Goal: Task Accomplishment & Management: Manage account settings

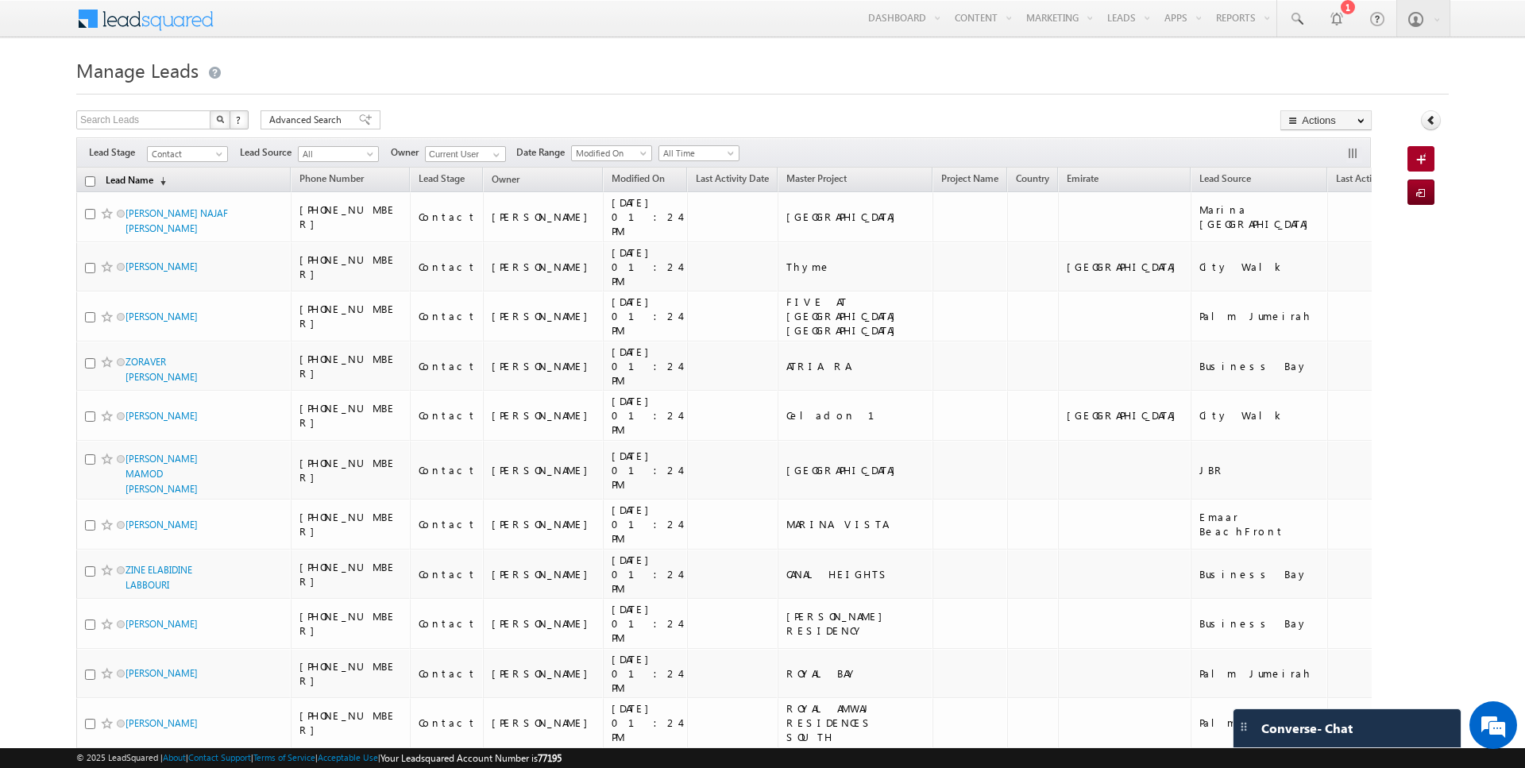
click at [133, 179] on link "Lead Name (sorted descending)" at bounding box center [136, 181] width 76 height 21
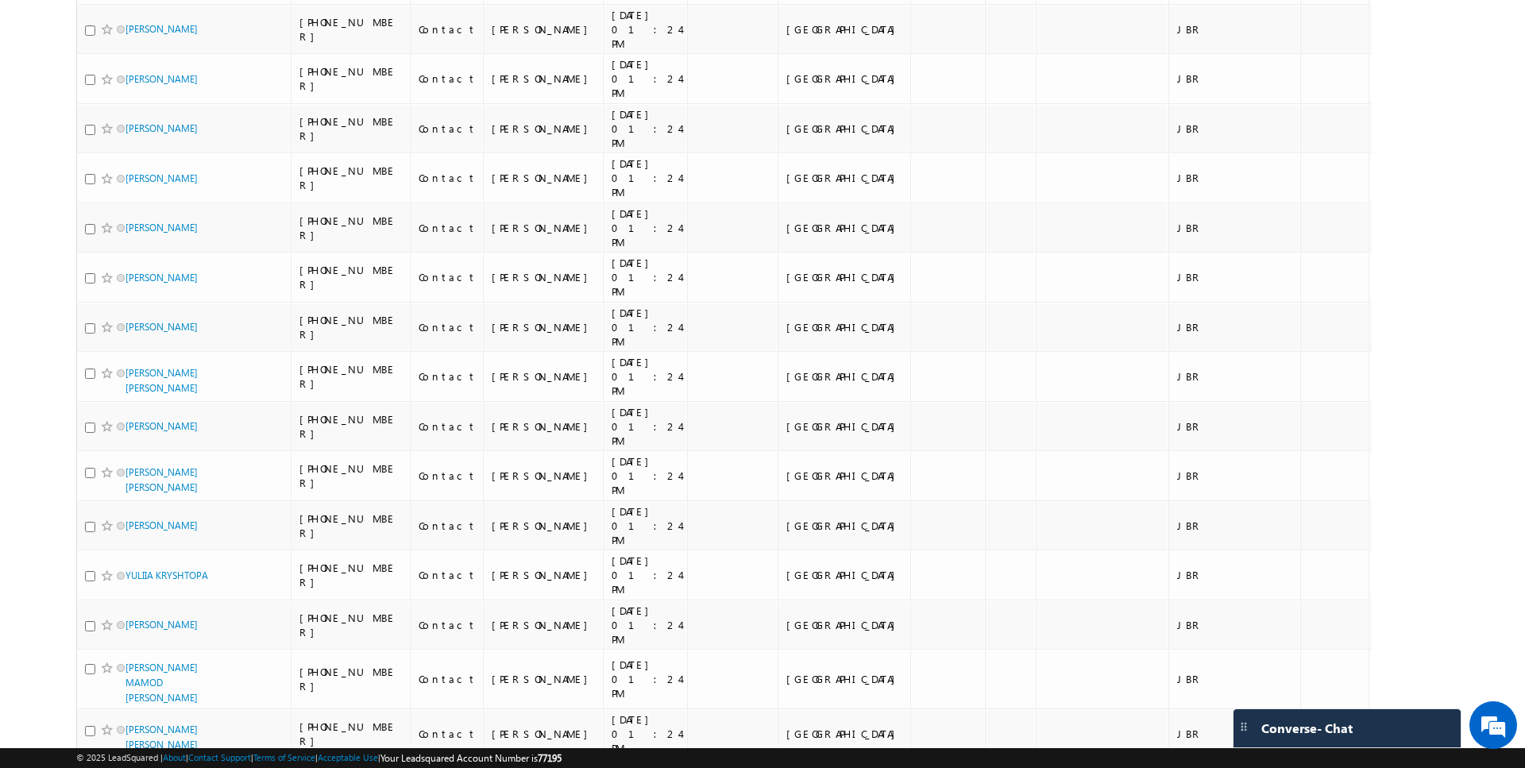
scroll to position [7599, 0]
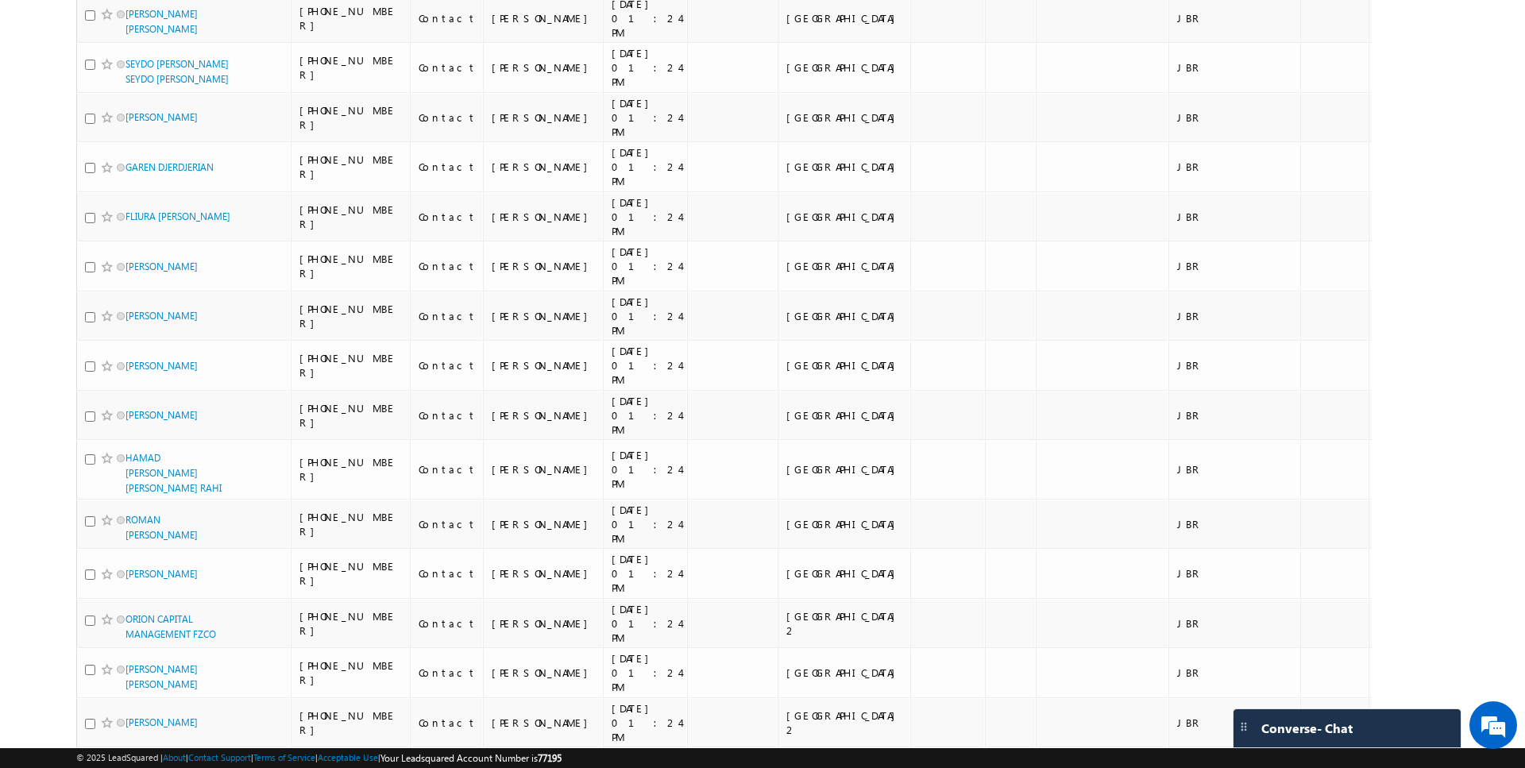
click at [129, 736] on li "100" at bounding box center [131, 739] width 38 height 16
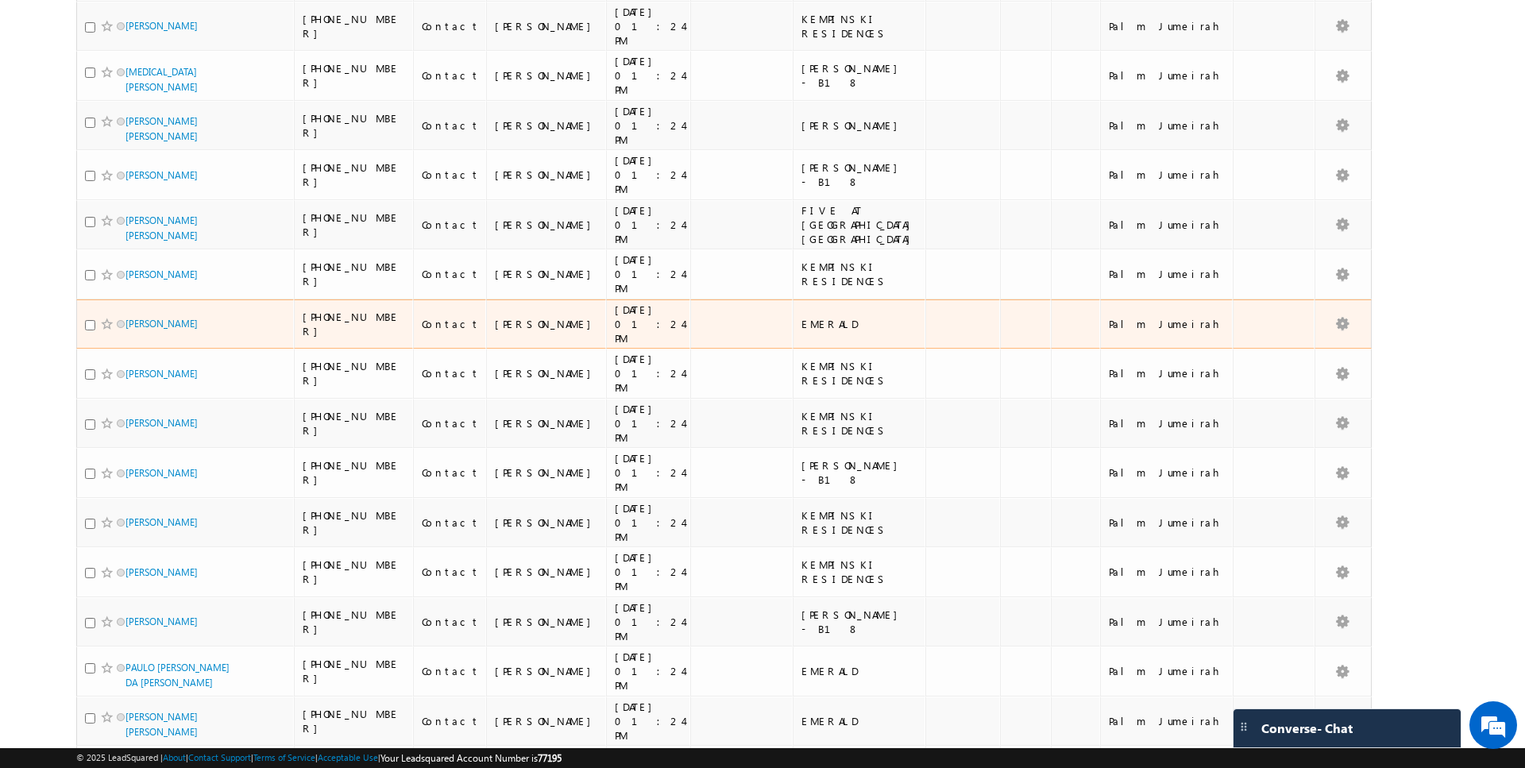
scroll to position [0, 0]
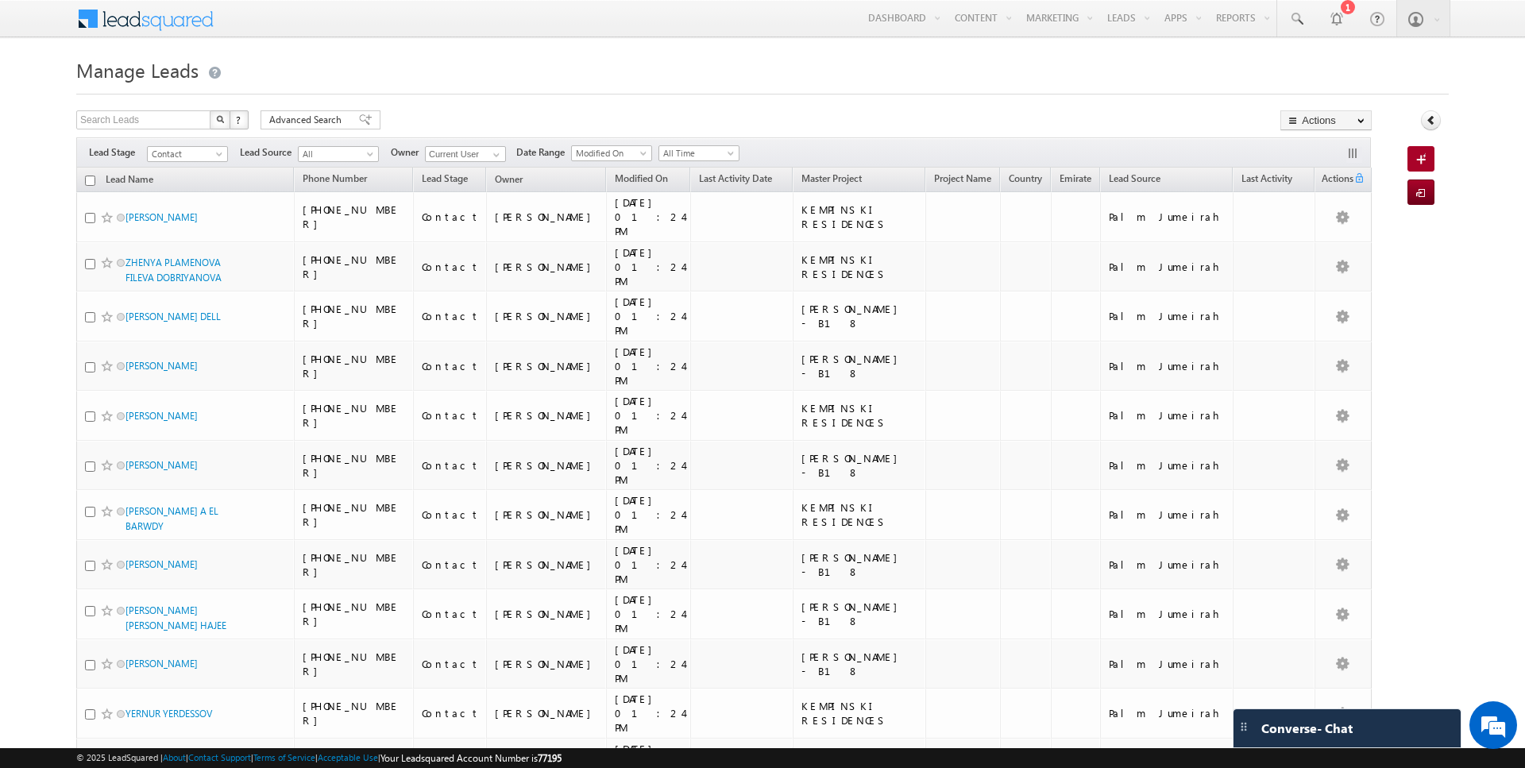
click at [88, 179] on input "checkbox" at bounding box center [90, 180] width 10 height 10
checkbox input "true"
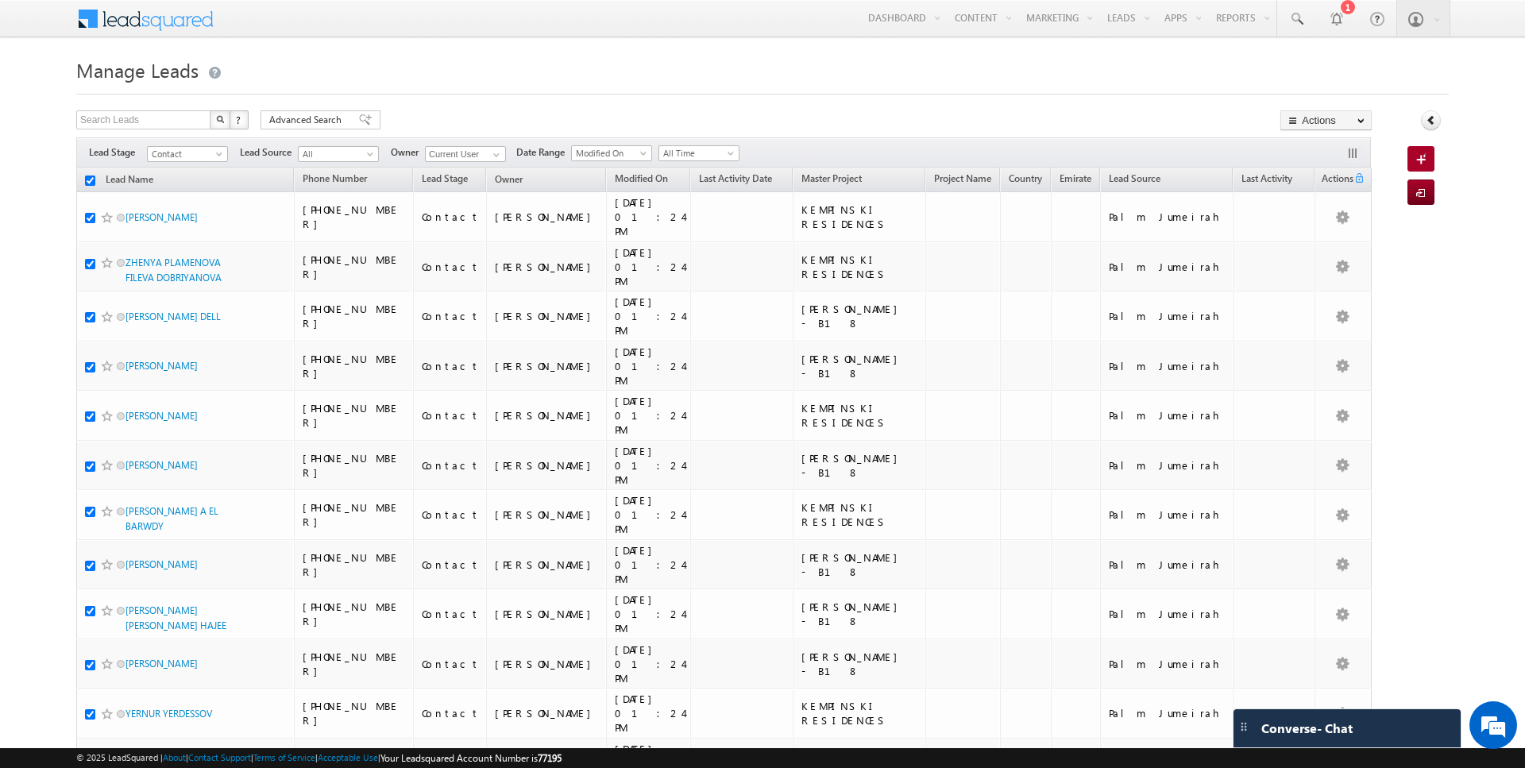
checkbox input "true"
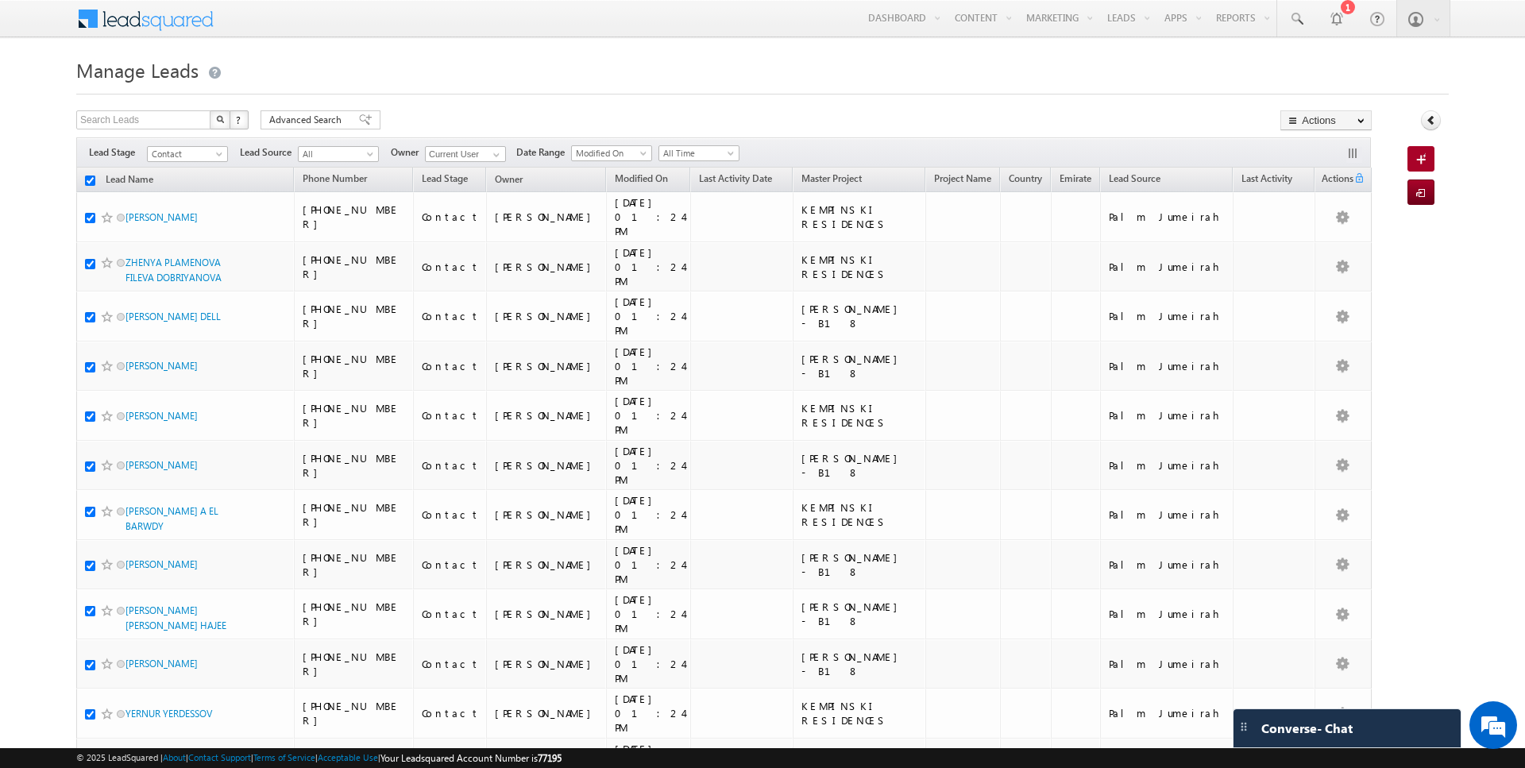
checkbox input "true"
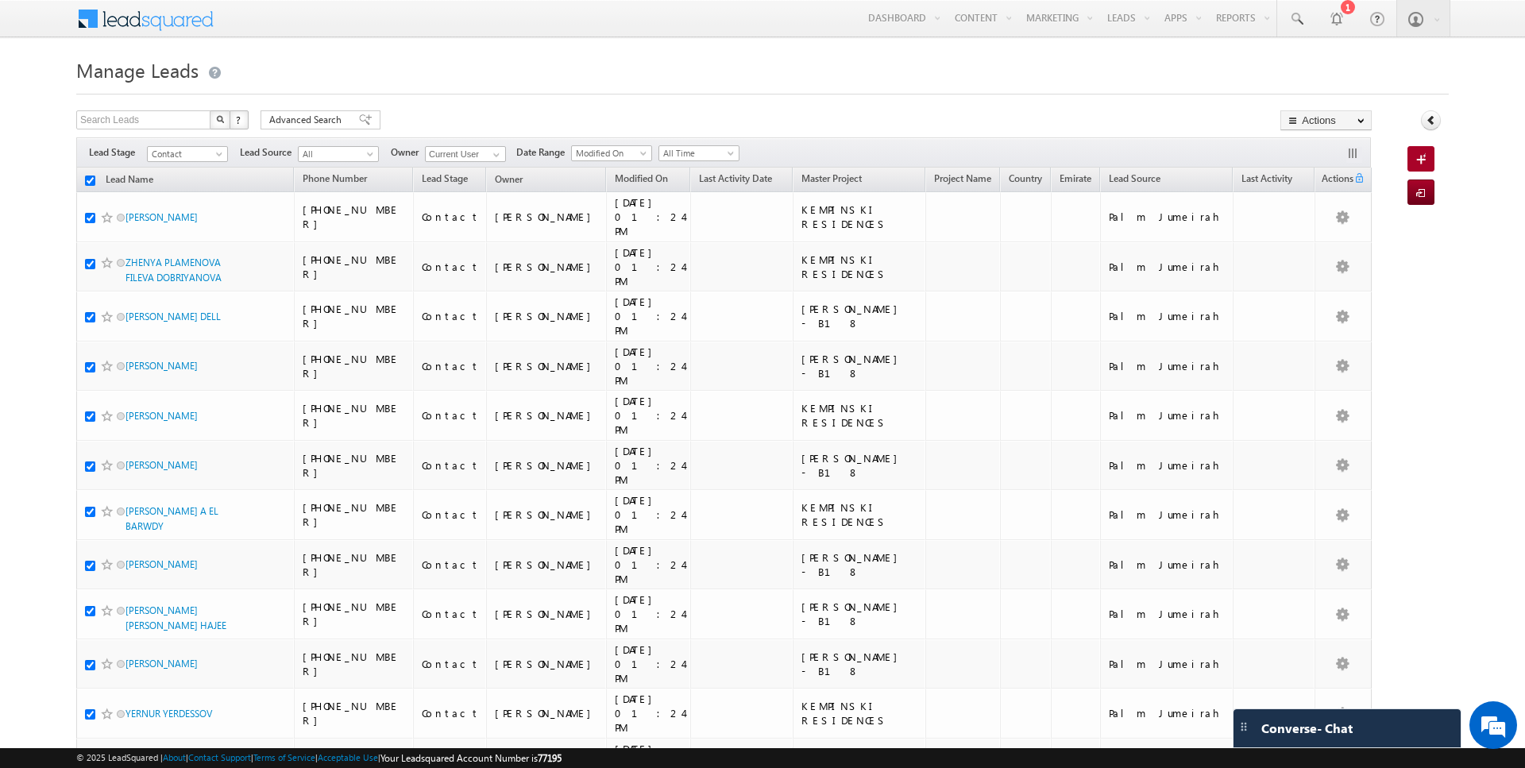
checkbox input "true"
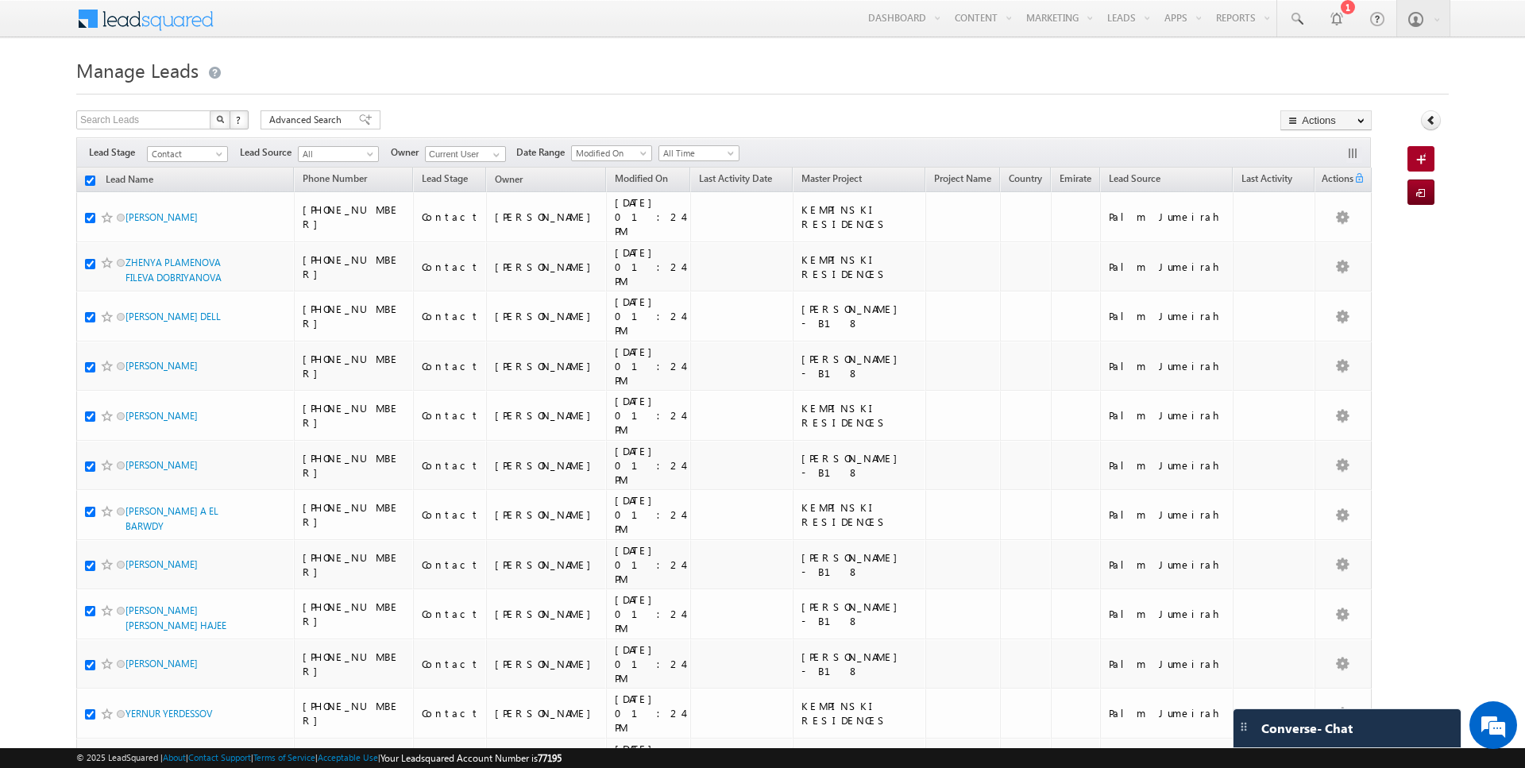
checkbox input "true"
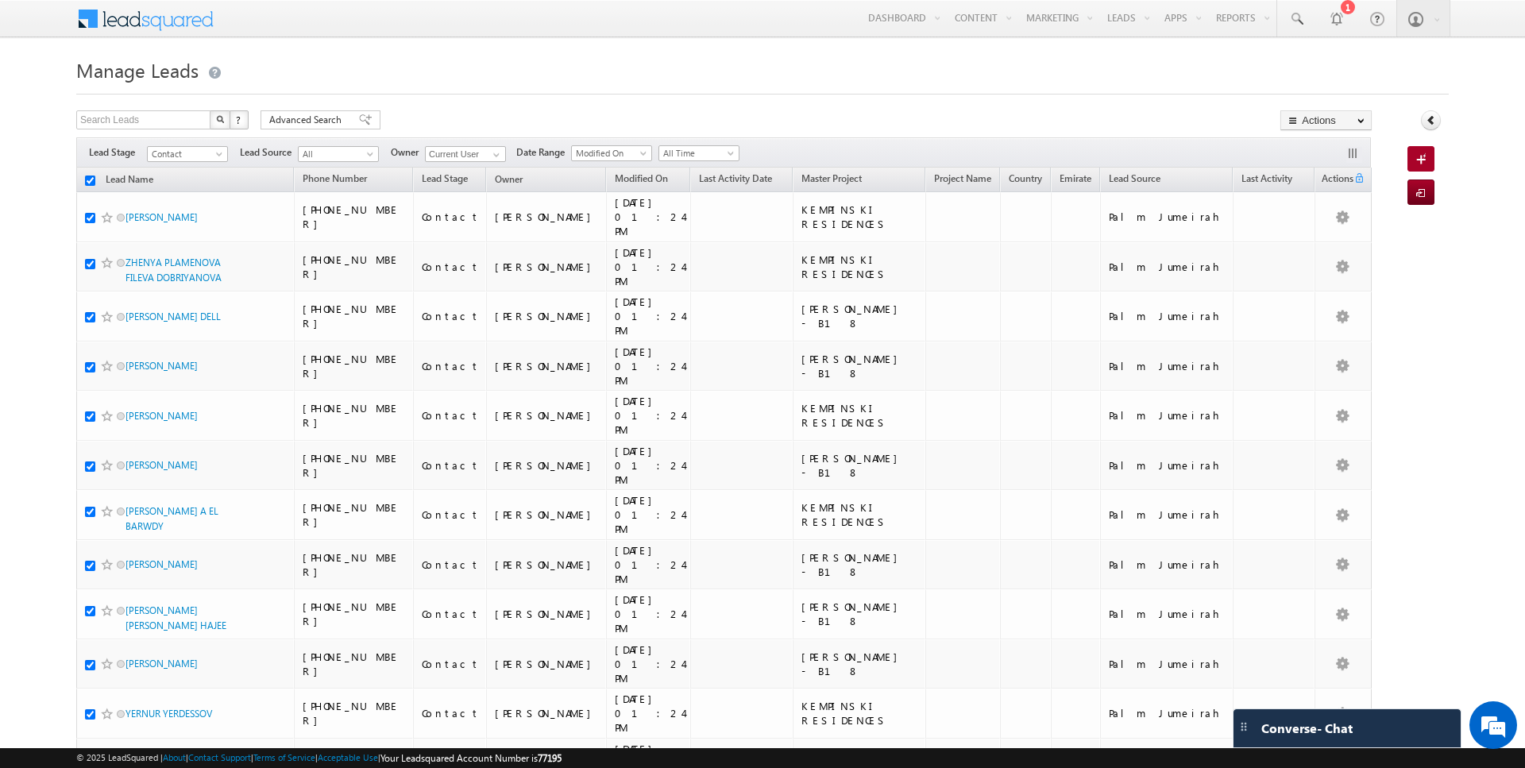
checkbox input "true"
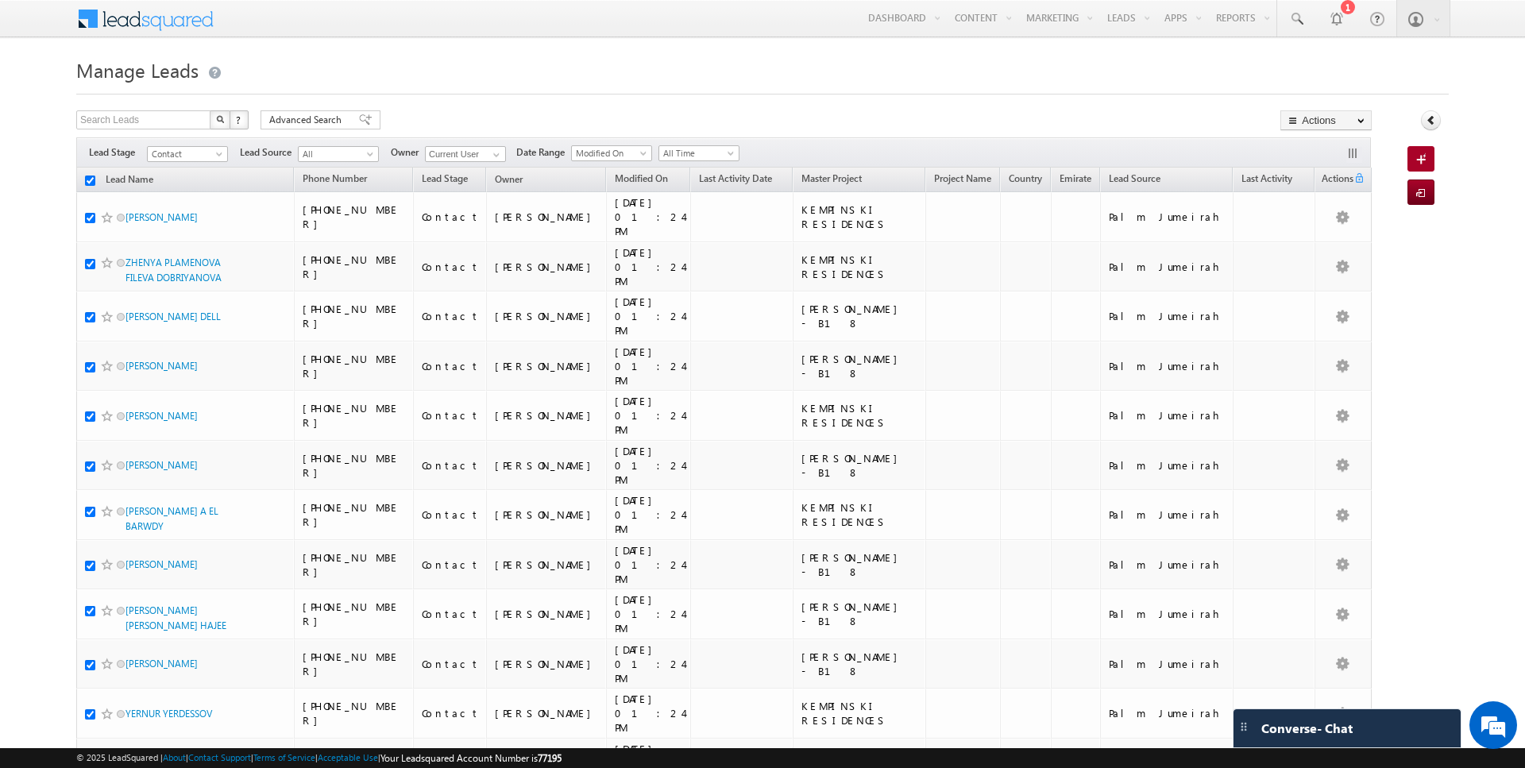
checkbox input "true"
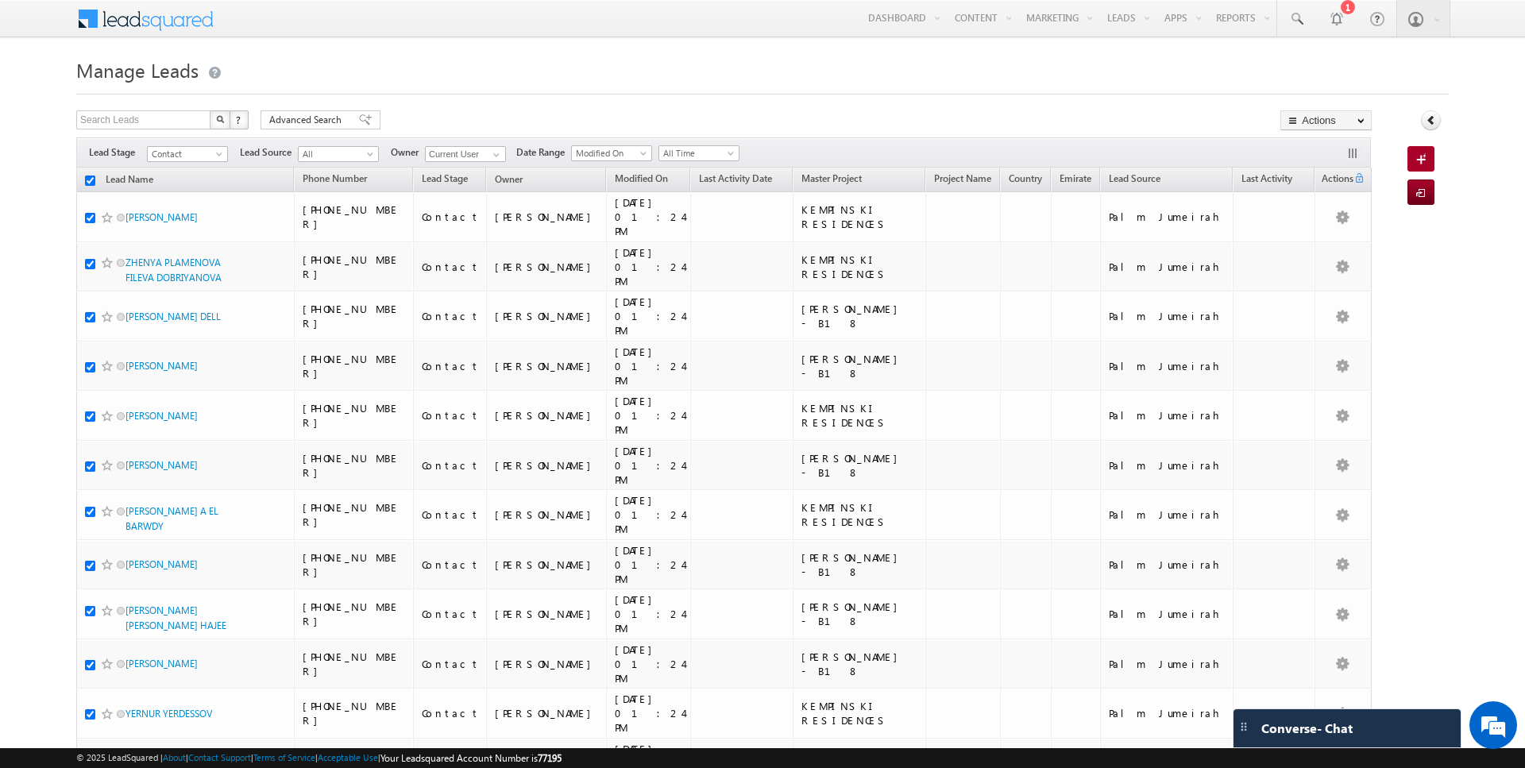
checkbox input "true"
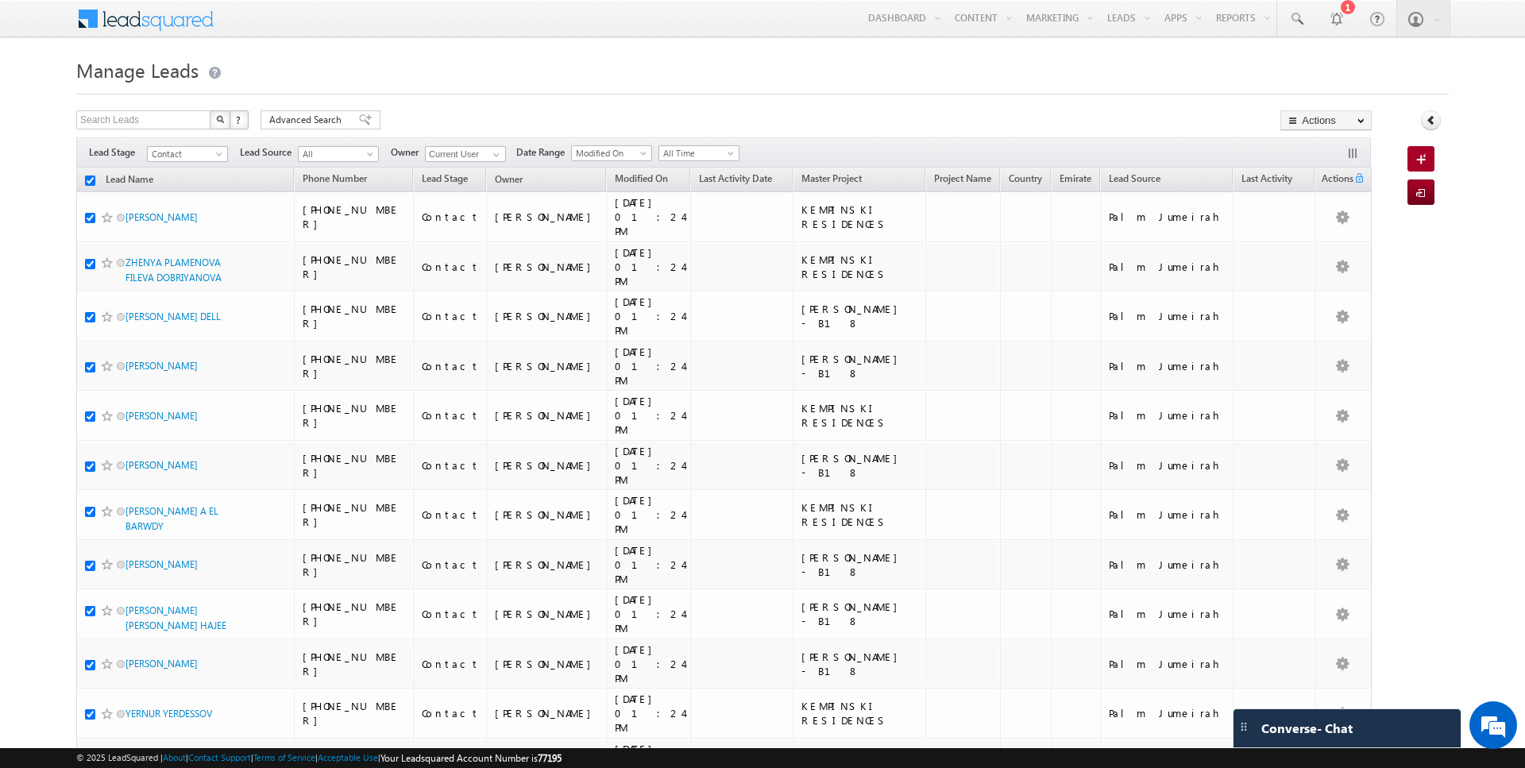
checkbox input "true"
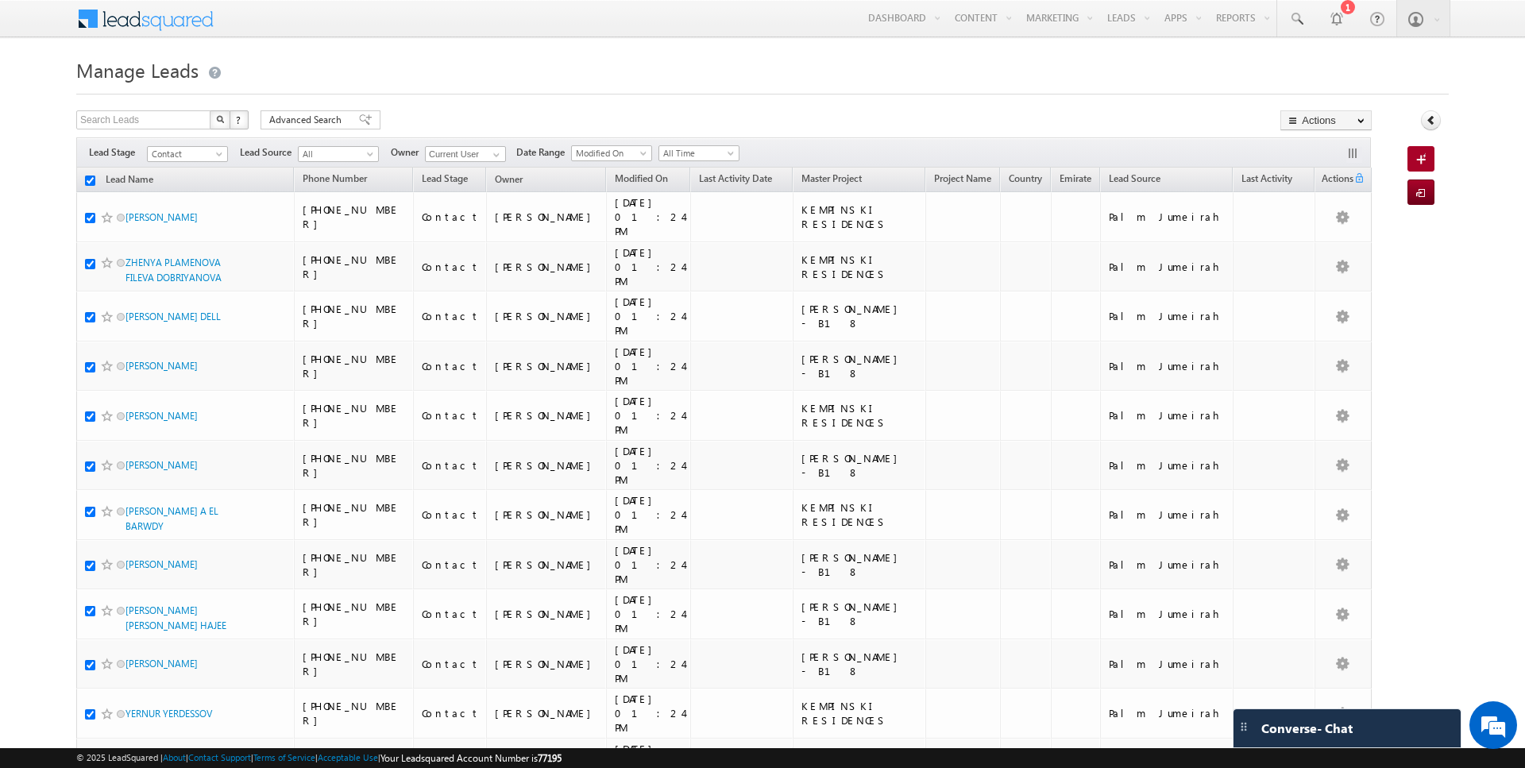
checkbox input "true"
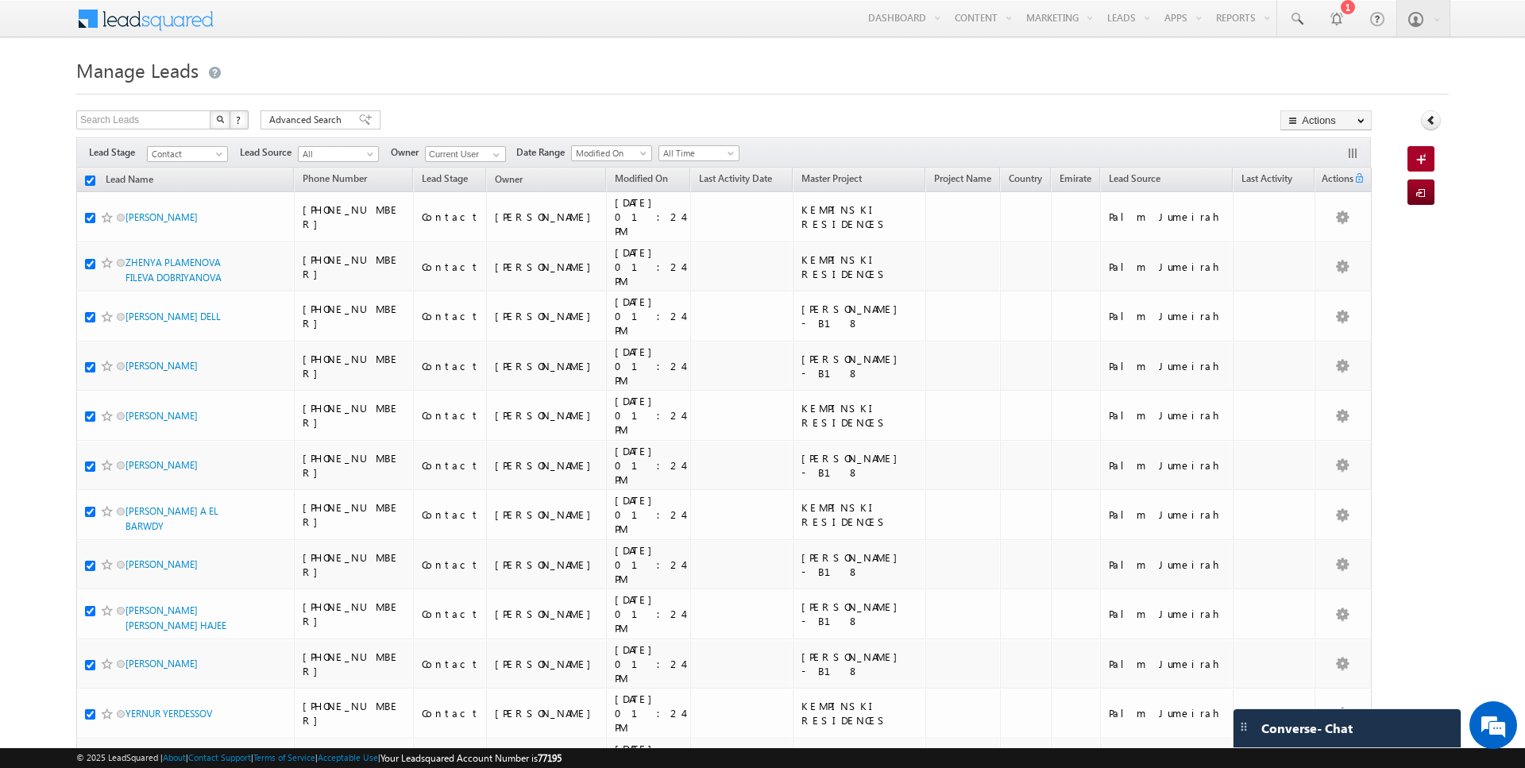
checkbox input "true"
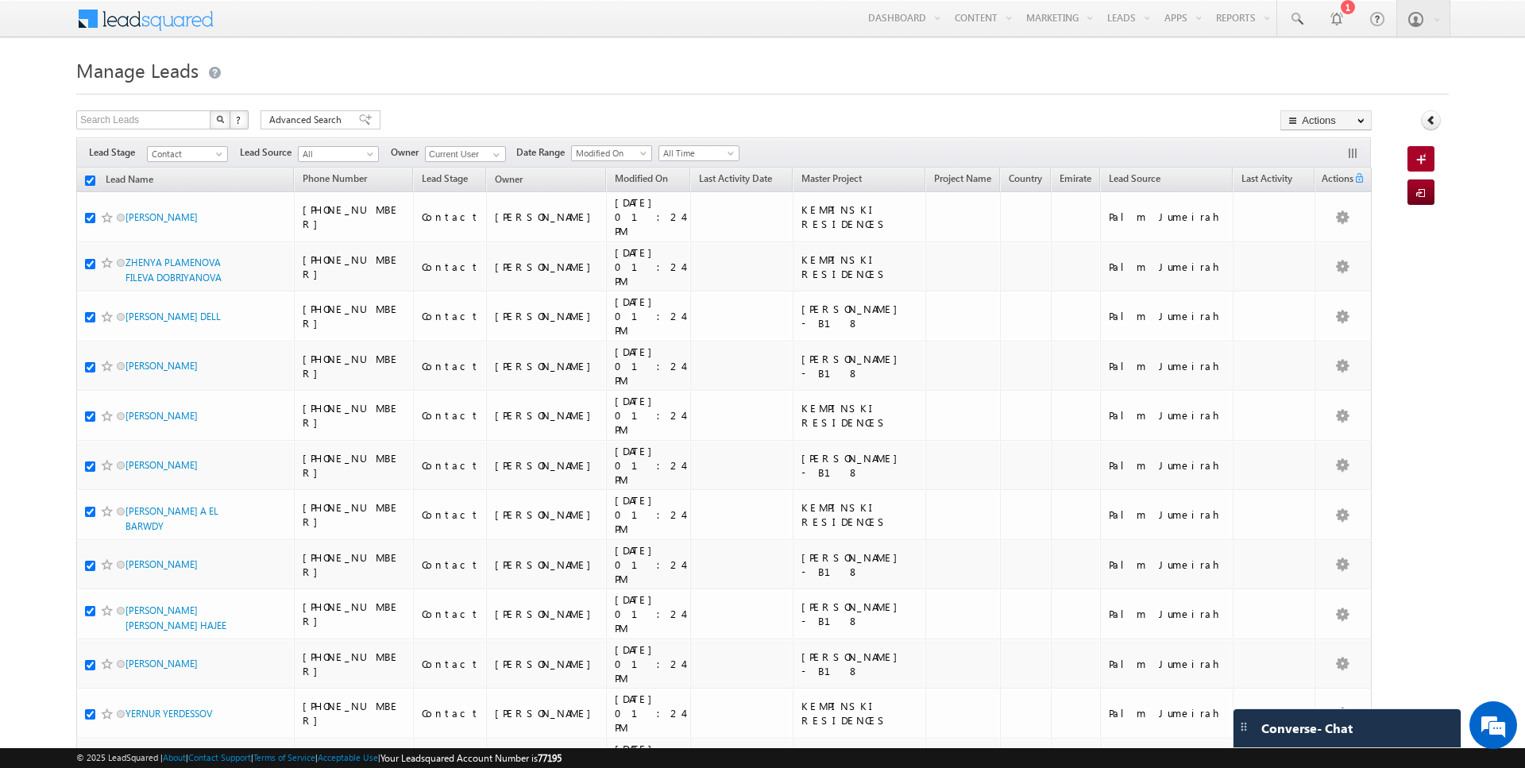
checkbox input "true"
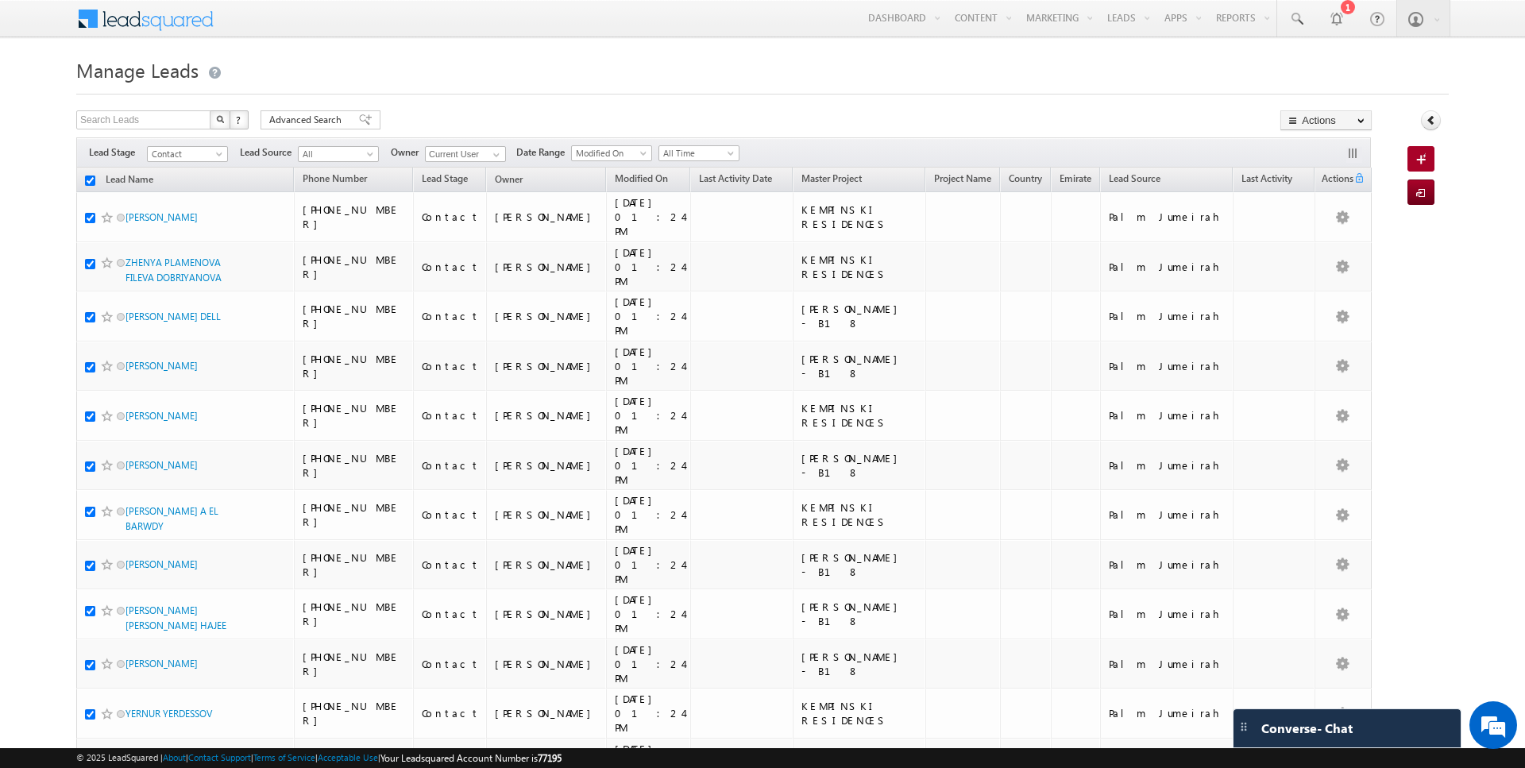
checkbox input "true"
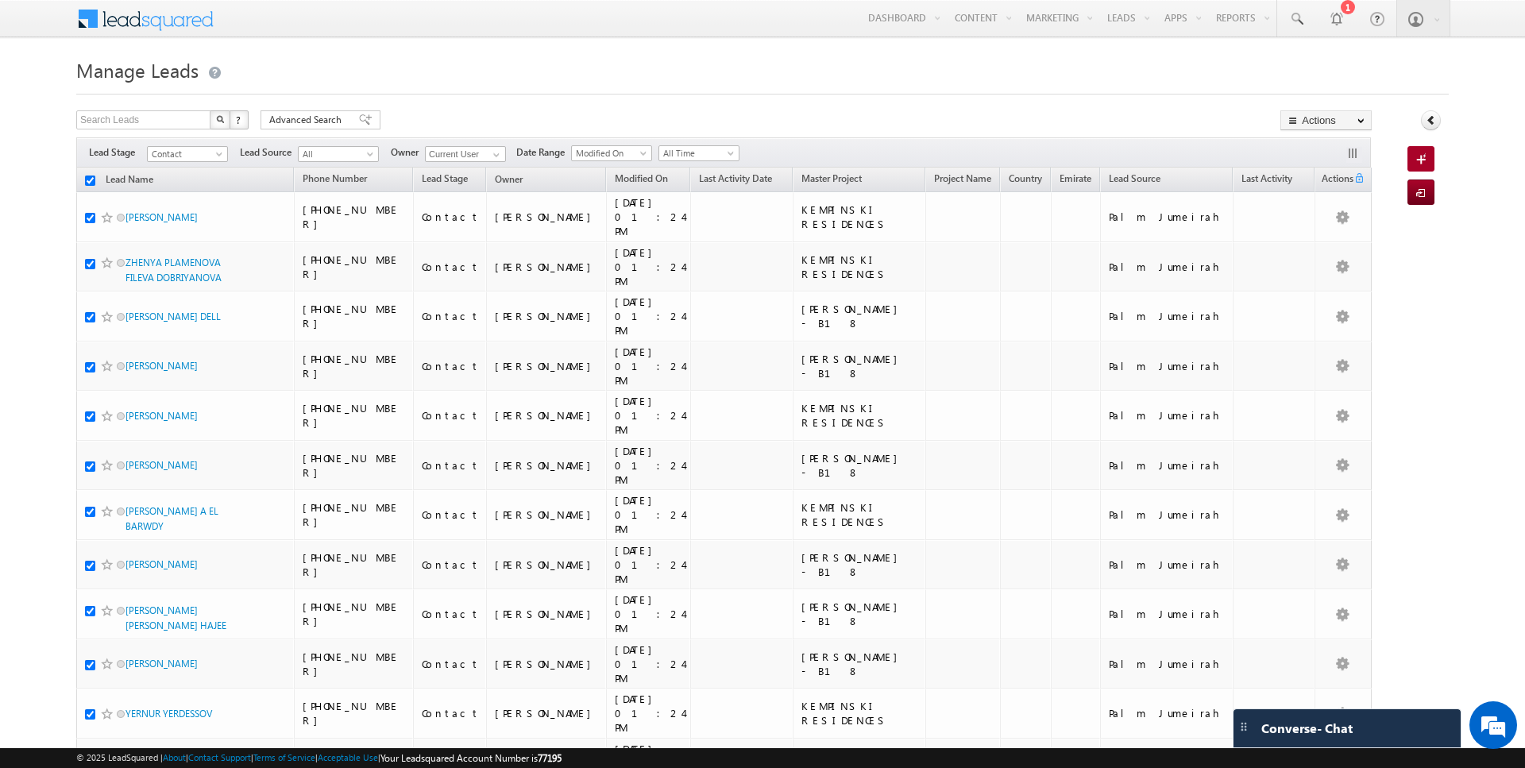
checkbox input "true"
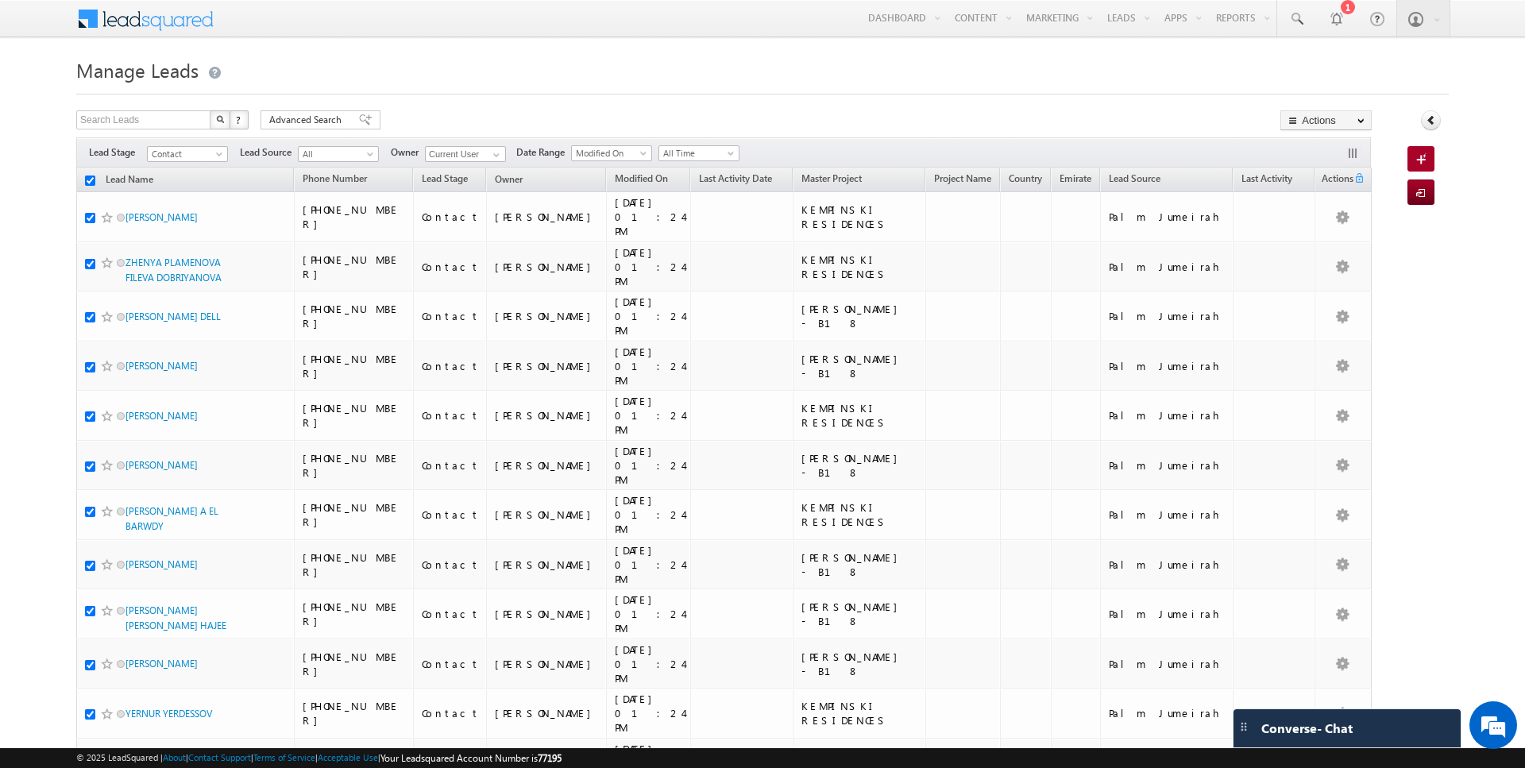
checkbox input "true"
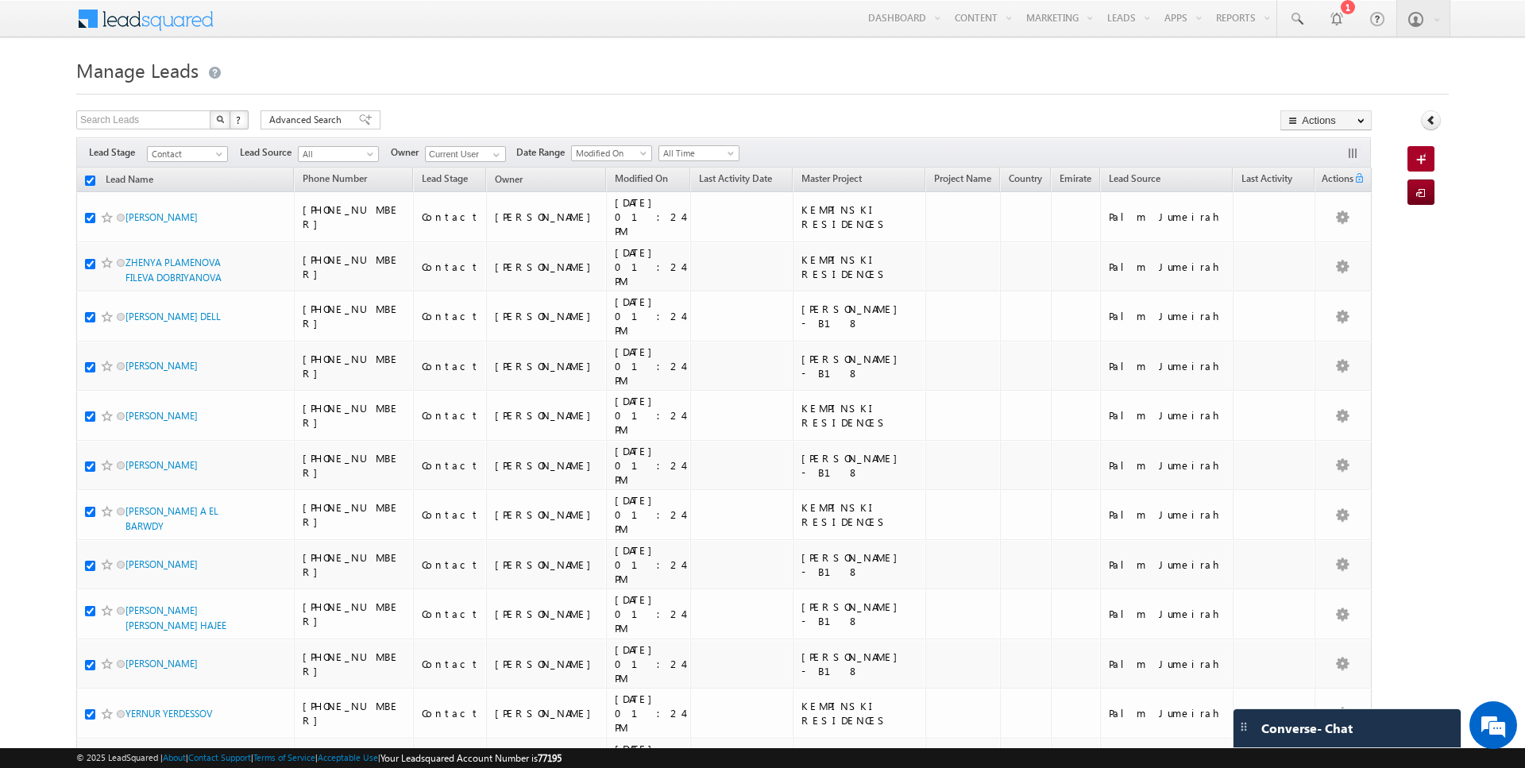
checkbox input "true"
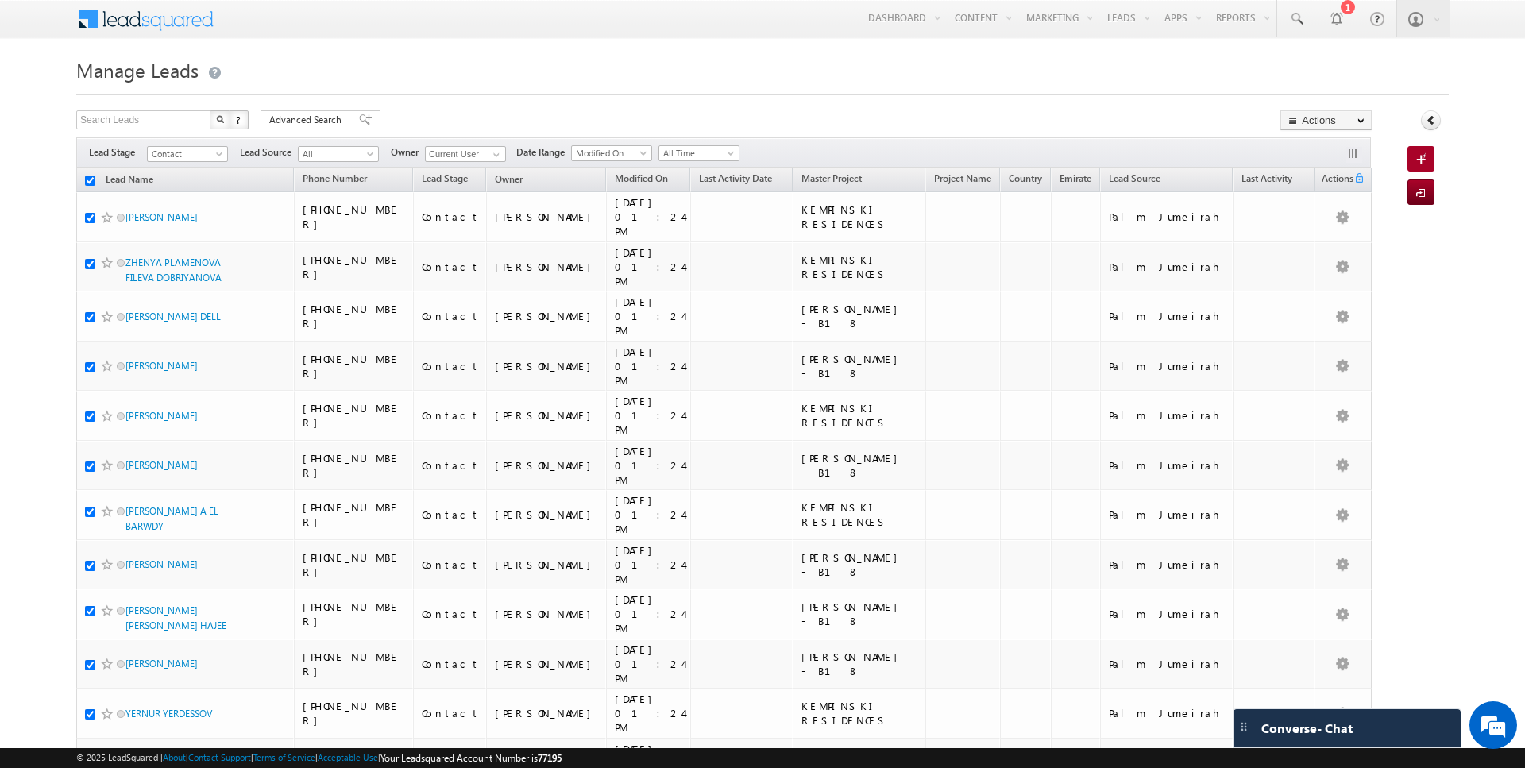
checkbox input "true"
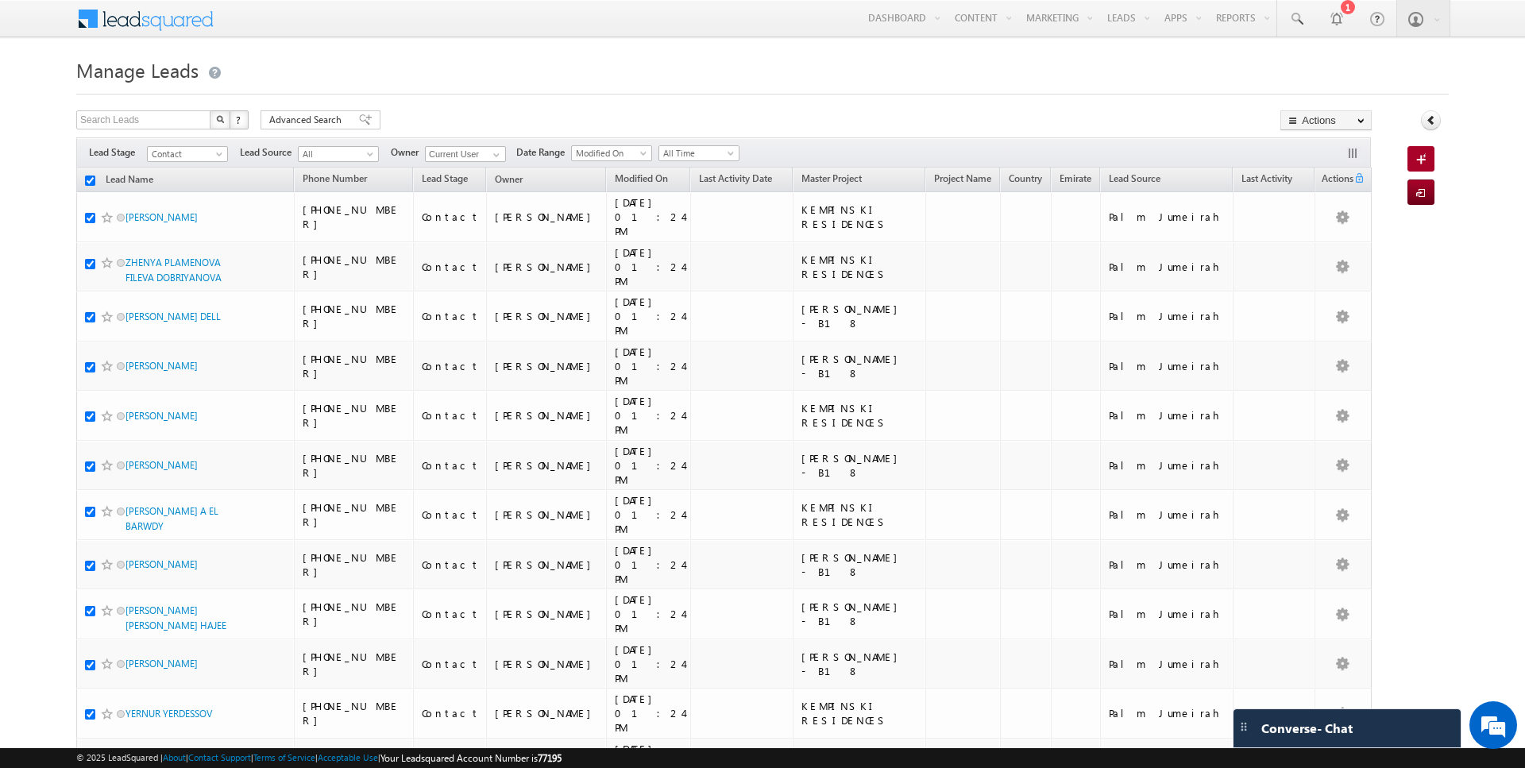
checkbox input "true"
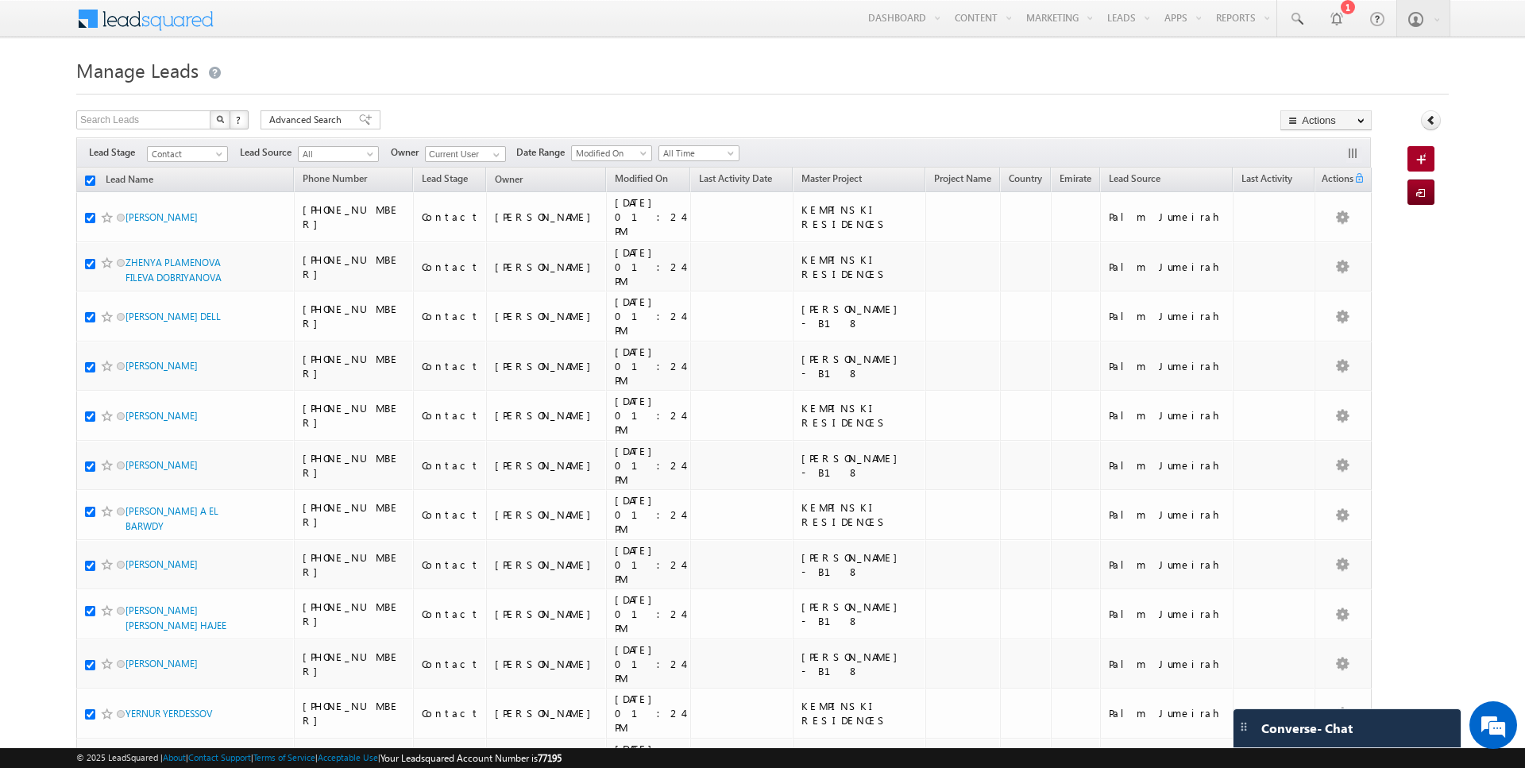
checkbox input "true"
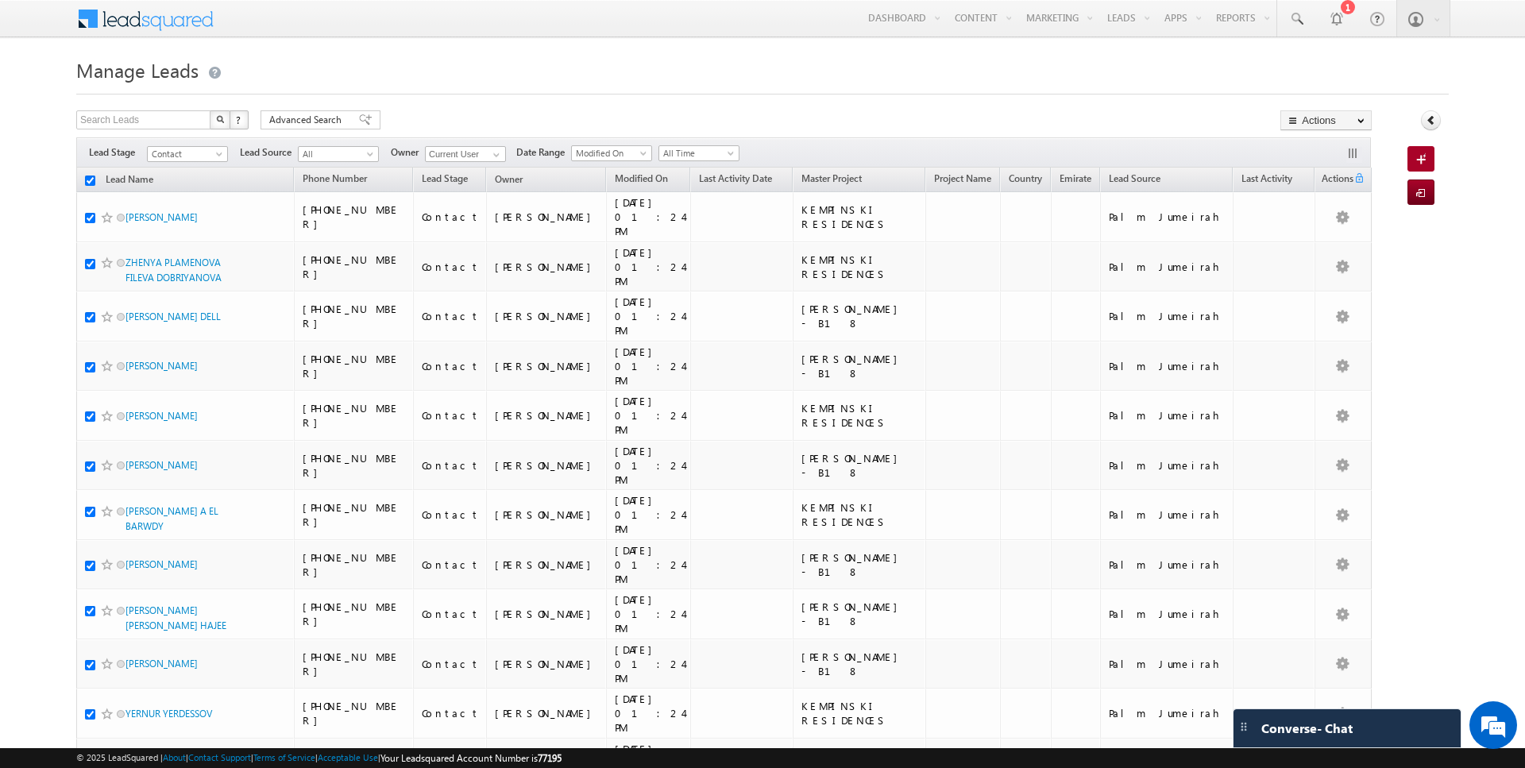
checkbox input "true"
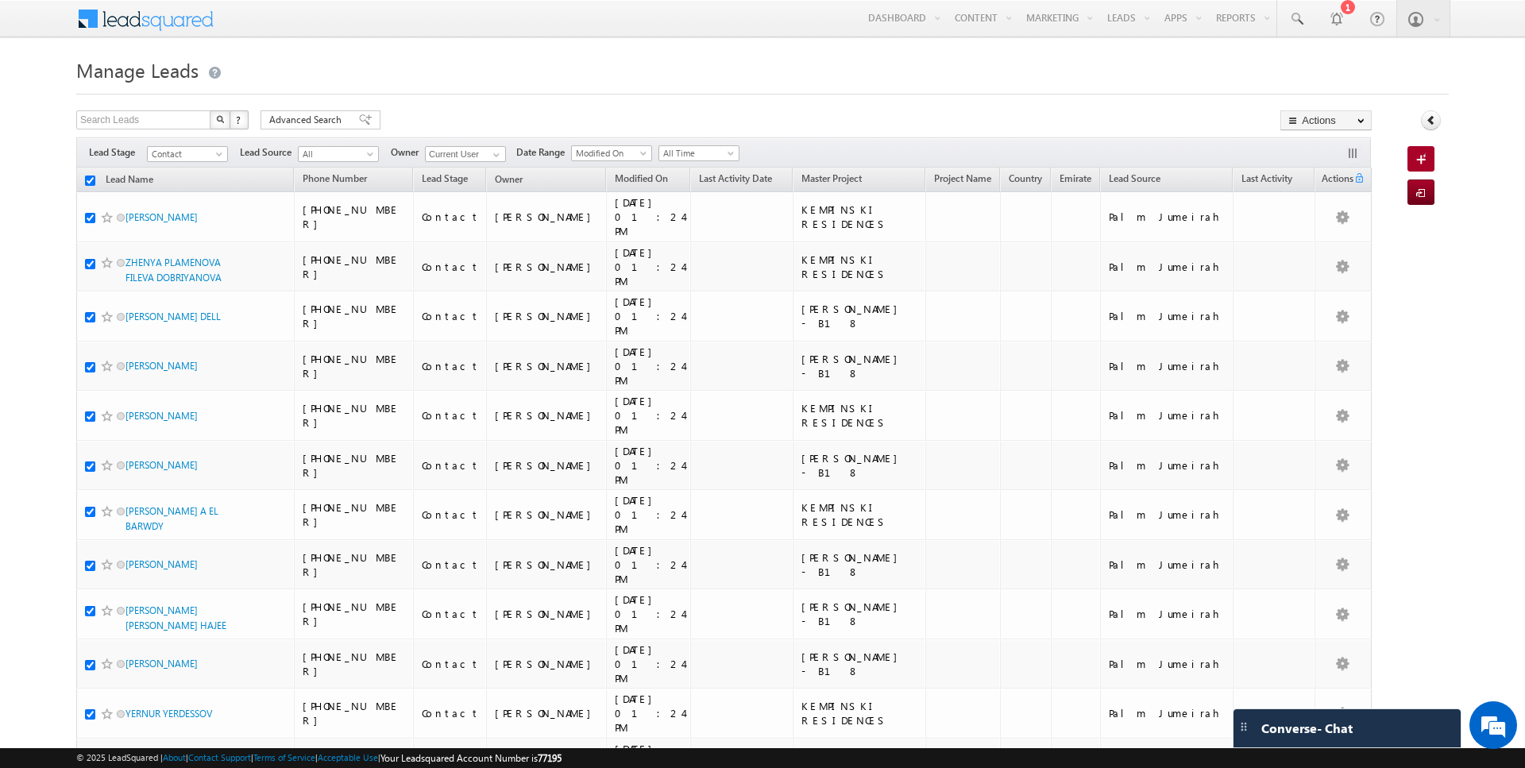
checkbox input "true"
click at [1313, 258] on link "Change Owner" at bounding box center [1326, 257] width 90 height 19
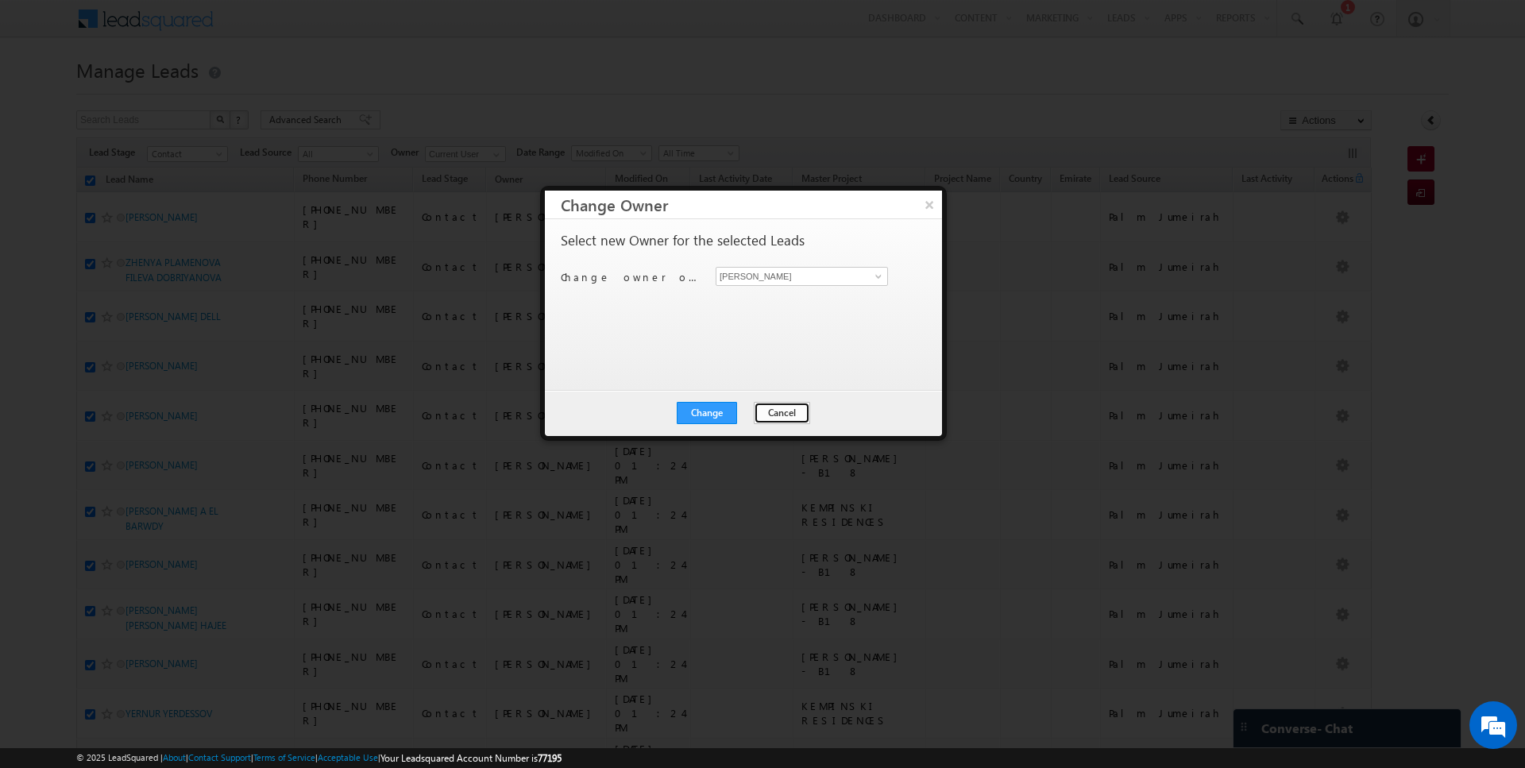
click at [792, 418] on button "Cancel" at bounding box center [782, 413] width 56 height 22
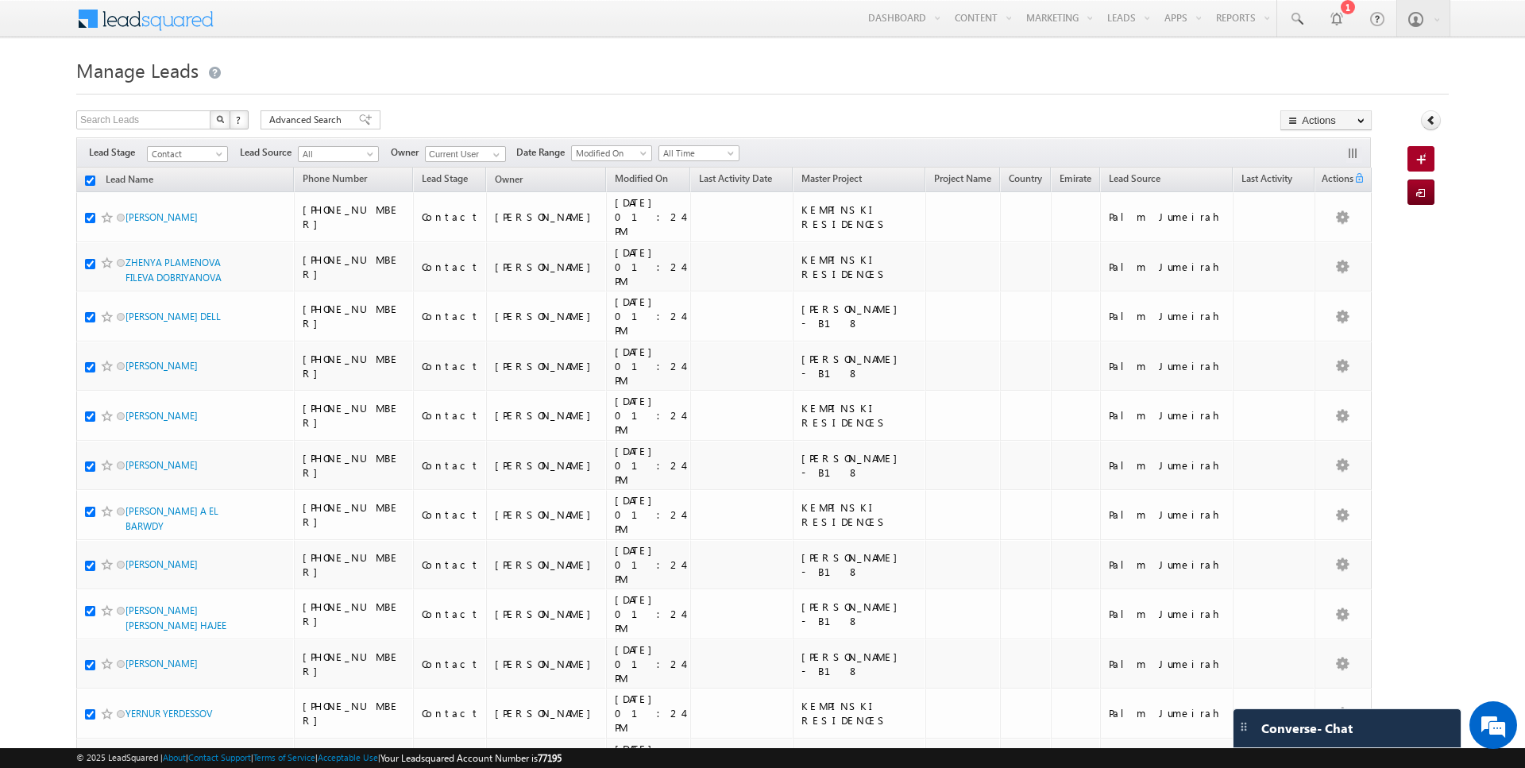
click at [90, 179] on input "checkbox" at bounding box center [90, 180] width 10 height 10
checkbox input "false"
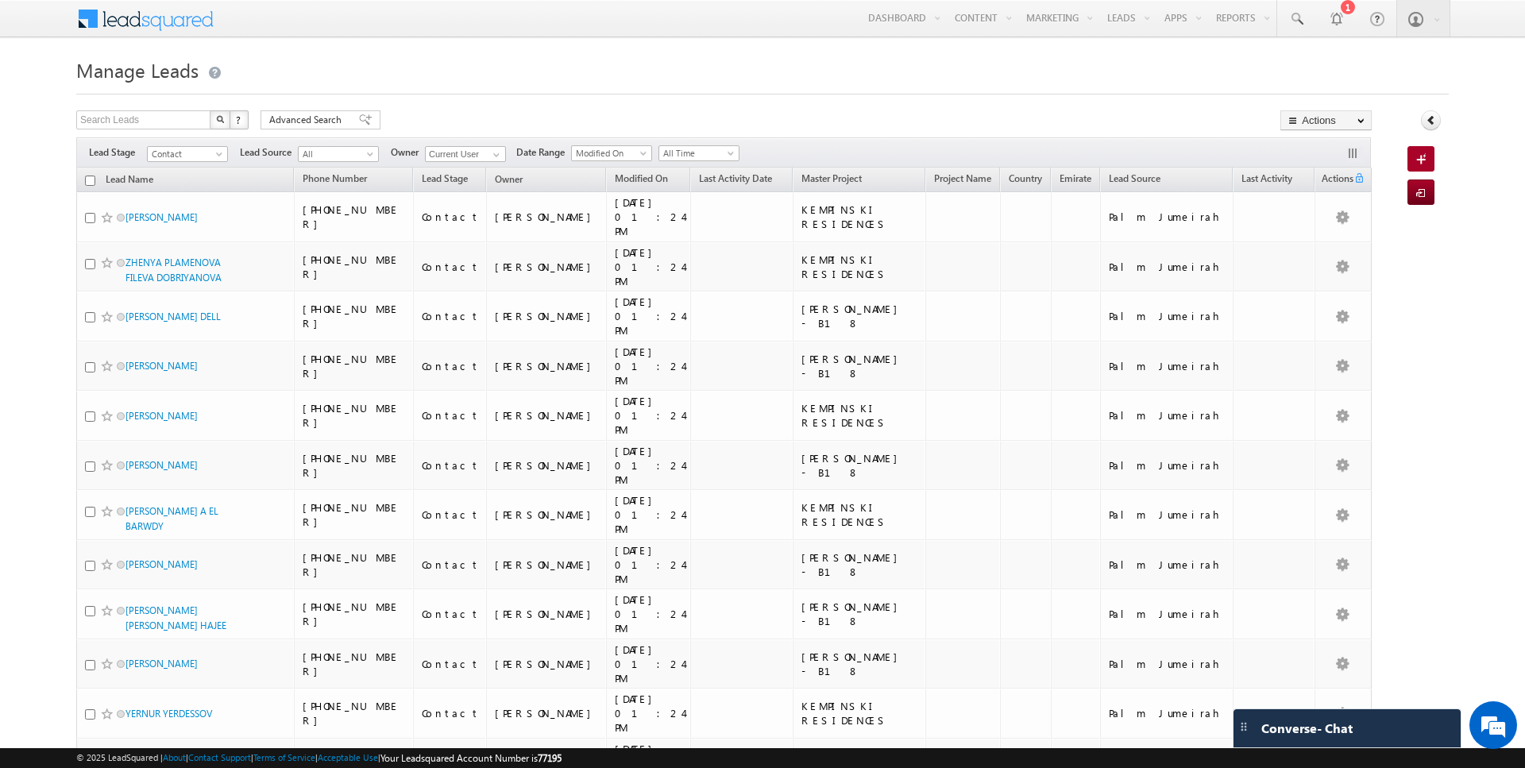
checkbox input "false"
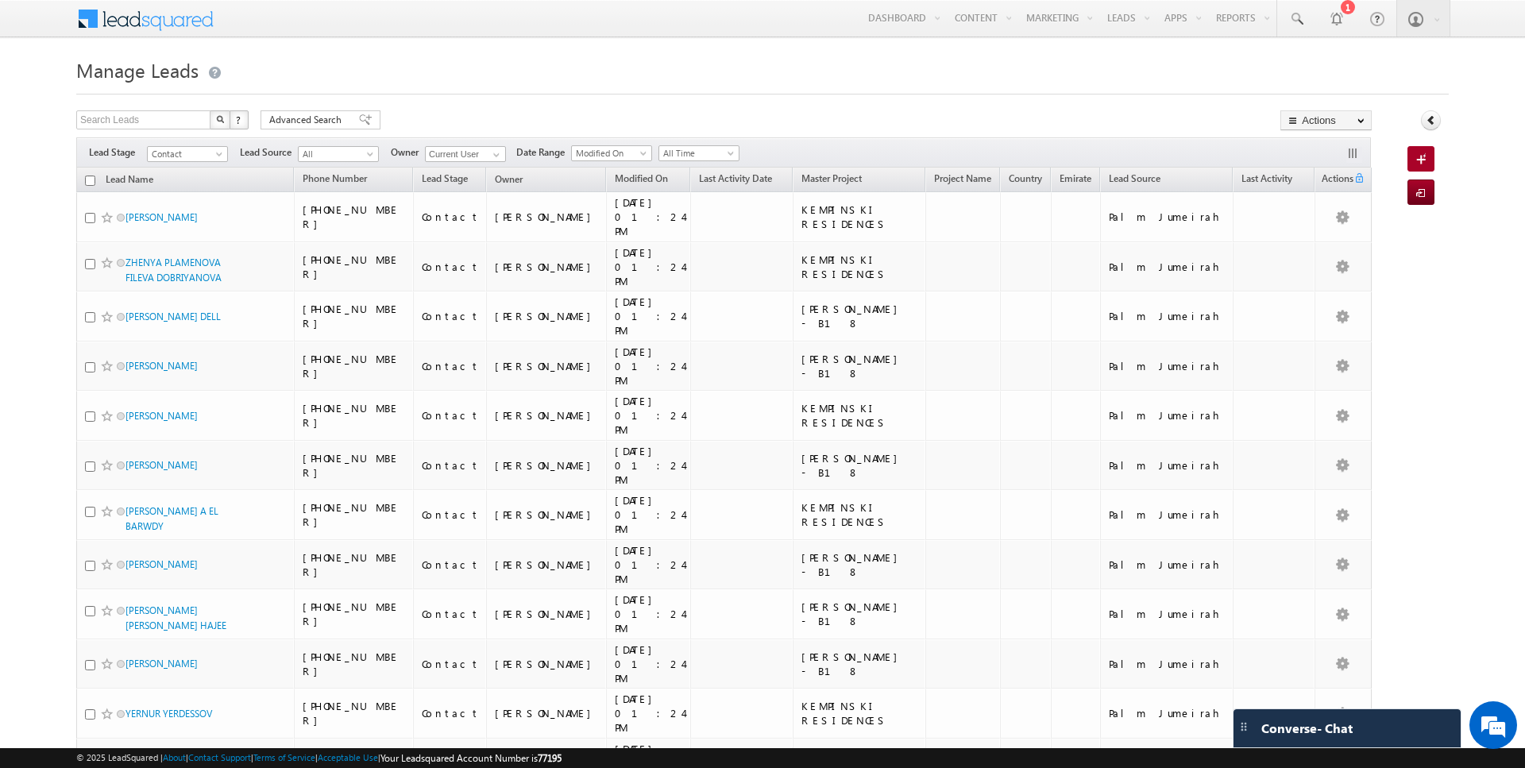
checkbox input "false"
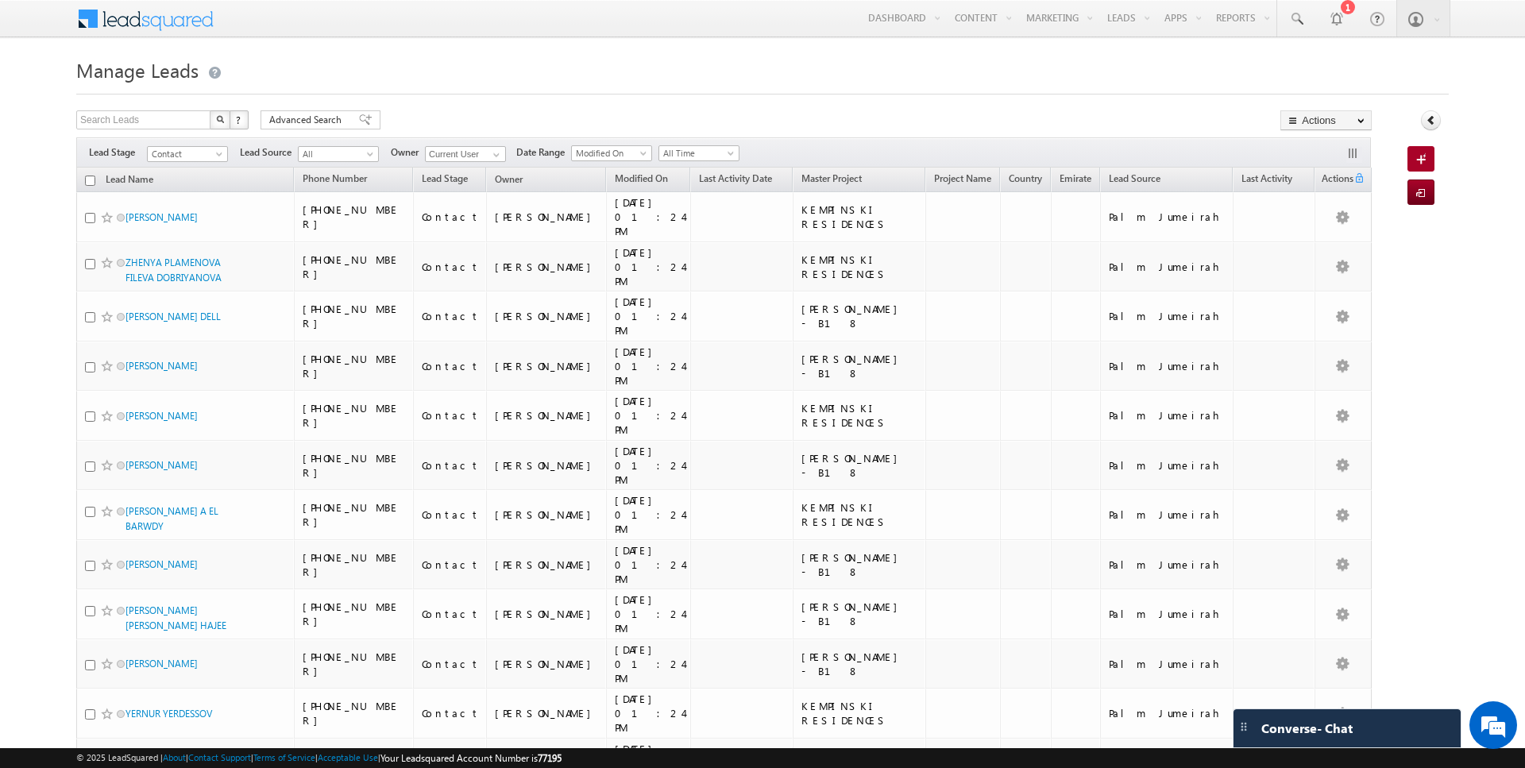
checkbox input "false"
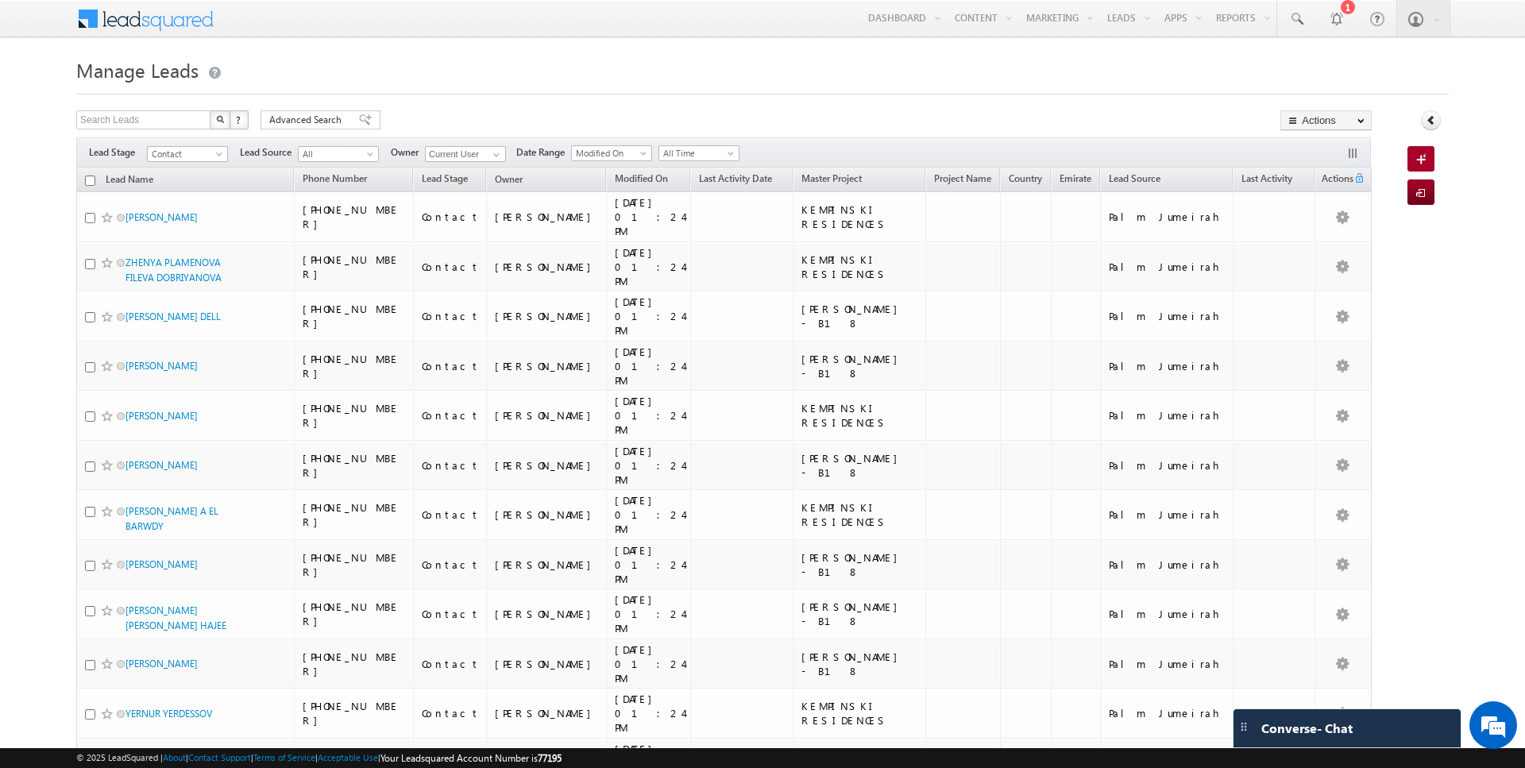
checkbox input "false"
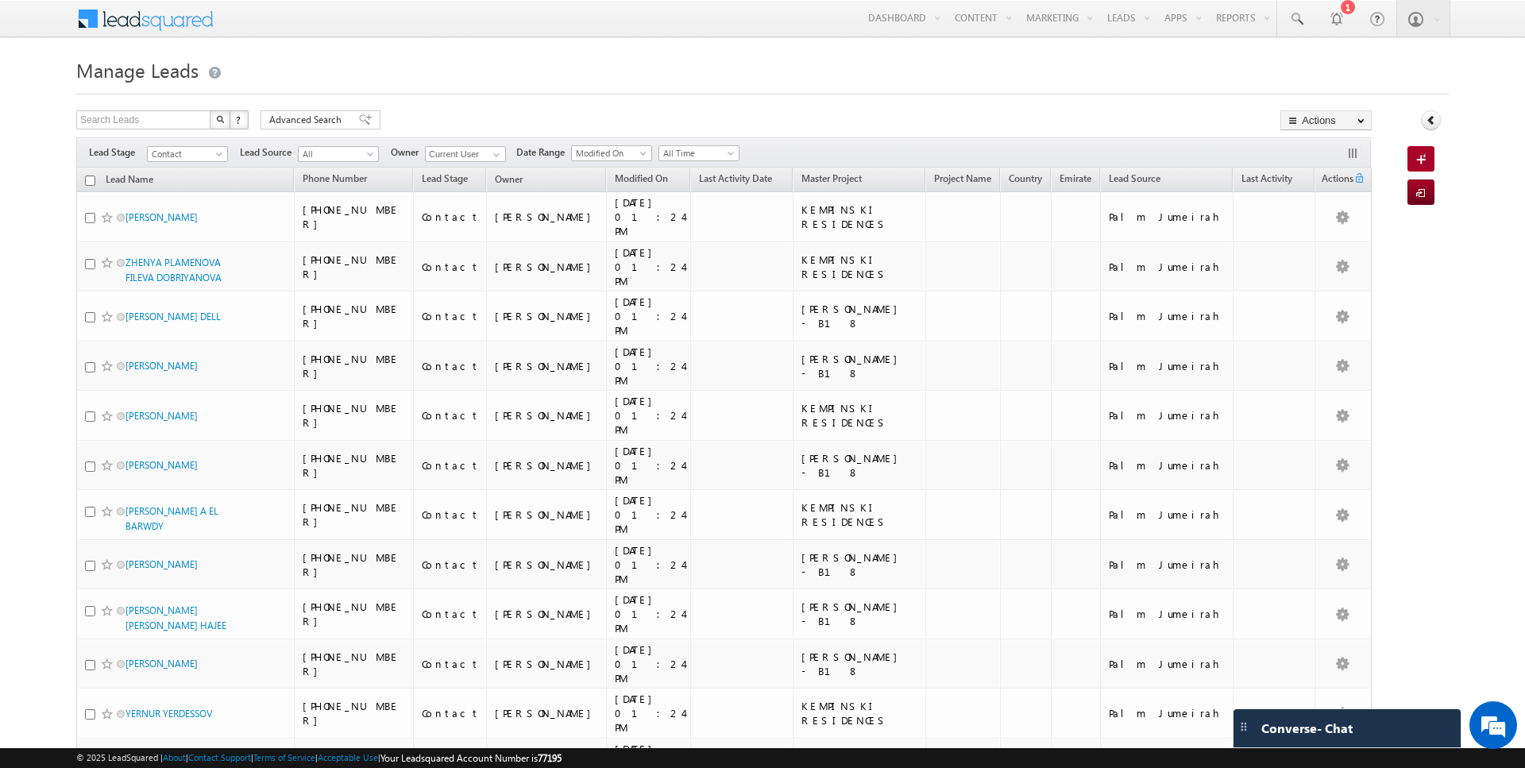
checkbox input "false"
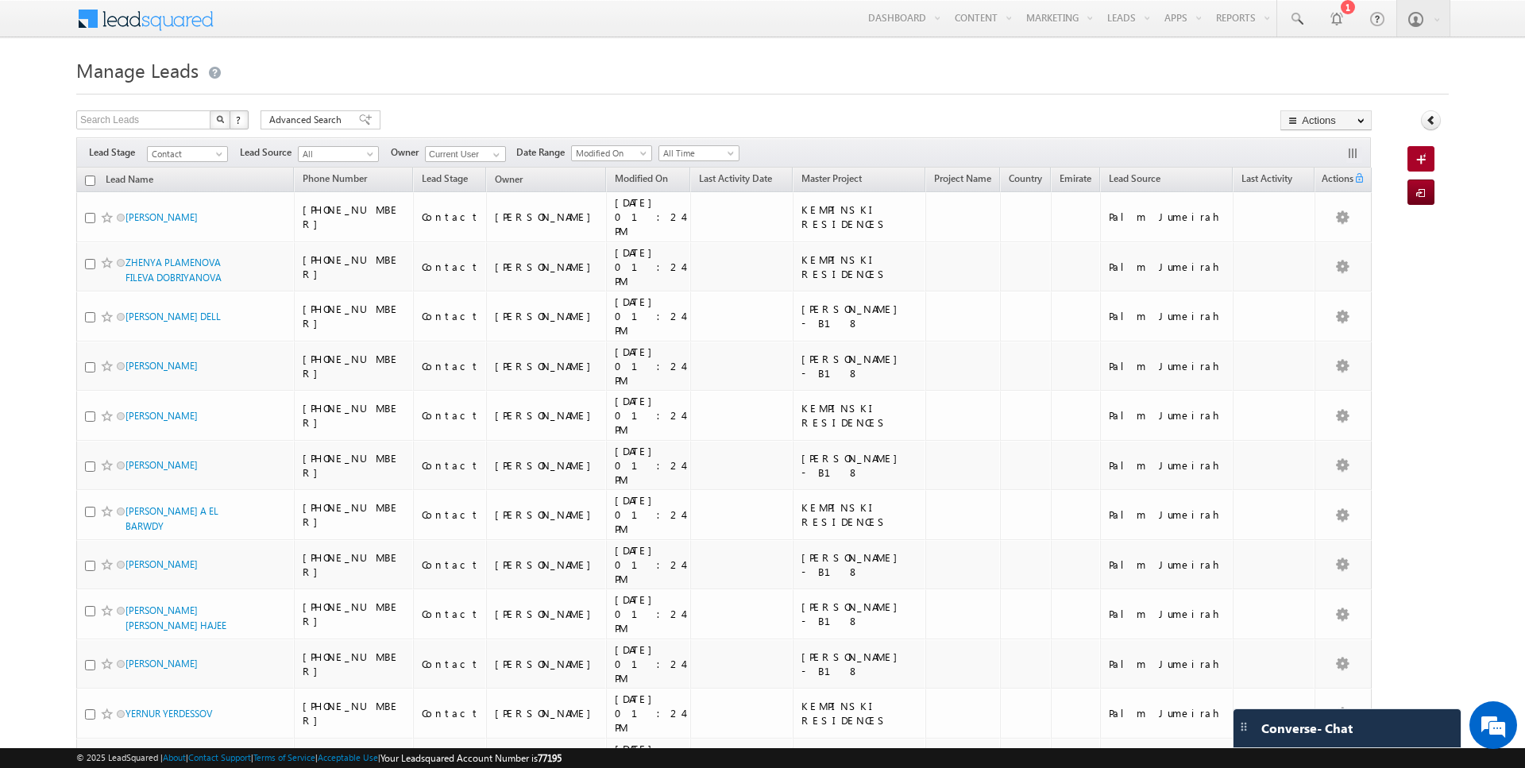
checkbox input "false"
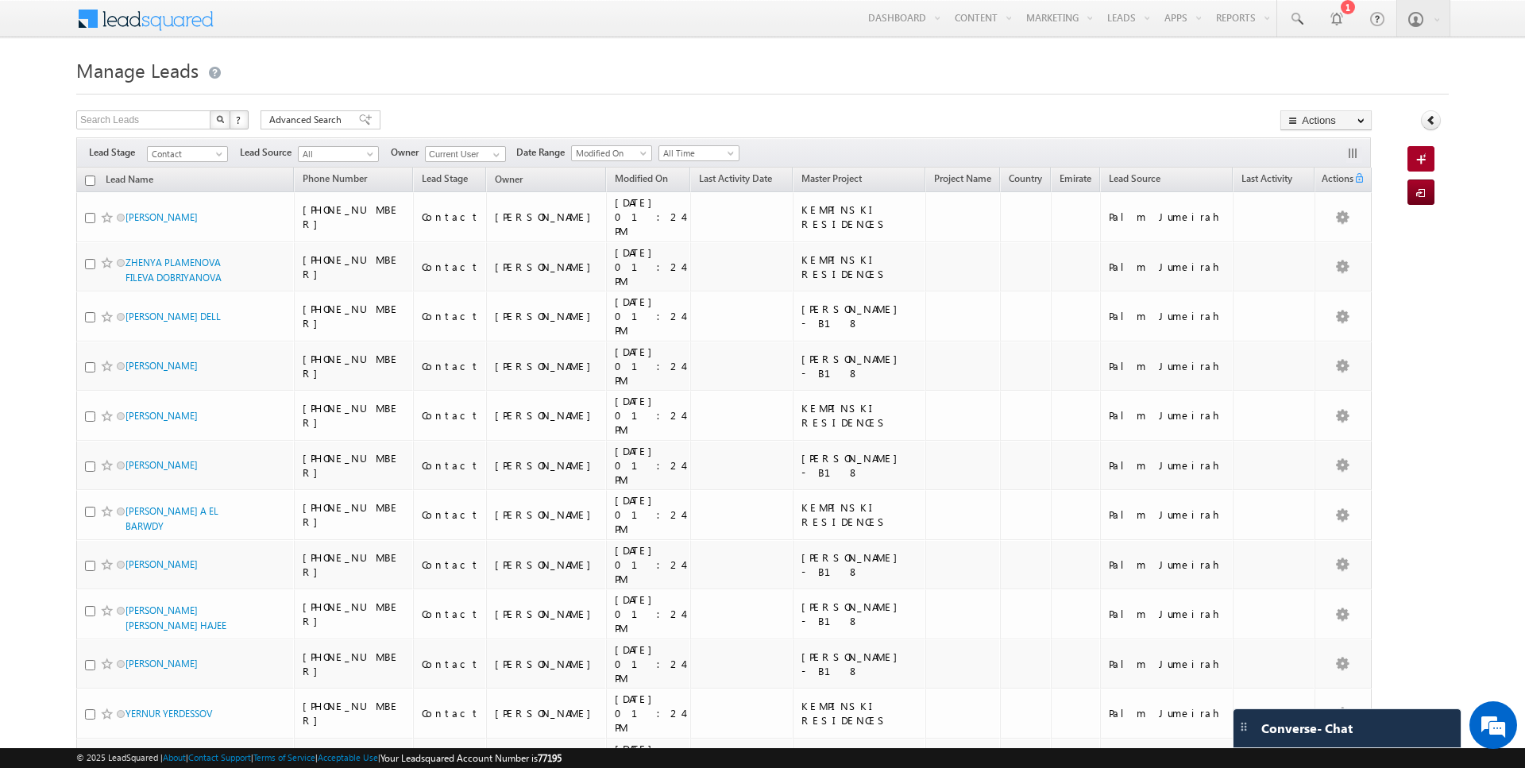
checkbox input "false"
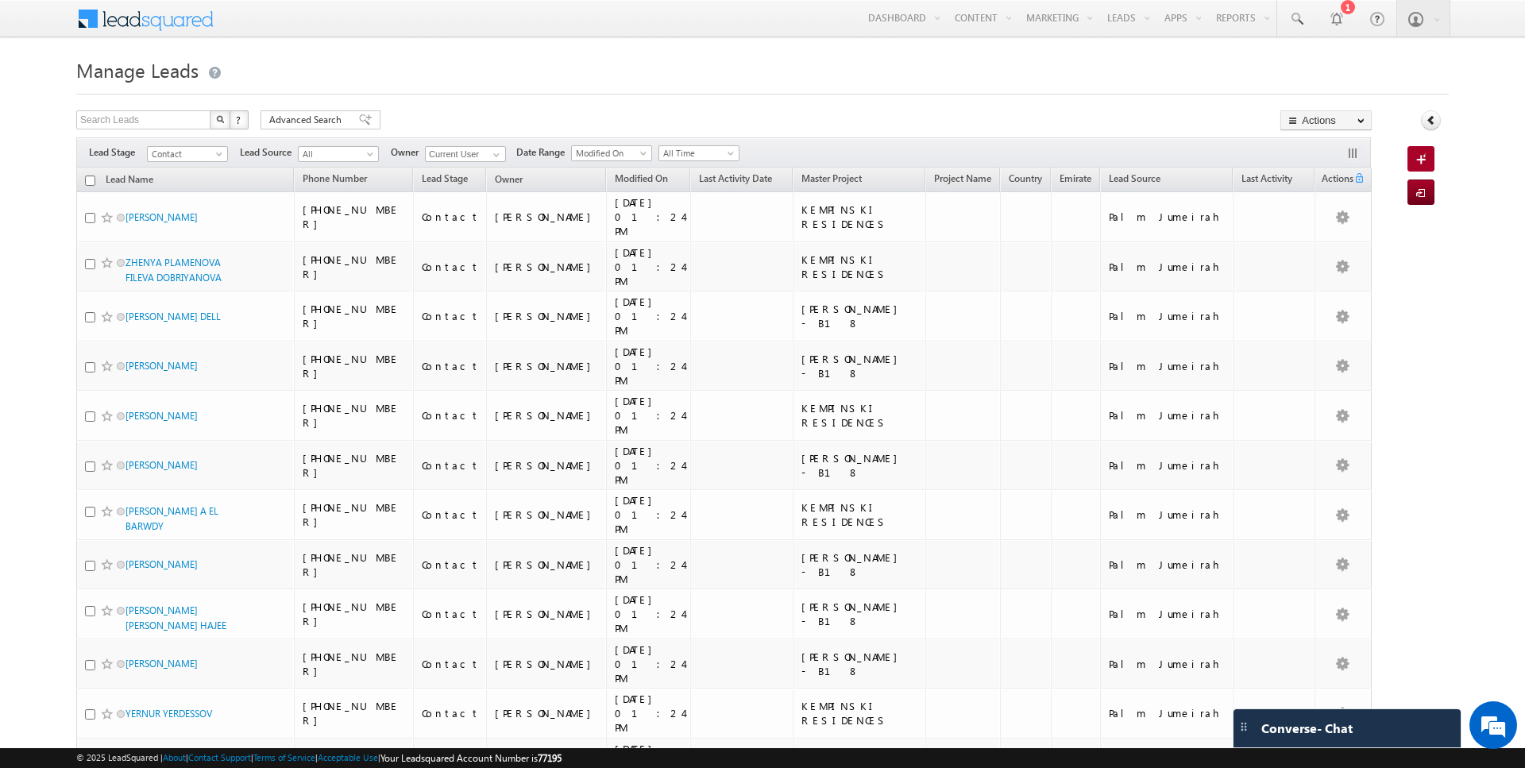
checkbox input "false"
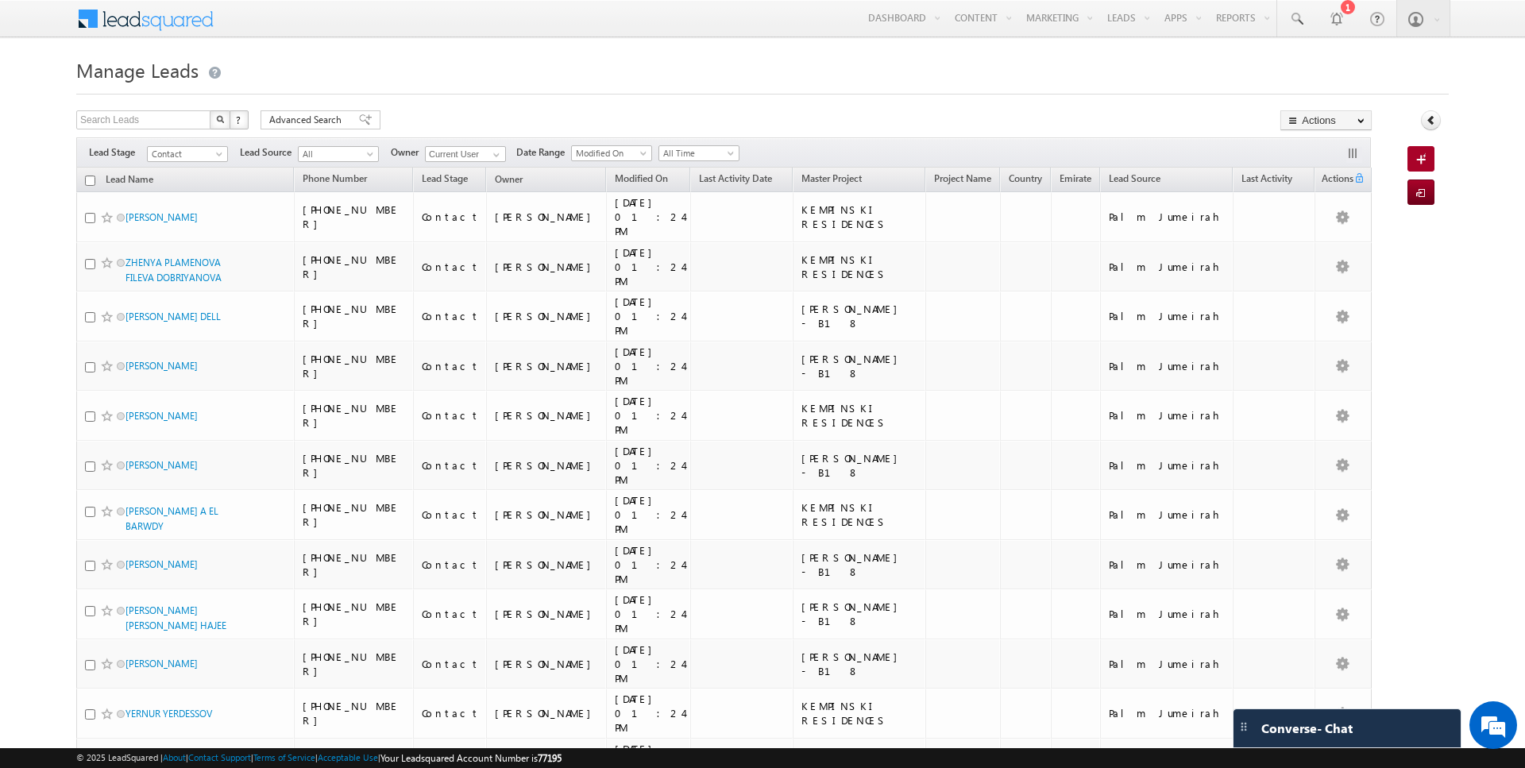
checkbox input "false"
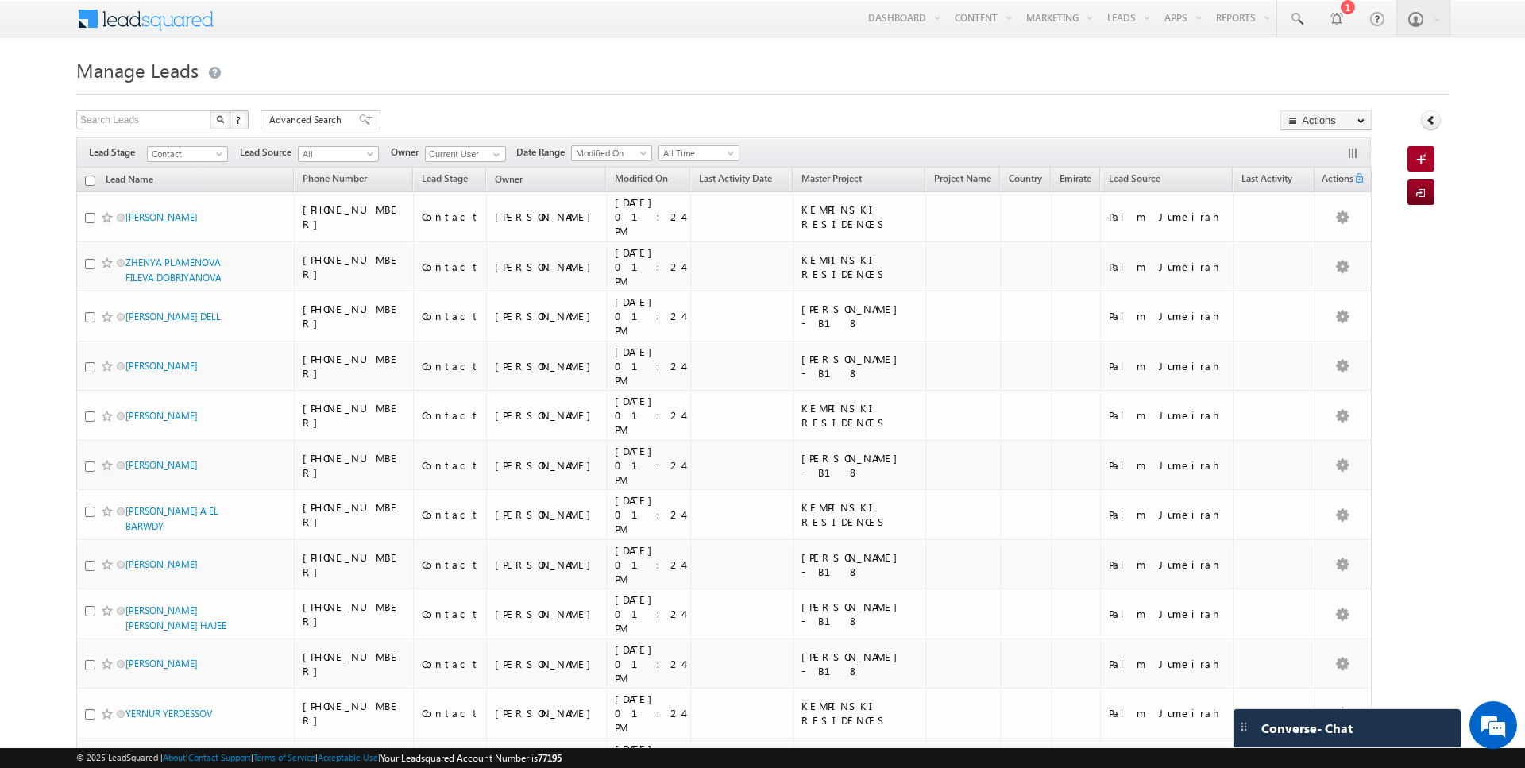
checkbox input "false"
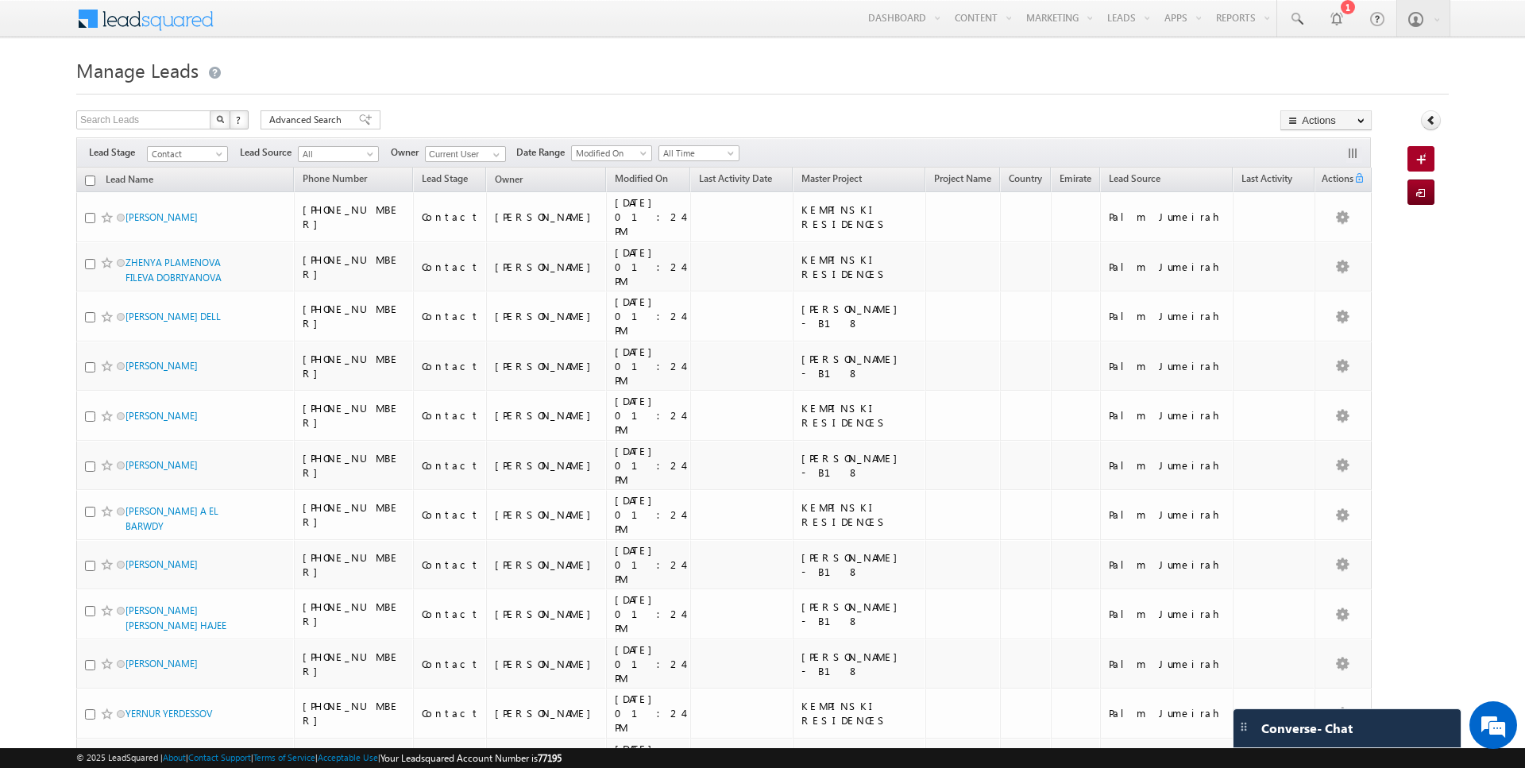
checkbox input "false"
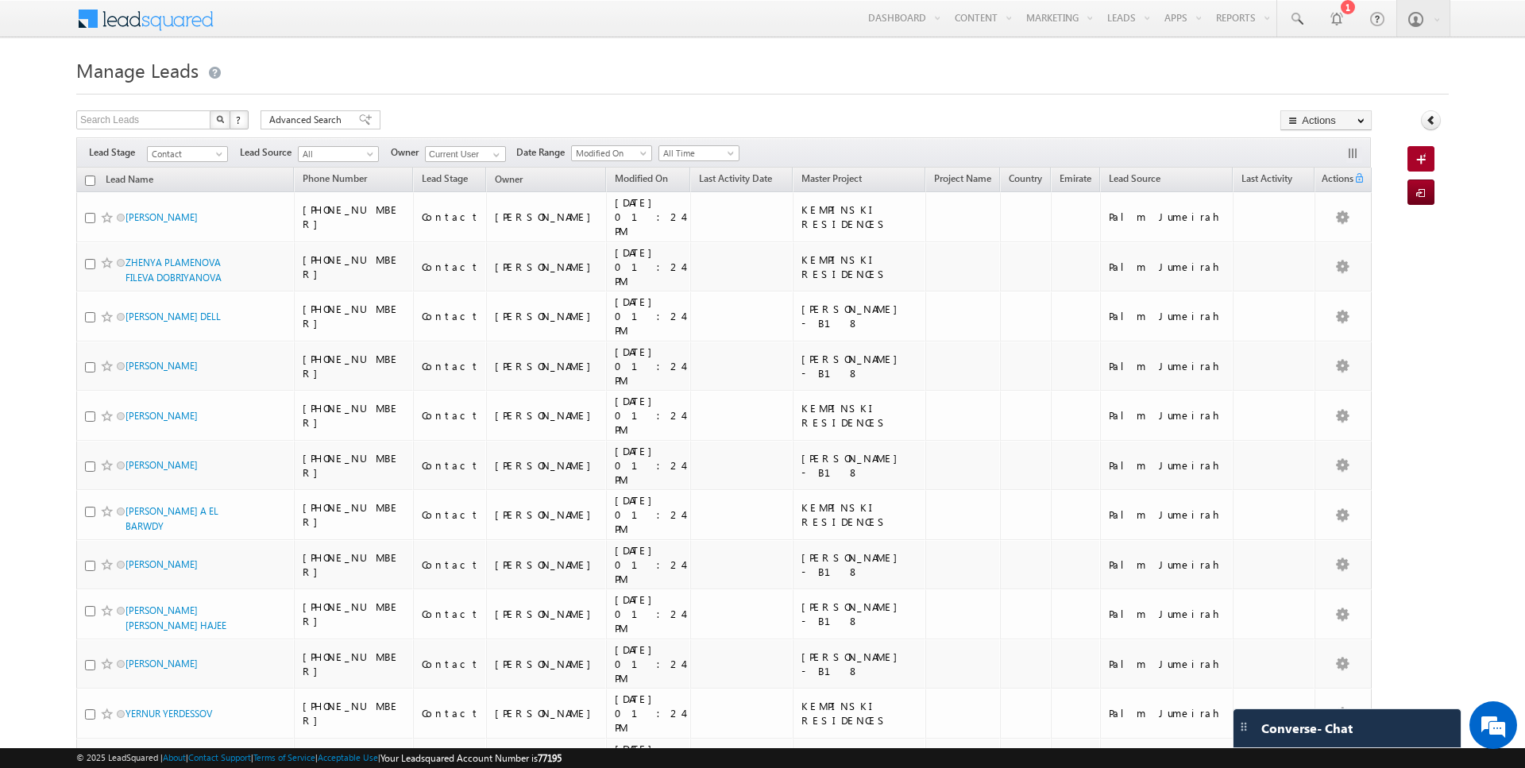
checkbox input "false"
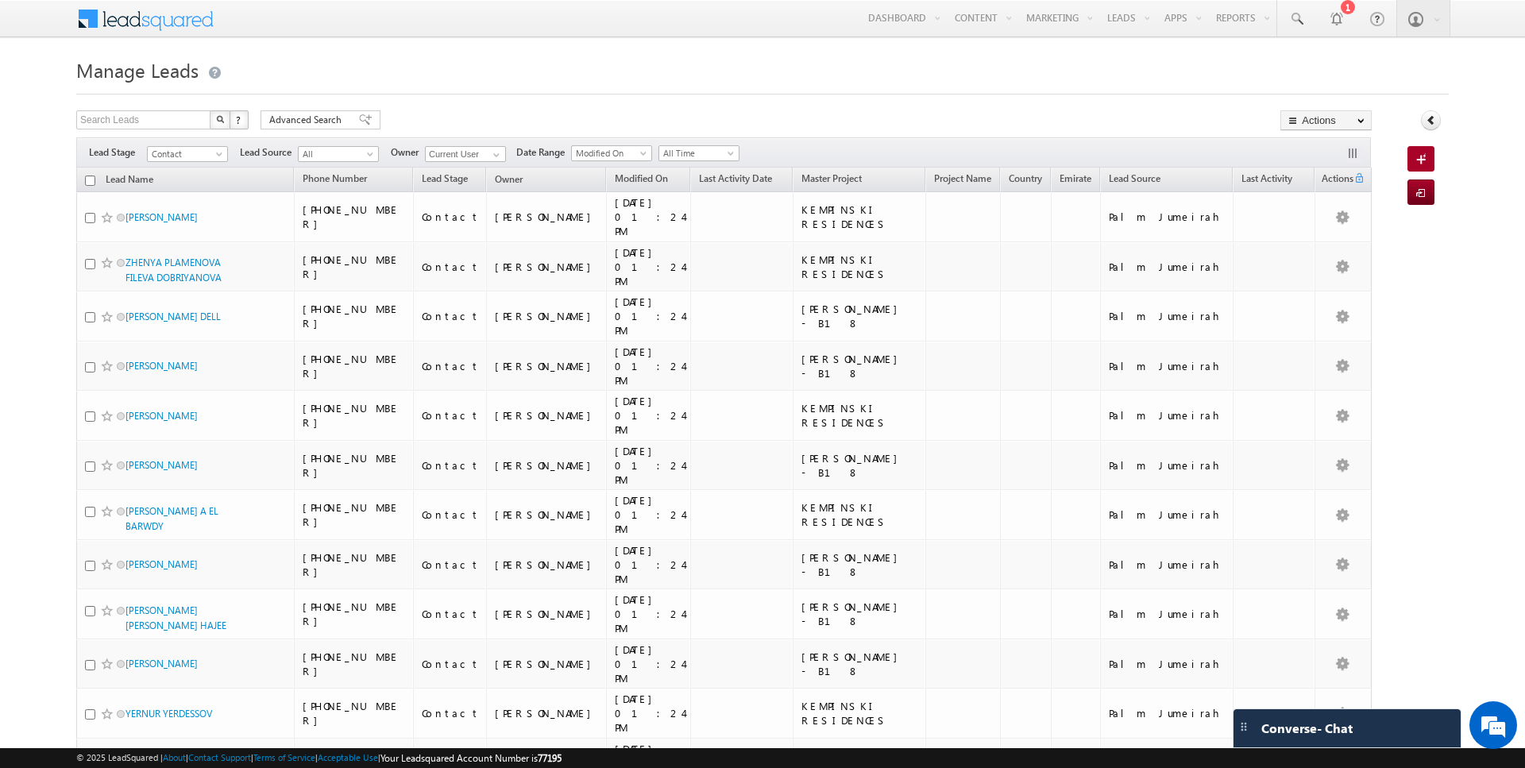
checkbox input "false"
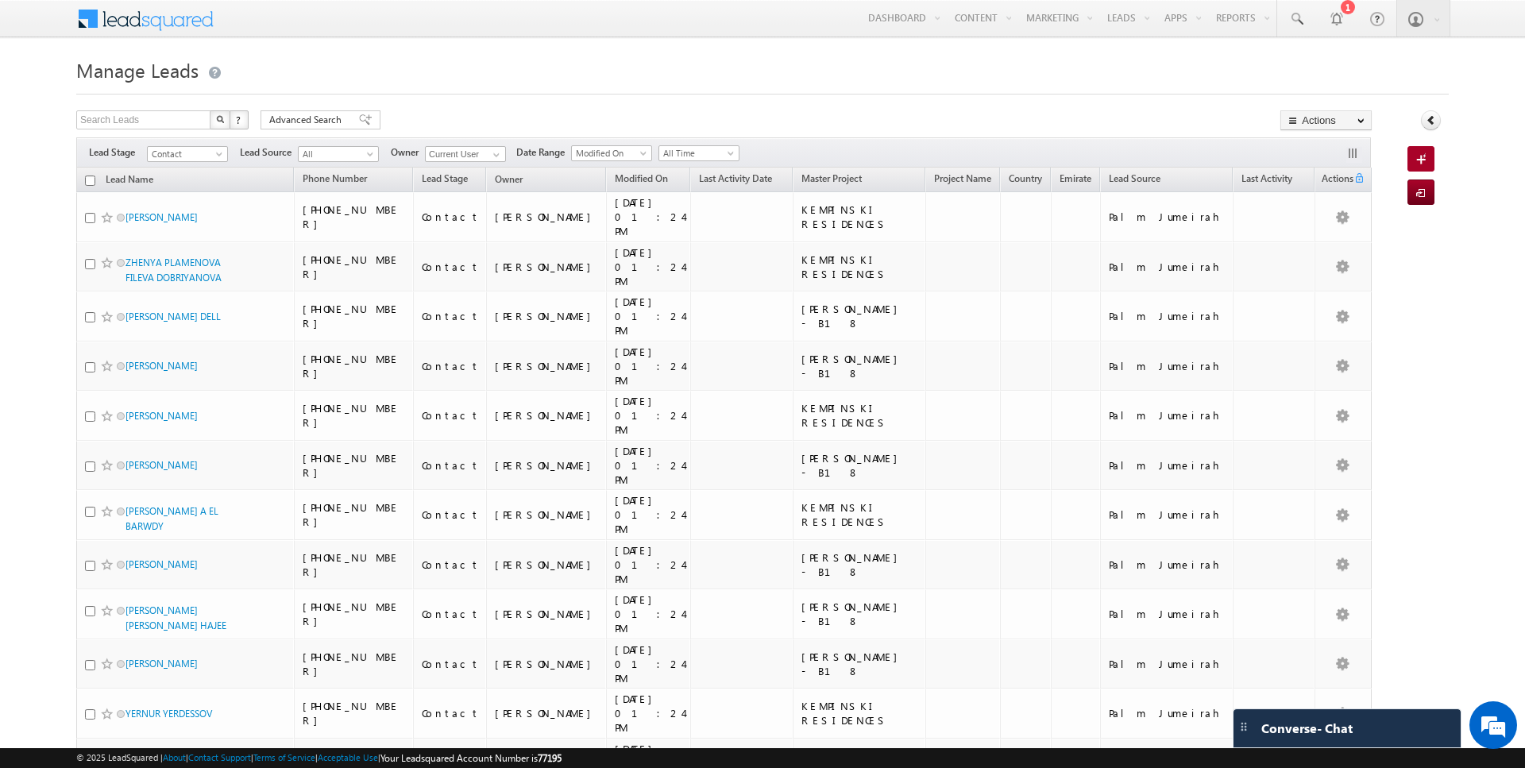
checkbox input "false"
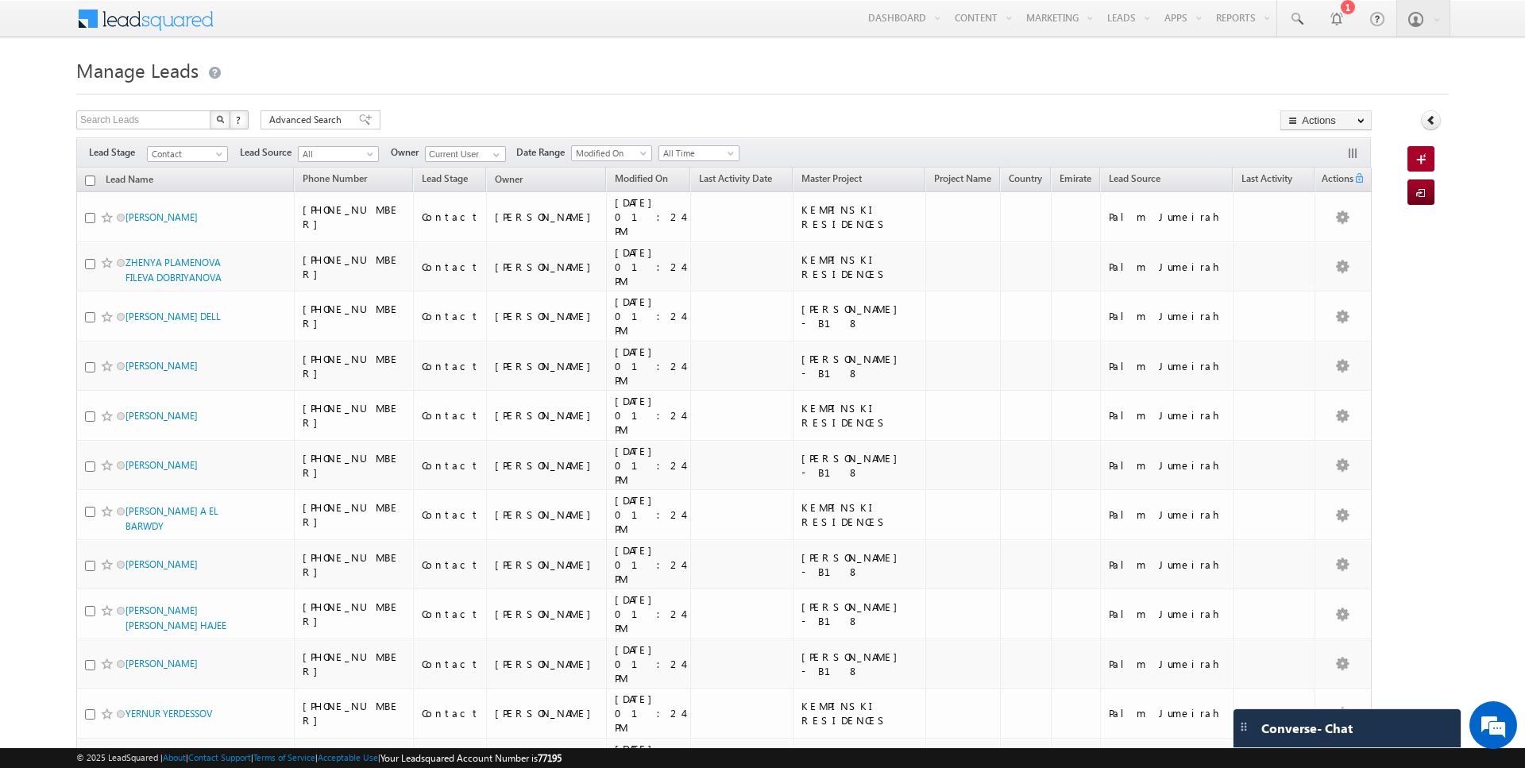
checkbox input "false"
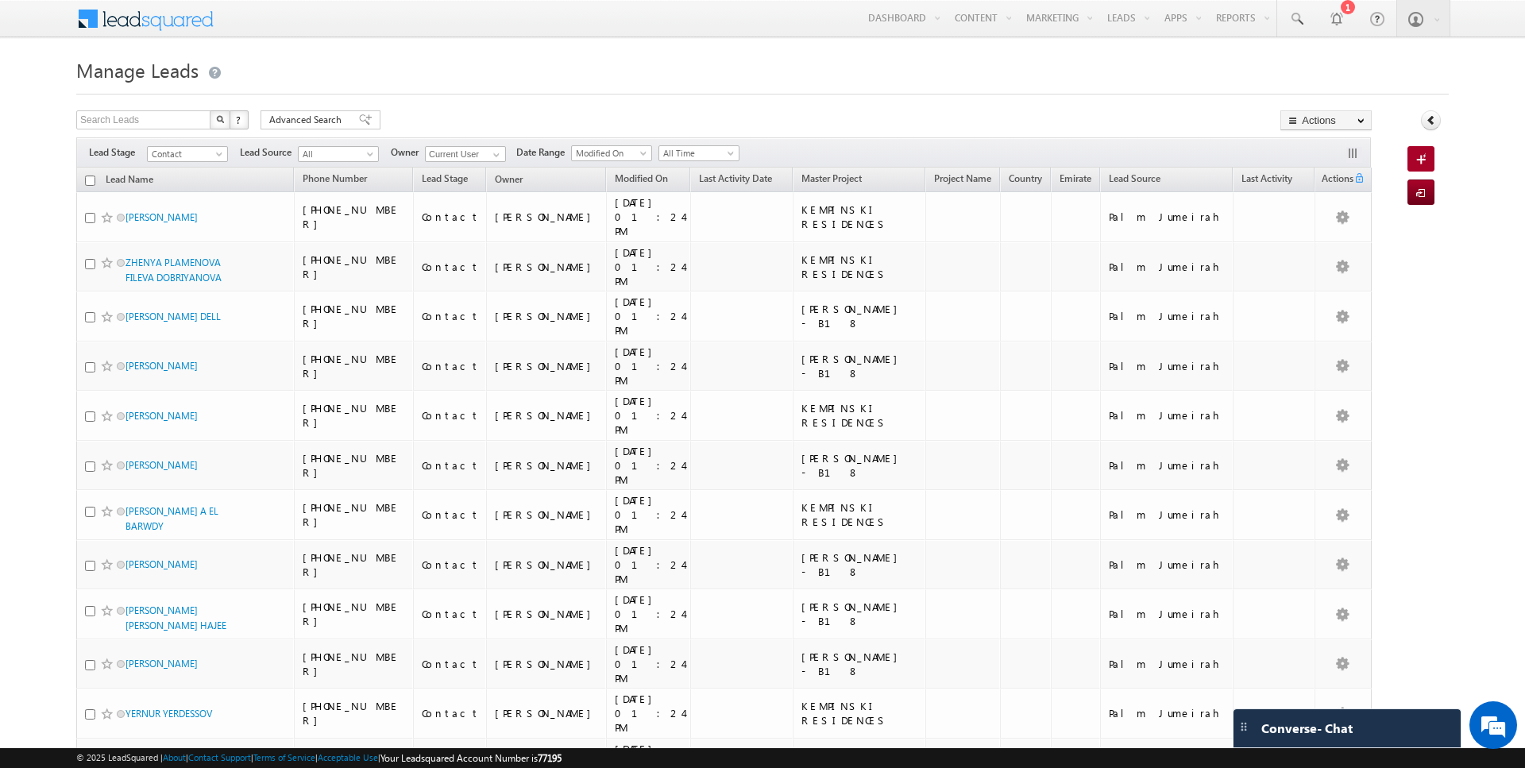
checkbox input "false"
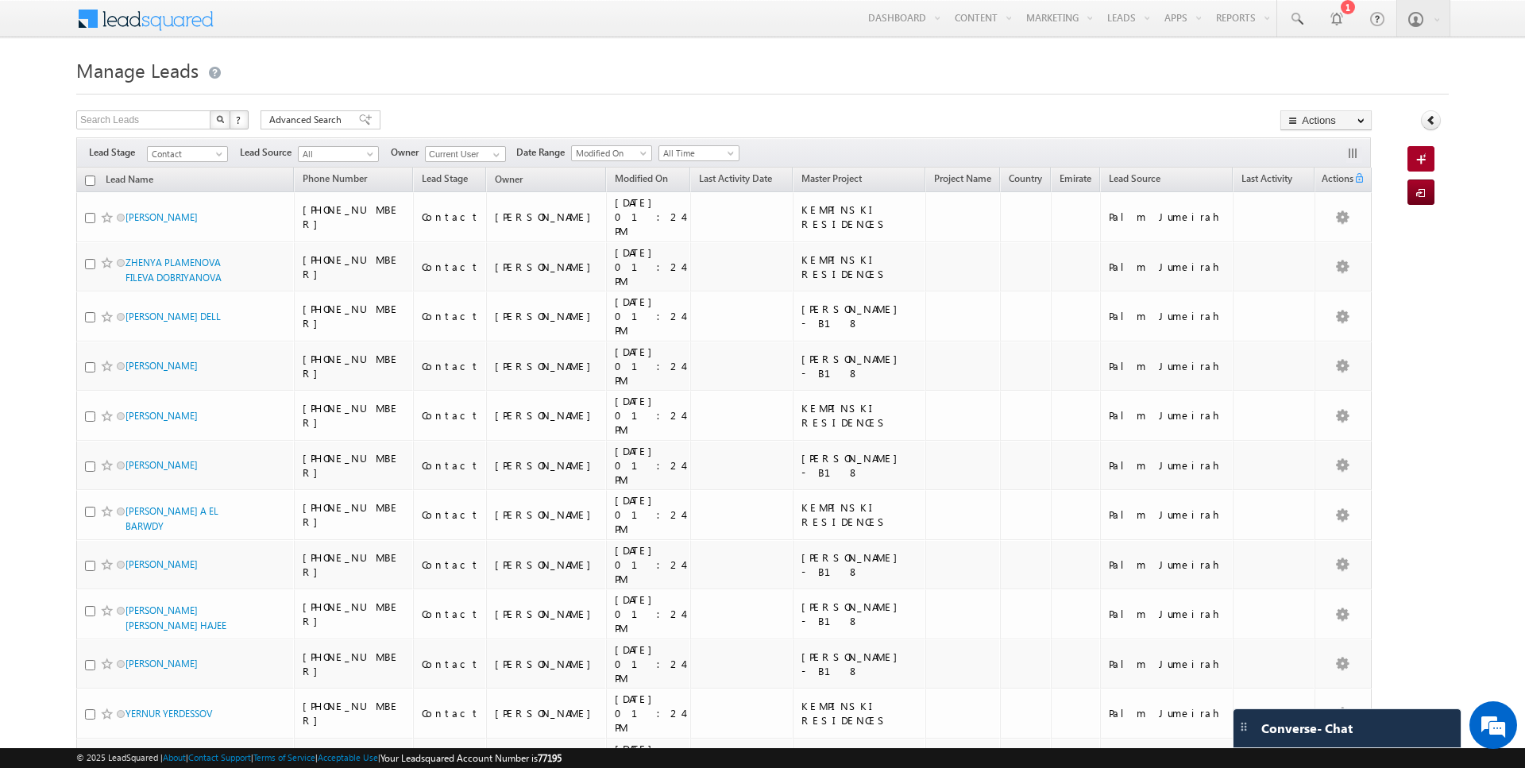
checkbox input "false"
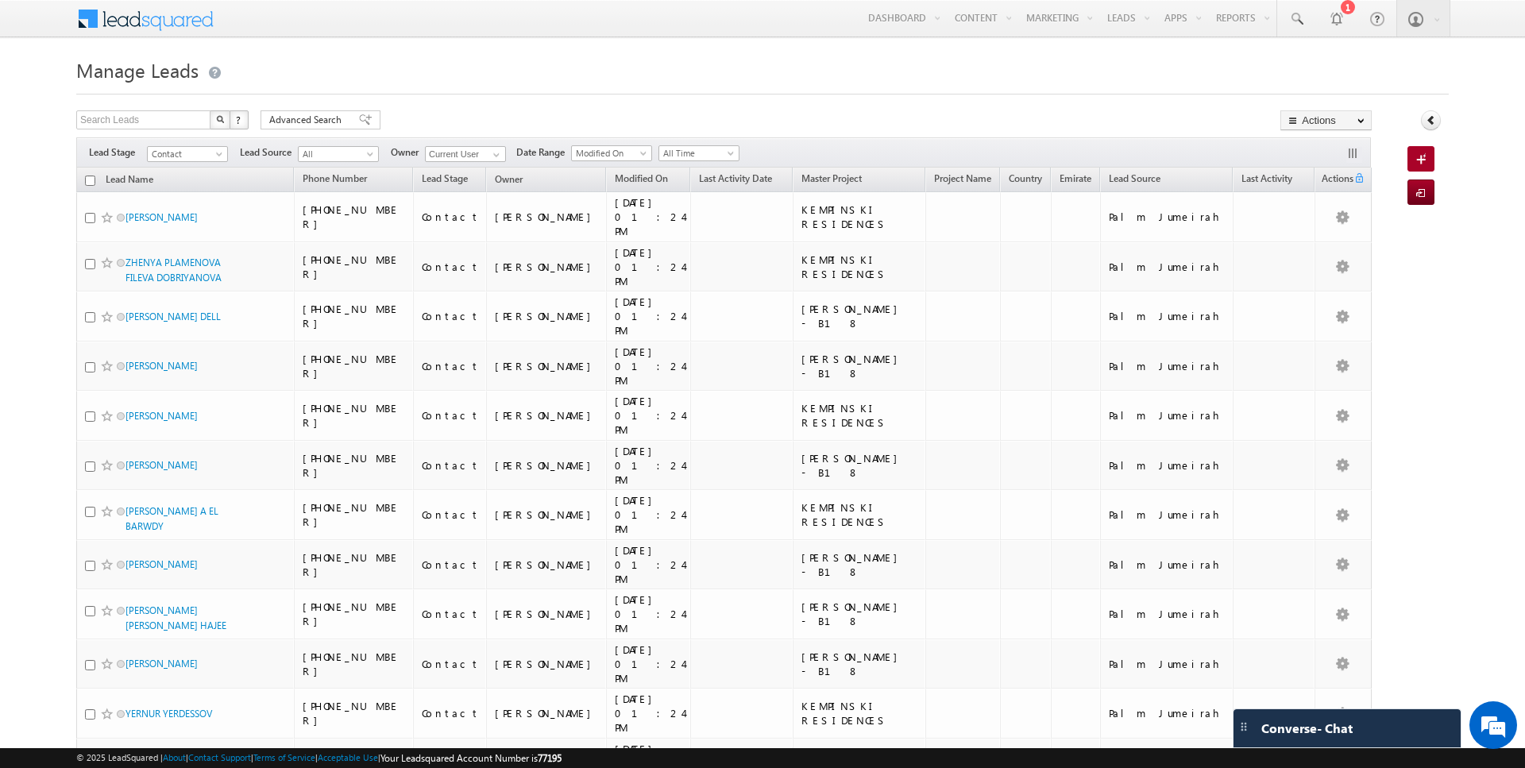
checkbox input "false"
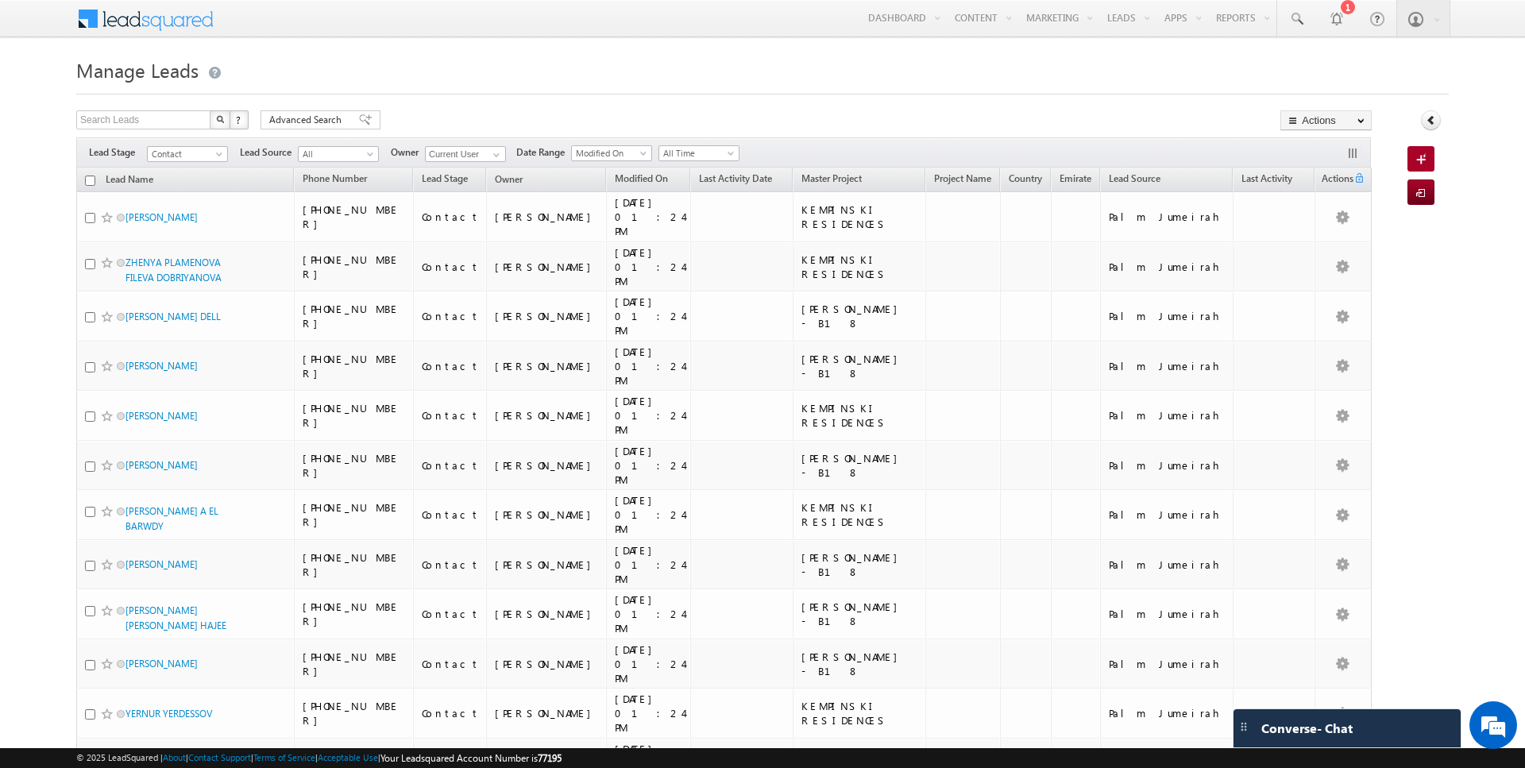
checkbox input "false"
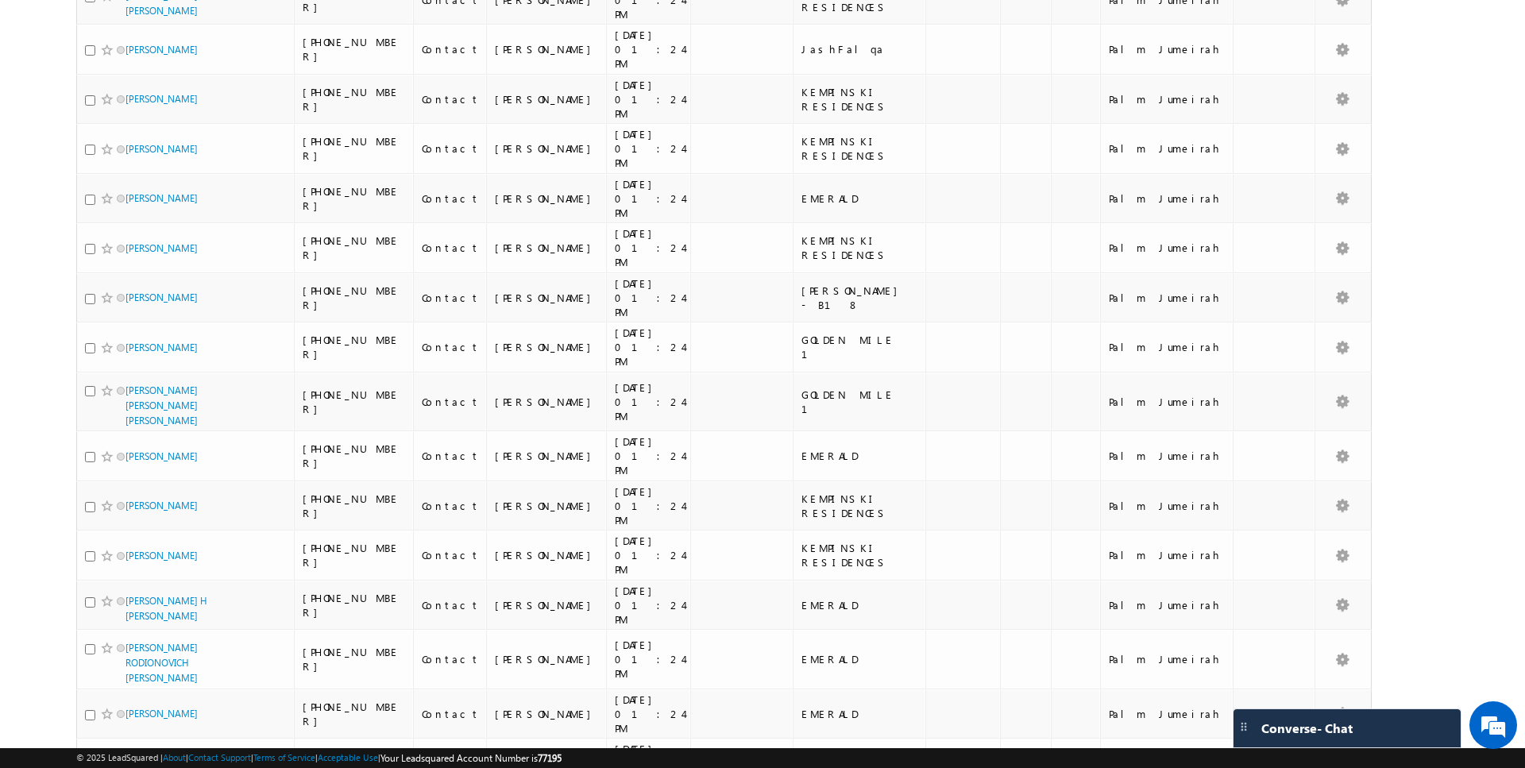
scroll to position [3625, 0]
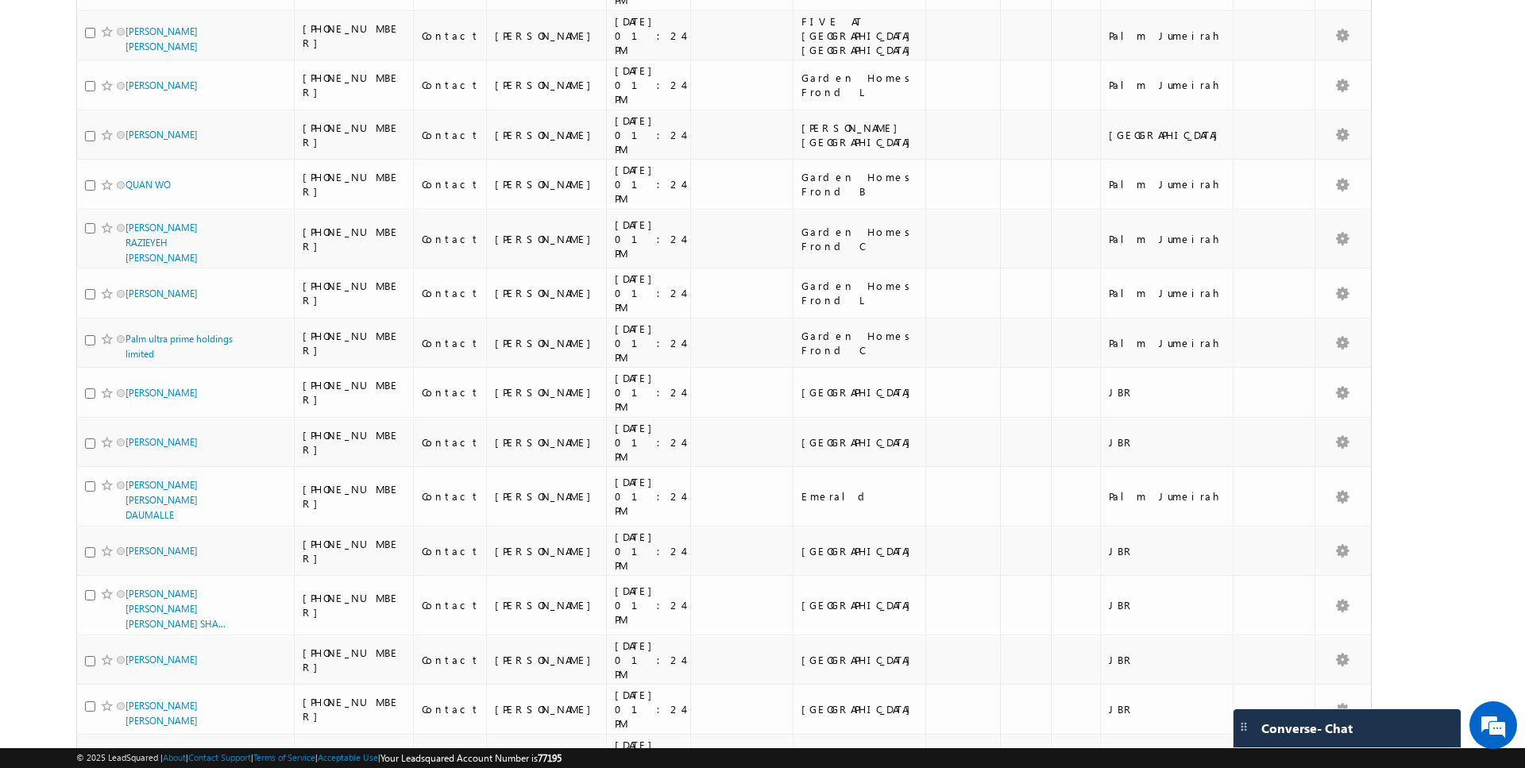
click at [129, 719] on li "50" at bounding box center [131, 723] width 38 height 16
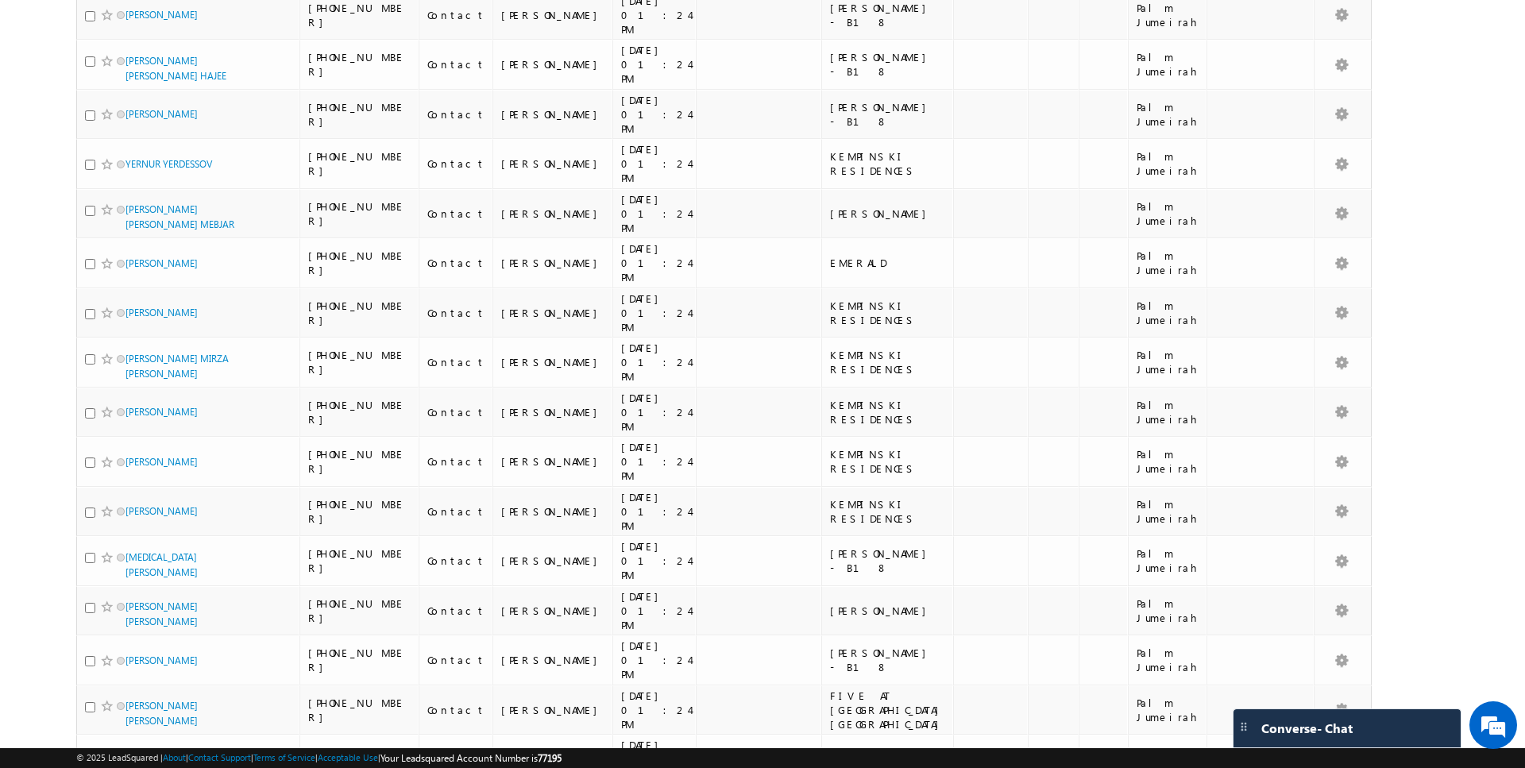
scroll to position [0, 0]
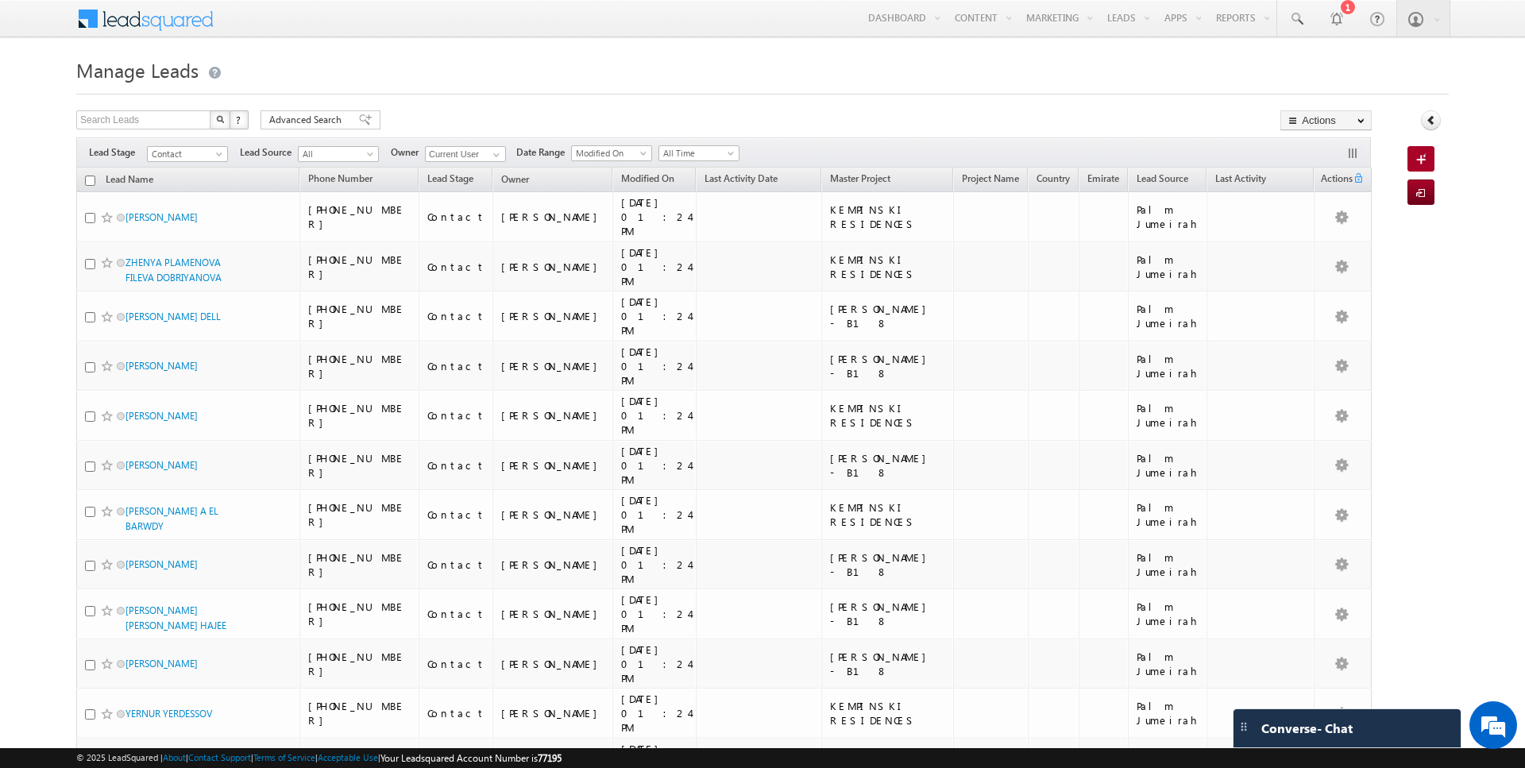
click at [91, 182] on input "checkbox" at bounding box center [90, 180] width 10 height 10
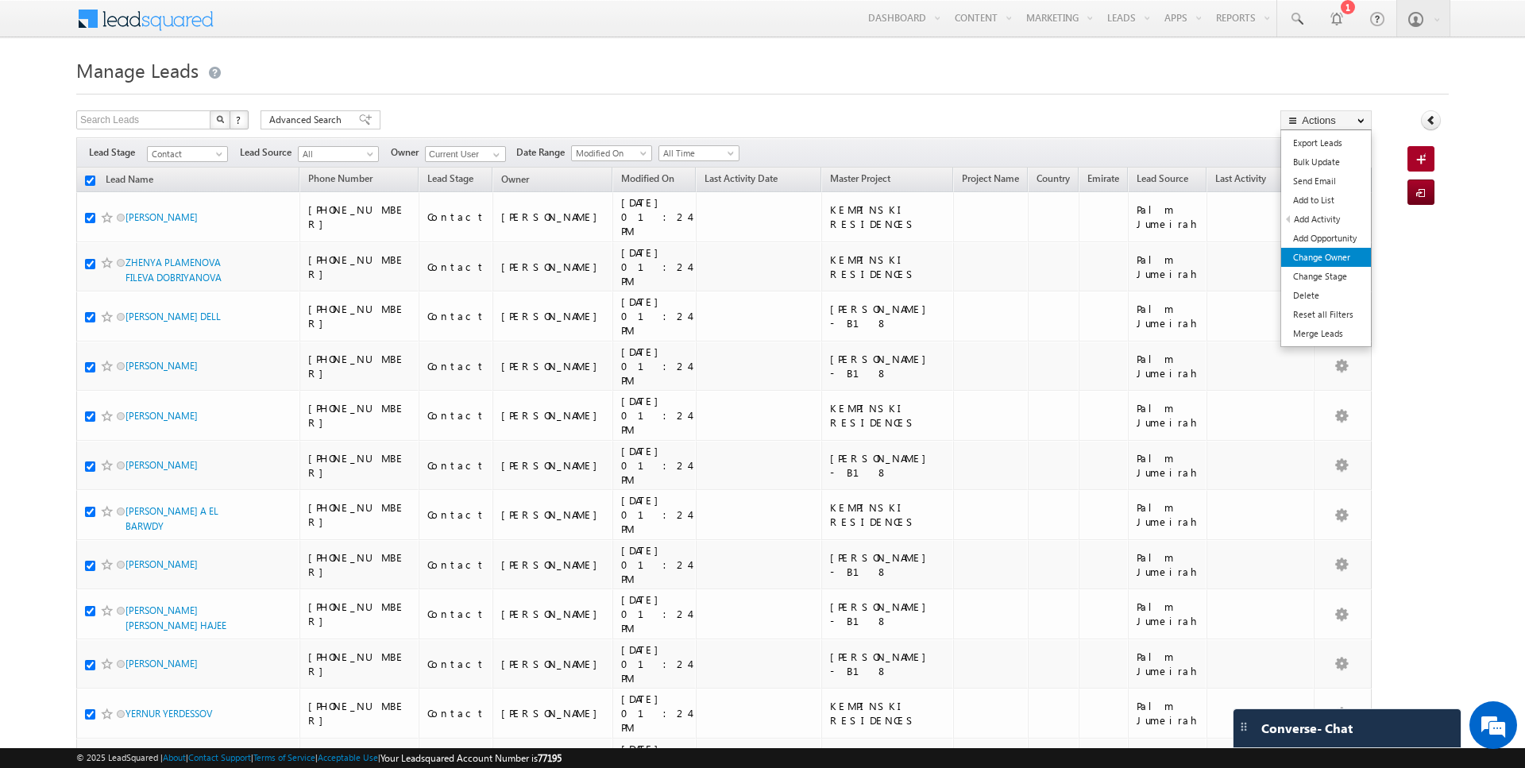
click at [1305, 256] on link "Change Owner" at bounding box center [1326, 257] width 90 height 19
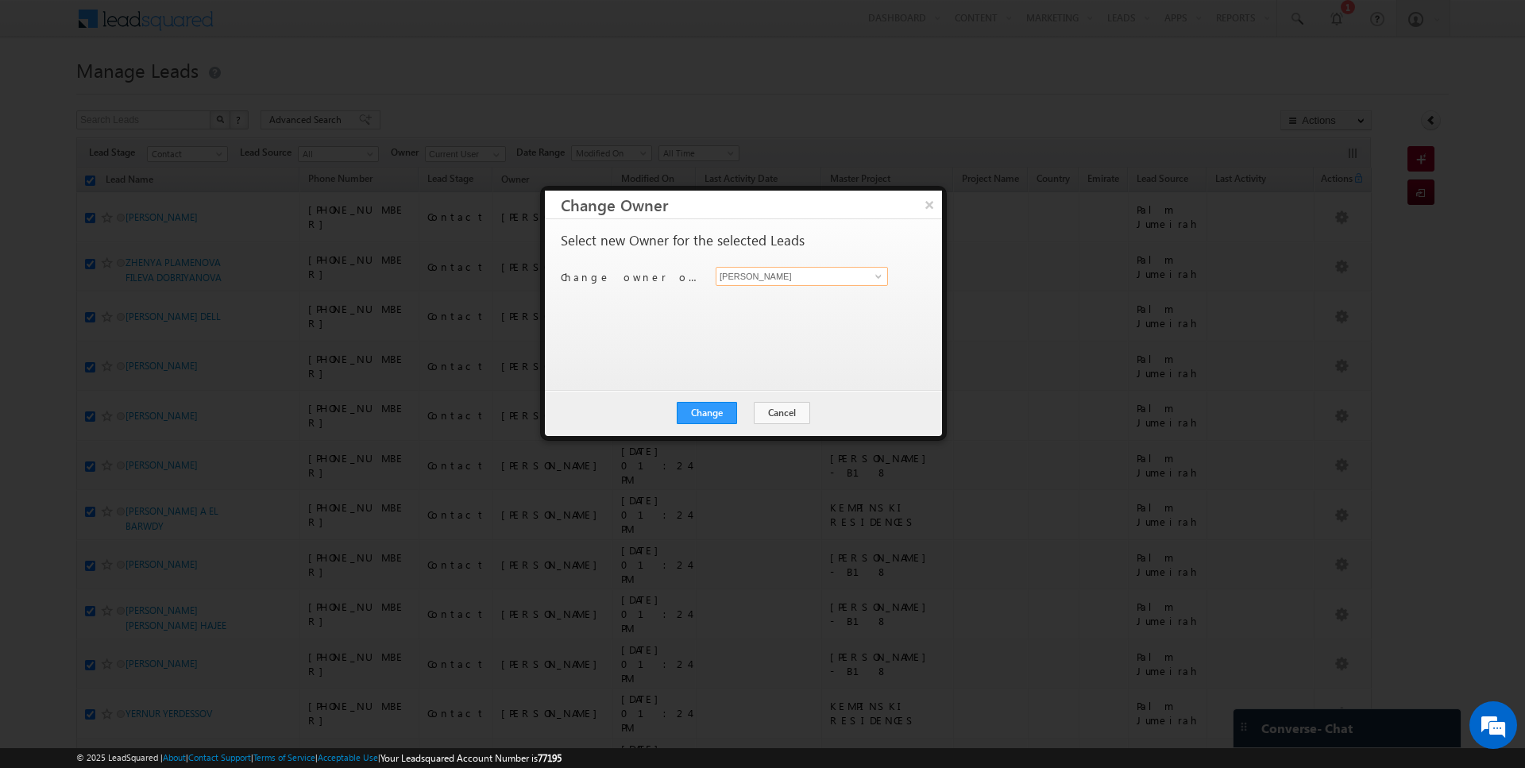
click at [799, 276] on input "[PERSON_NAME]" at bounding box center [801, 276] width 172 height 19
click at [709, 414] on button "Change" at bounding box center [707, 413] width 60 height 22
click at [741, 413] on button "Close" at bounding box center [745, 413] width 51 height 22
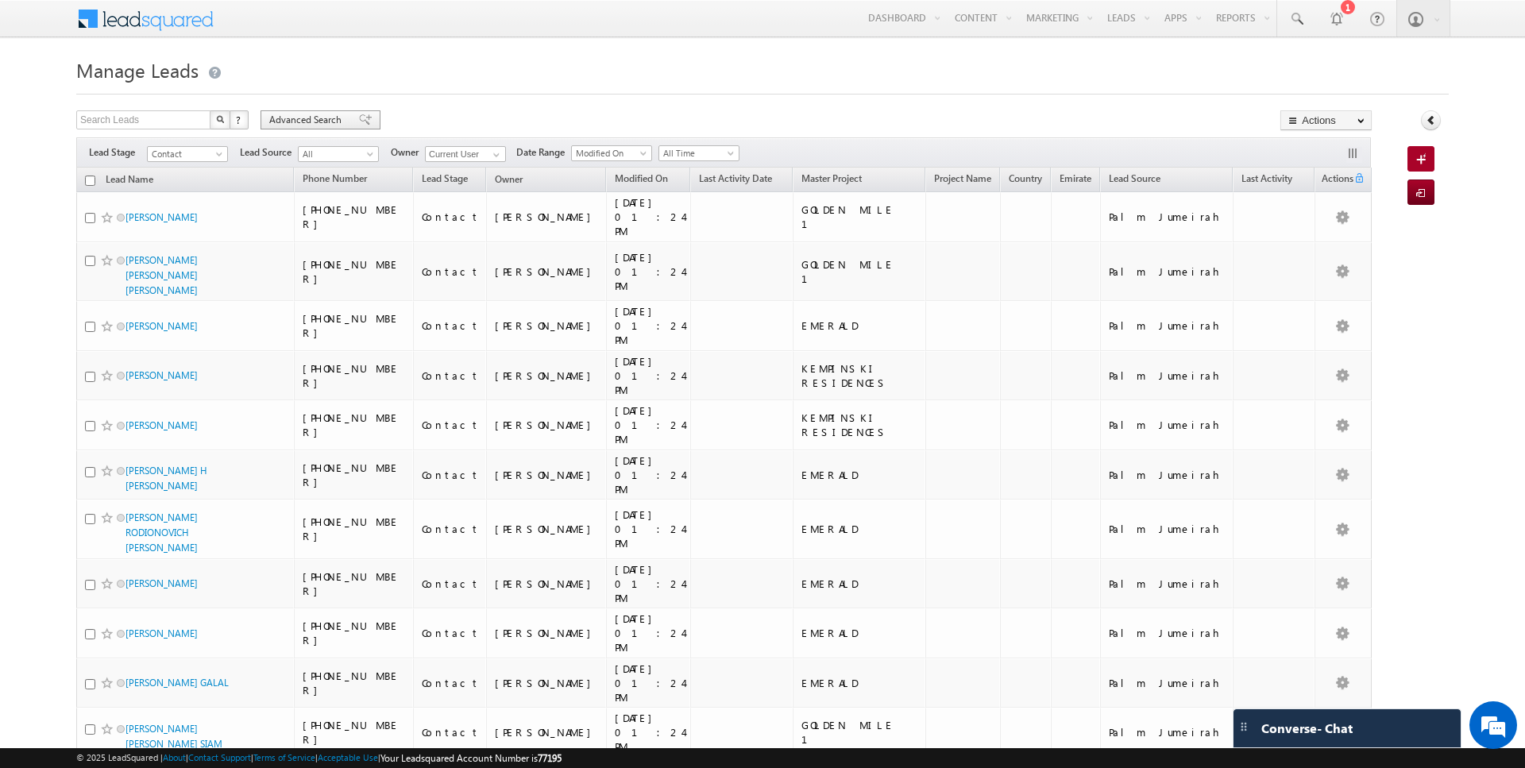
click at [325, 118] on span "Advanced Search" at bounding box center [307, 120] width 77 height 14
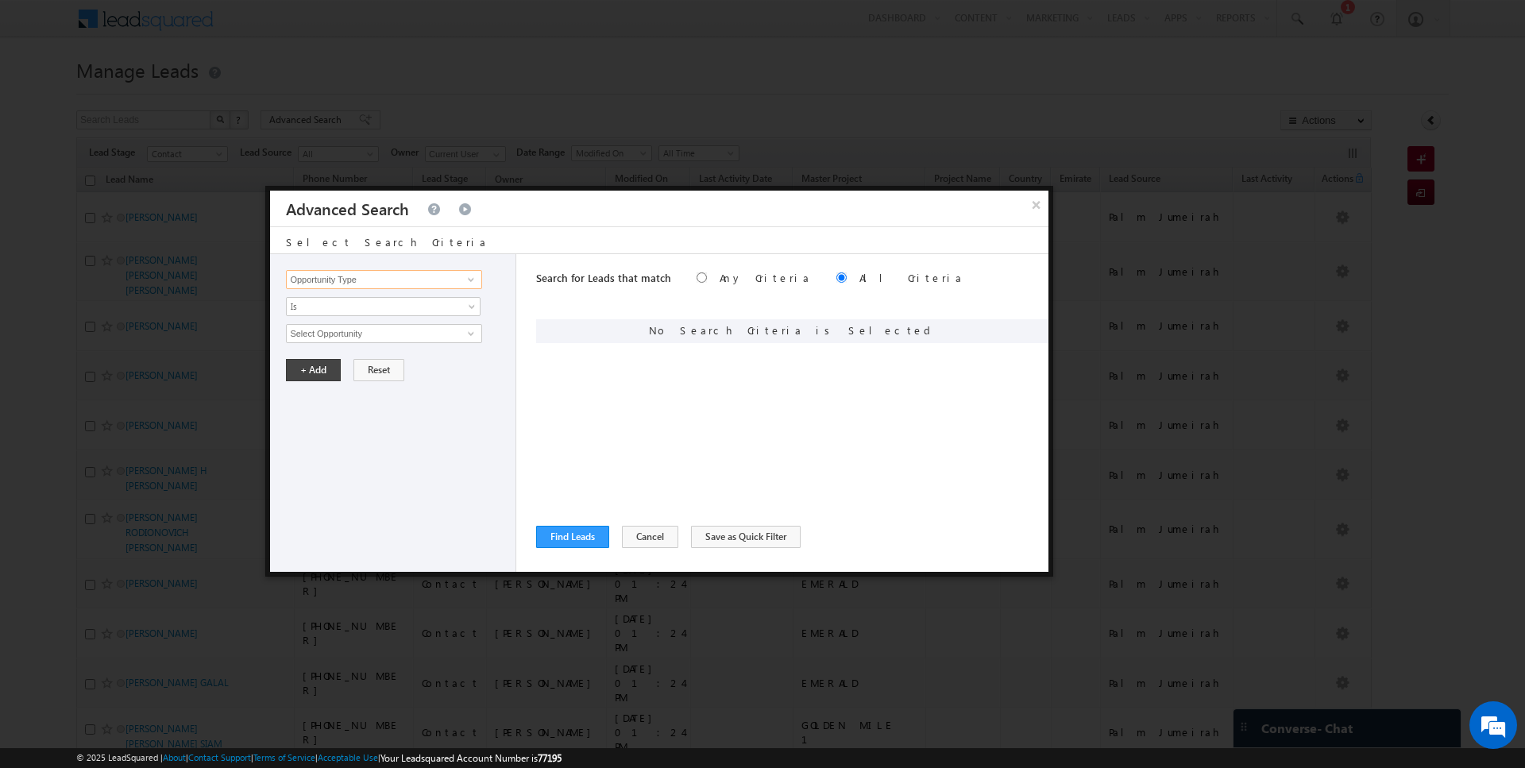
click at [361, 284] on input "Opportunity Type" at bounding box center [383, 279] width 195 height 19
click at [341, 305] on span "Is" at bounding box center [373, 306] width 172 height 14
click at [581, 323] on div "No Search Criteria is Selected" at bounding box center [792, 331] width 512 height 24
click at [393, 336] on span "All Time" at bounding box center [373, 333] width 172 height 14
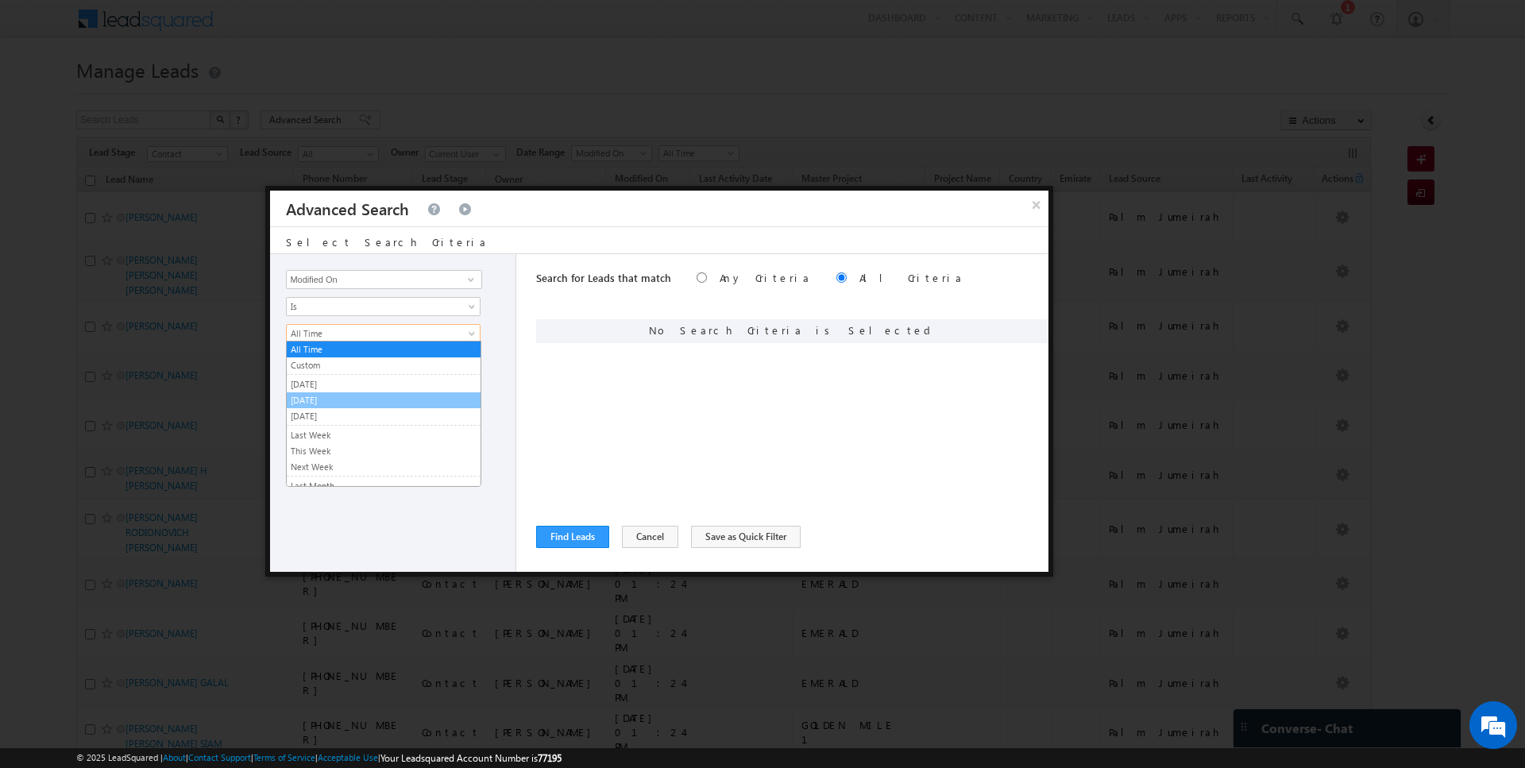
click at [337, 395] on link "[DATE]" at bounding box center [384, 400] width 194 height 14
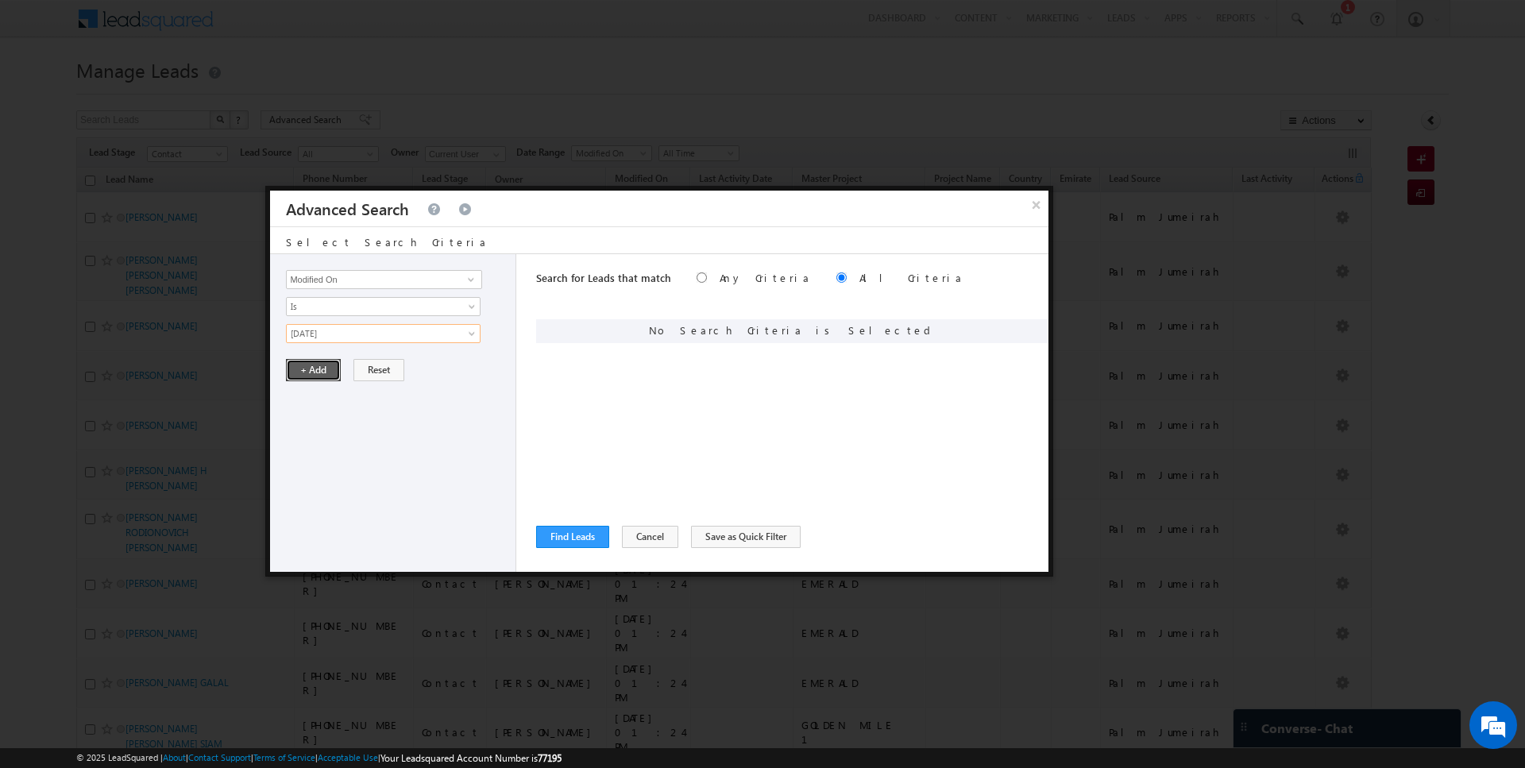
click at [309, 364] on button "+ Add" at bounding box center [313, 370] width 55 height 22
click at [378, 274] on input "Opportunity Type" at bounding box center [383, 279] width 195 height 19
click at [342, 307] on span "Is" at bounding box center [373, 306] width 172 height 14
click at [332, 336] on link "Is Not" at bounding box center [384, 339] width 194 height 14
click at [349, 331] on input "Select Activity" at bounding box center [383, 333] width 195 height 19
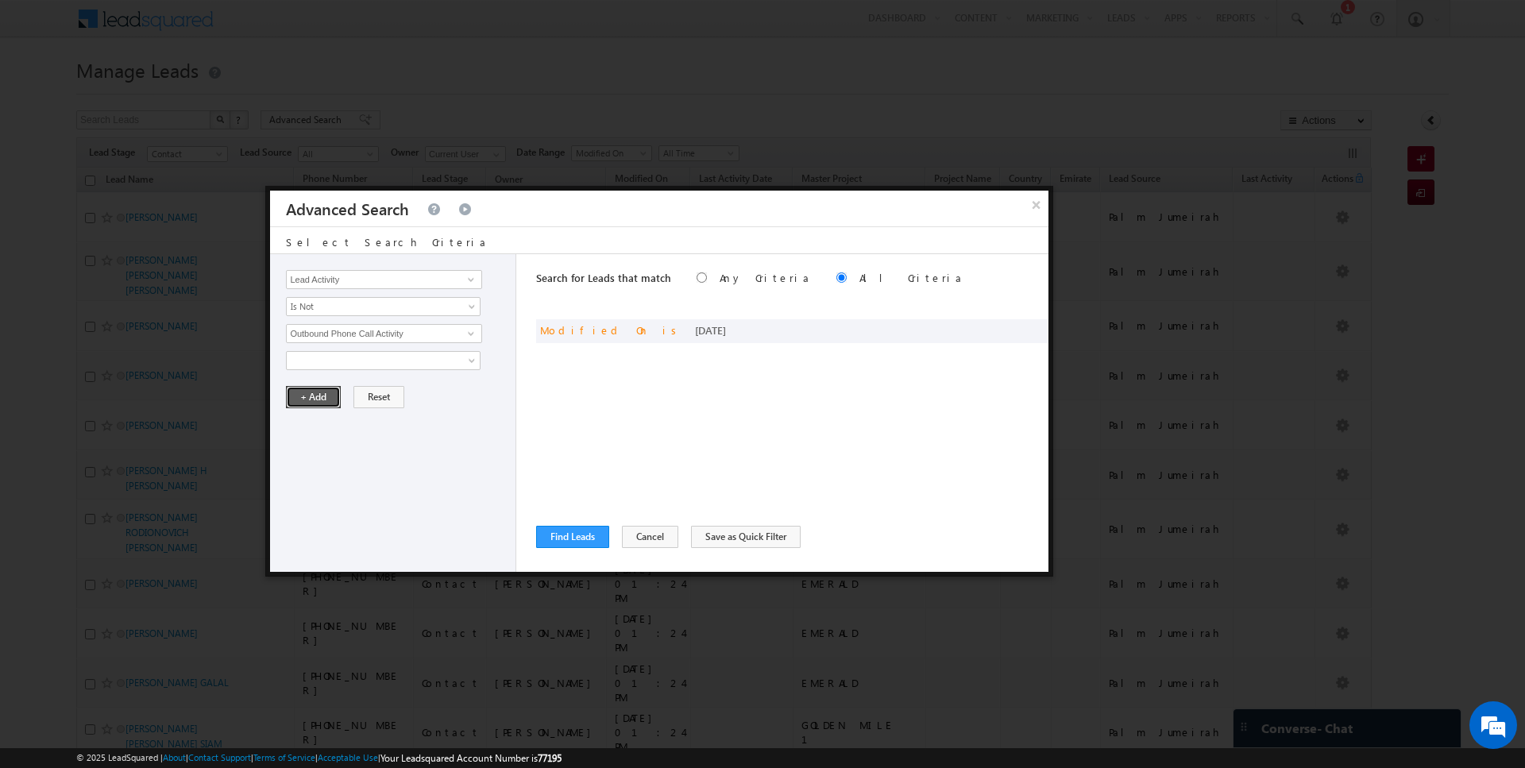
click at [312, 386] on button "+ Add" at bounding box center [313, 397] width 55 height 22
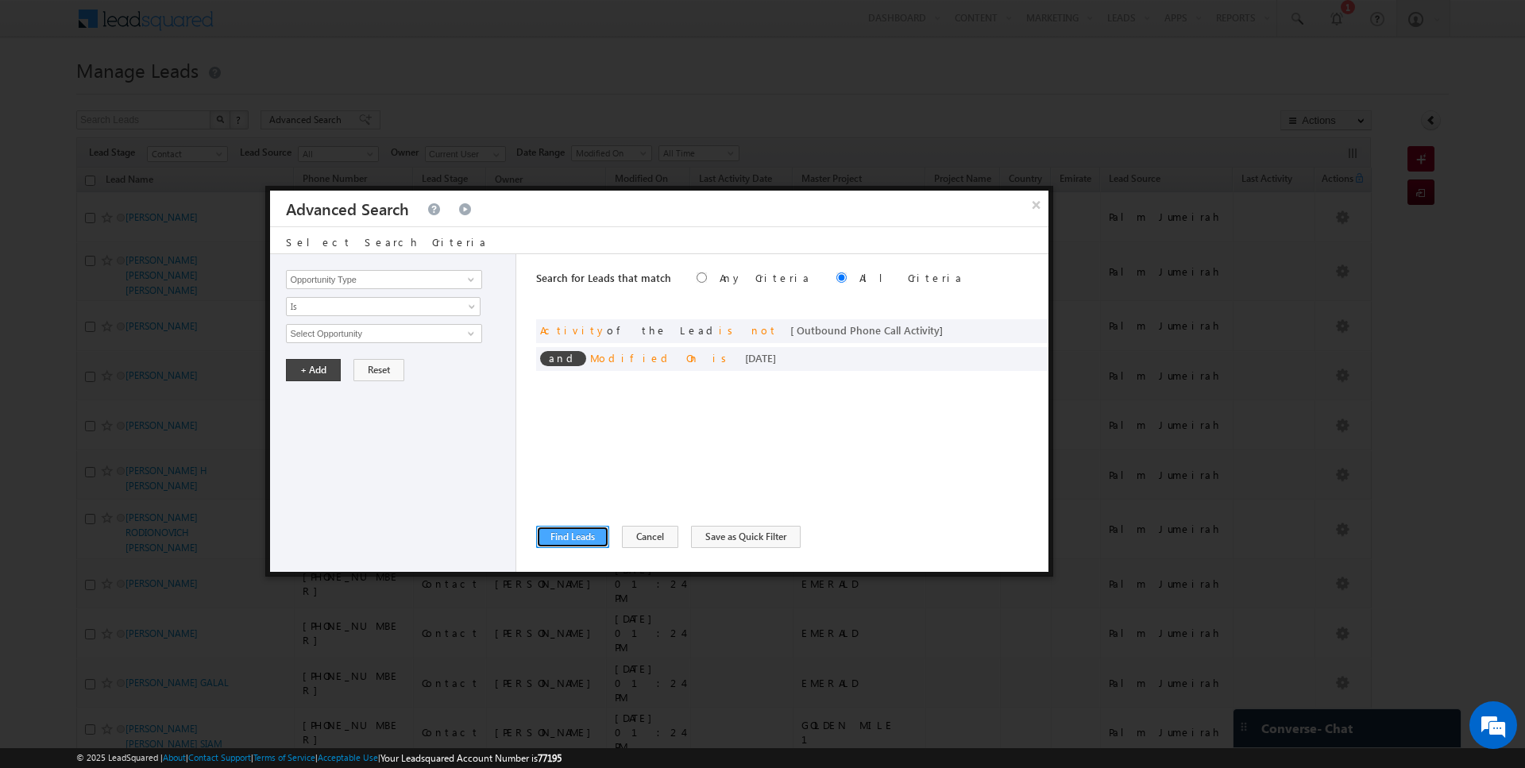
click at [571, 539] on button "Find Leads" at bounding box center [572, 537] width 73 height 22
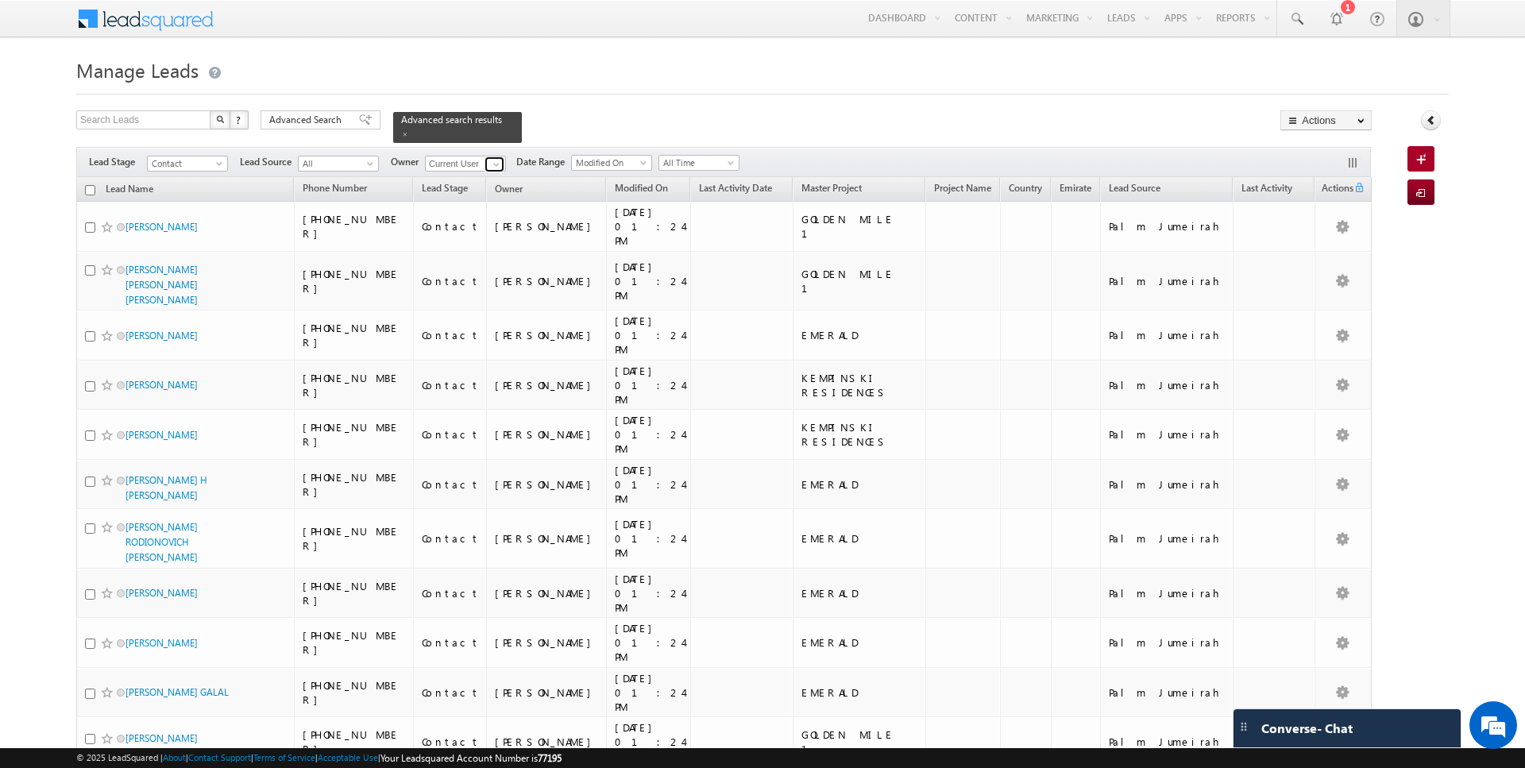
click at [493, 164] on span at bounding box center [496, 164] width 13 height 13
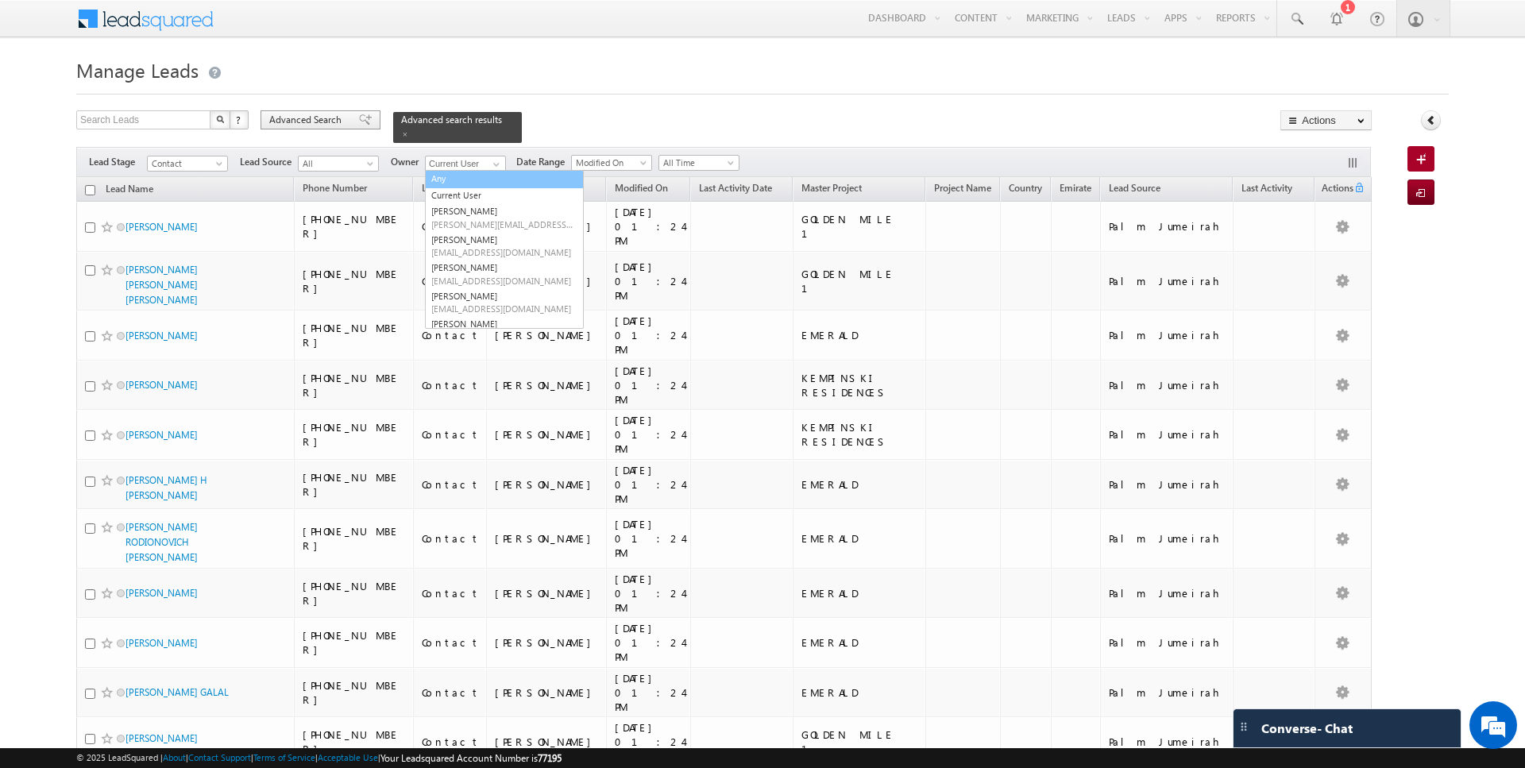
click at [300, 123] on span "Advanced Search" at bounding box center [307, 120] width 77 height 14
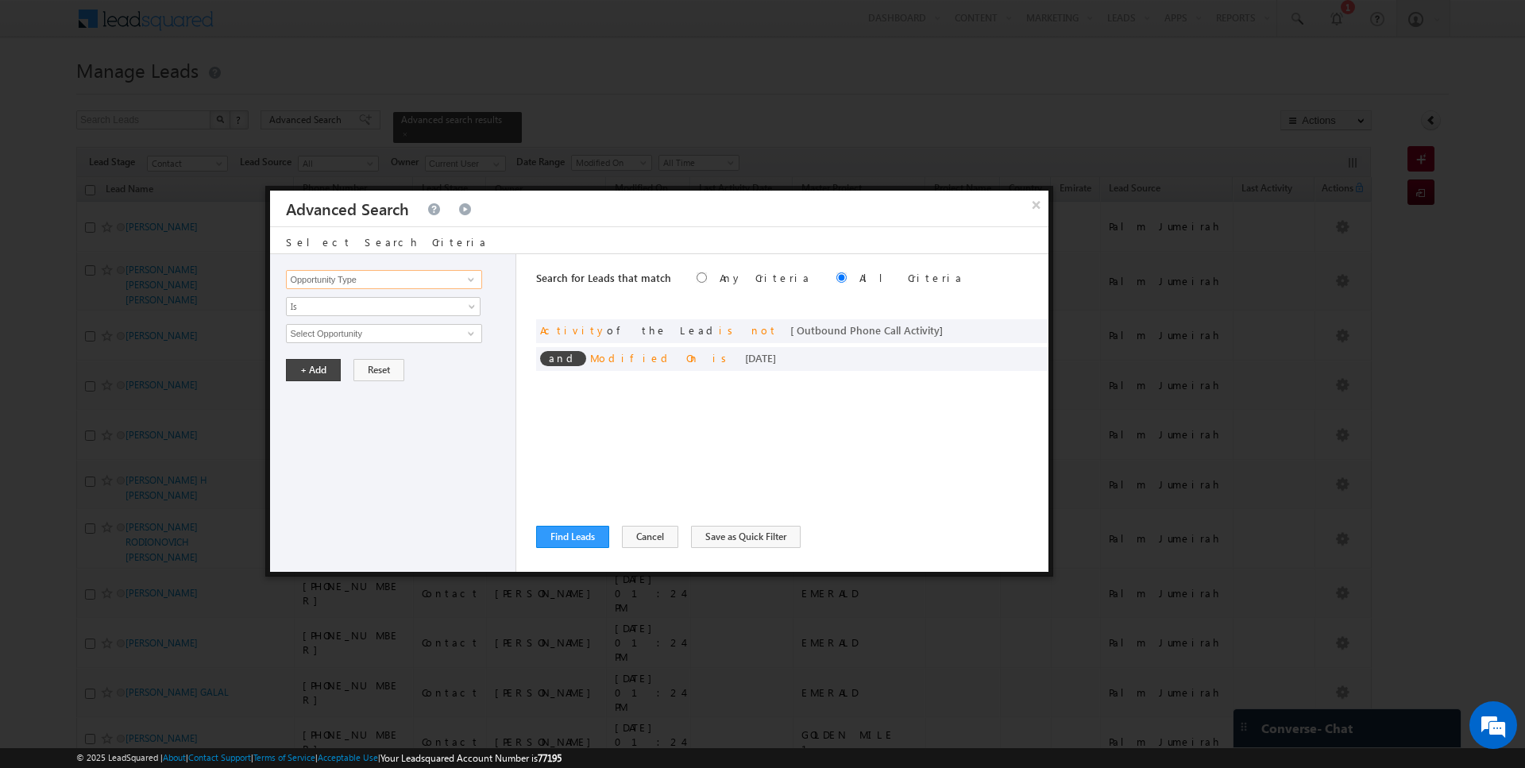
click at [394, 277] on input "Opportunity Type" at bounding box center [383, 279] width 195 height 19
click at [363, 306] on span "Is" at bounding box center [373, 306] width 172 height 14
click at [342, 324] on link "Is" at bounding box center [384, 323] width 194 height 14
click at [334, 307] on span "Is" at bounding box center [373, 306] width 172 height 14
click at [327, 335] on link "Is Not" at bounding box center [384, 339] width 194 height 14
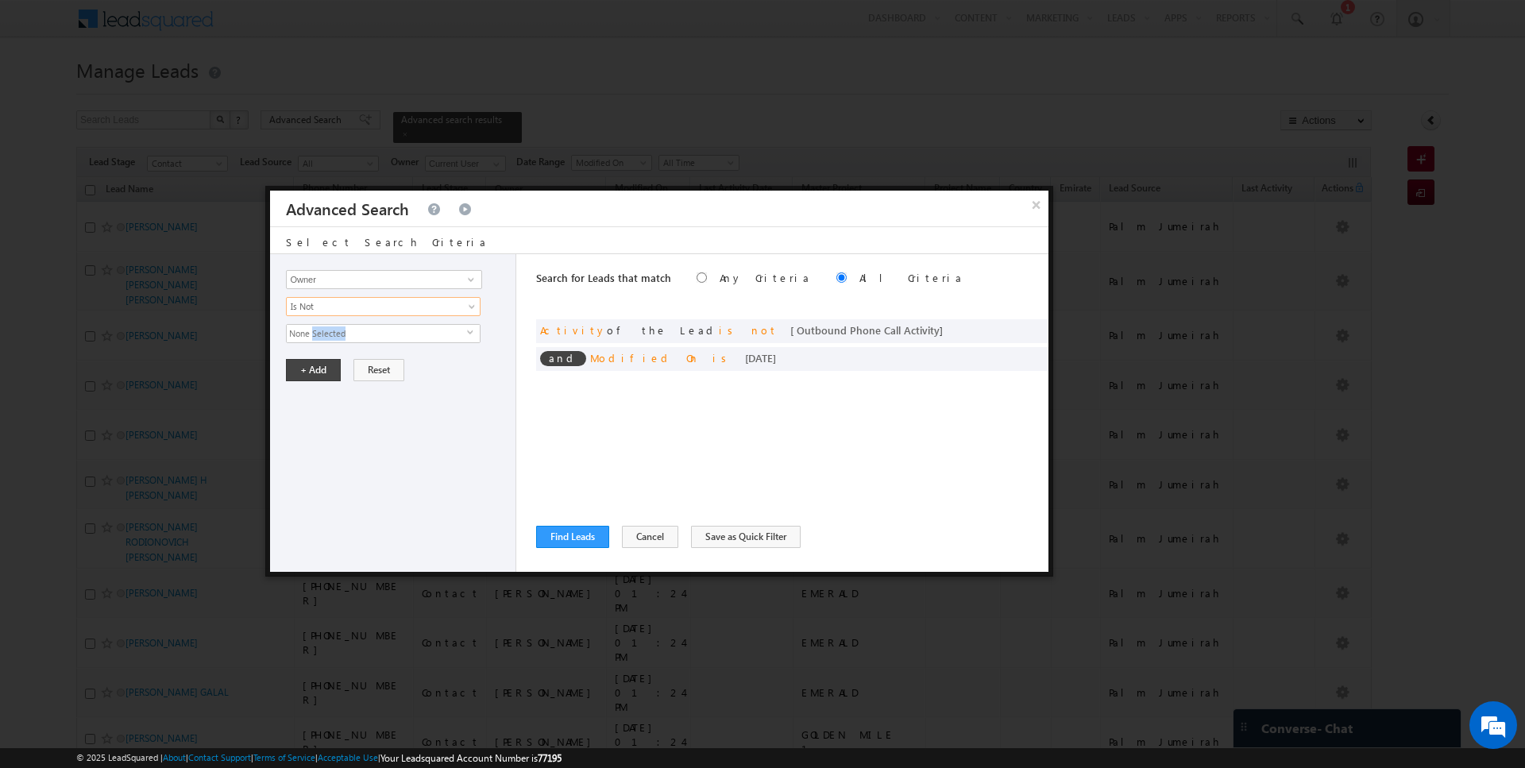
click at [327, 335] on span "None Selected" at bounding box center [377, 333] width 180 height 17
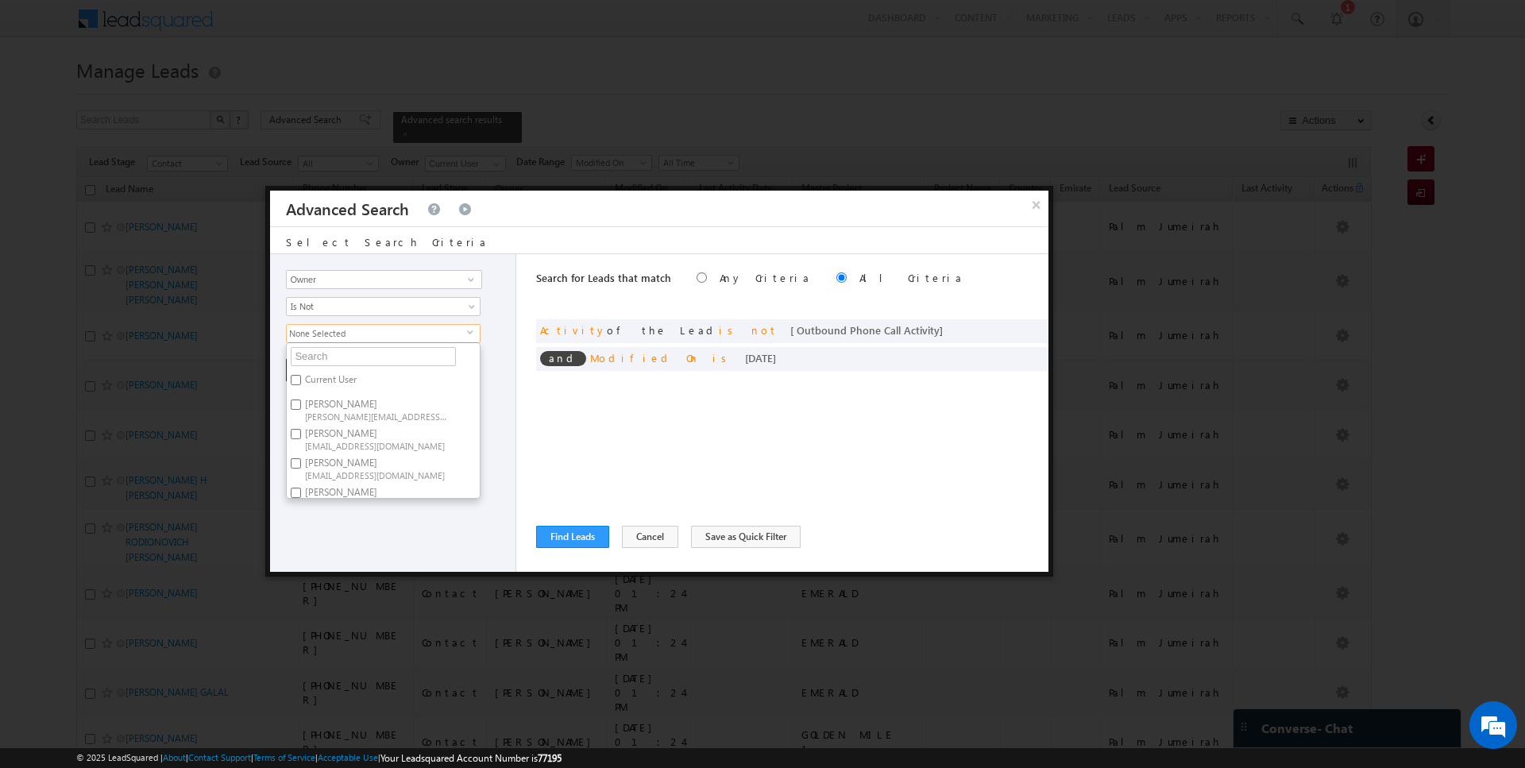
click at [322, 372] on label "Current User" at bounding box center [330, 382] width 86 height 25
click at [301, 375] on input "Current User" at bounding box center [296, 380] width 10 height 10
click at [521, 407] on div "Opportunity Type Lead Activity Task Sales Group Prospect Id Address 1 Address 2…" at bounding box center [659, 413] width 778 height 318
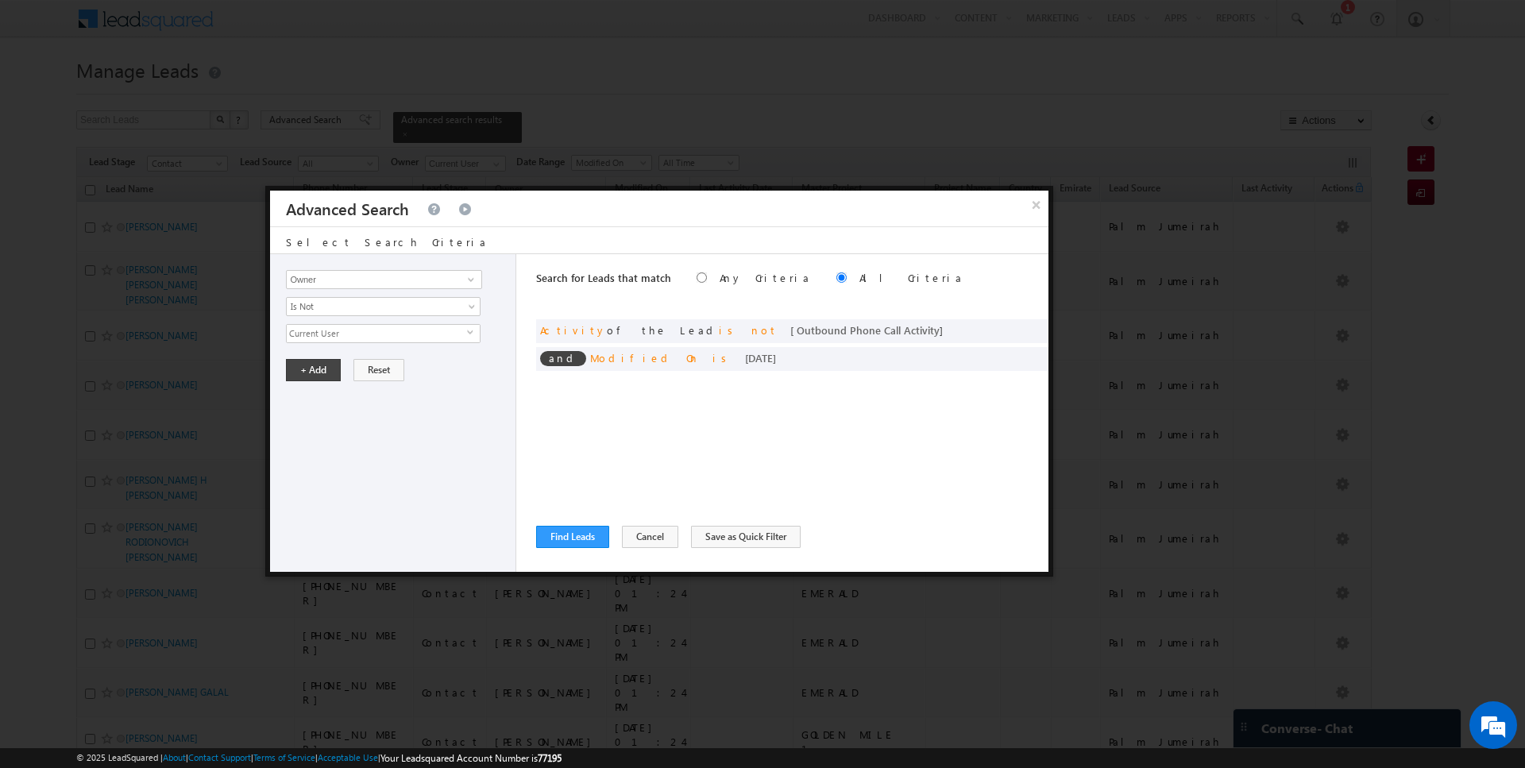
click at [280, 366] on div "Opportunity Type Lead Activity Task Sales Group Prospect Id Address 1 Address 2…" at bounding box center [393, 413] width 246 height 318
click at [311, 369] on button "+ Add" at bounding box center [313, 370] width 55 height 22
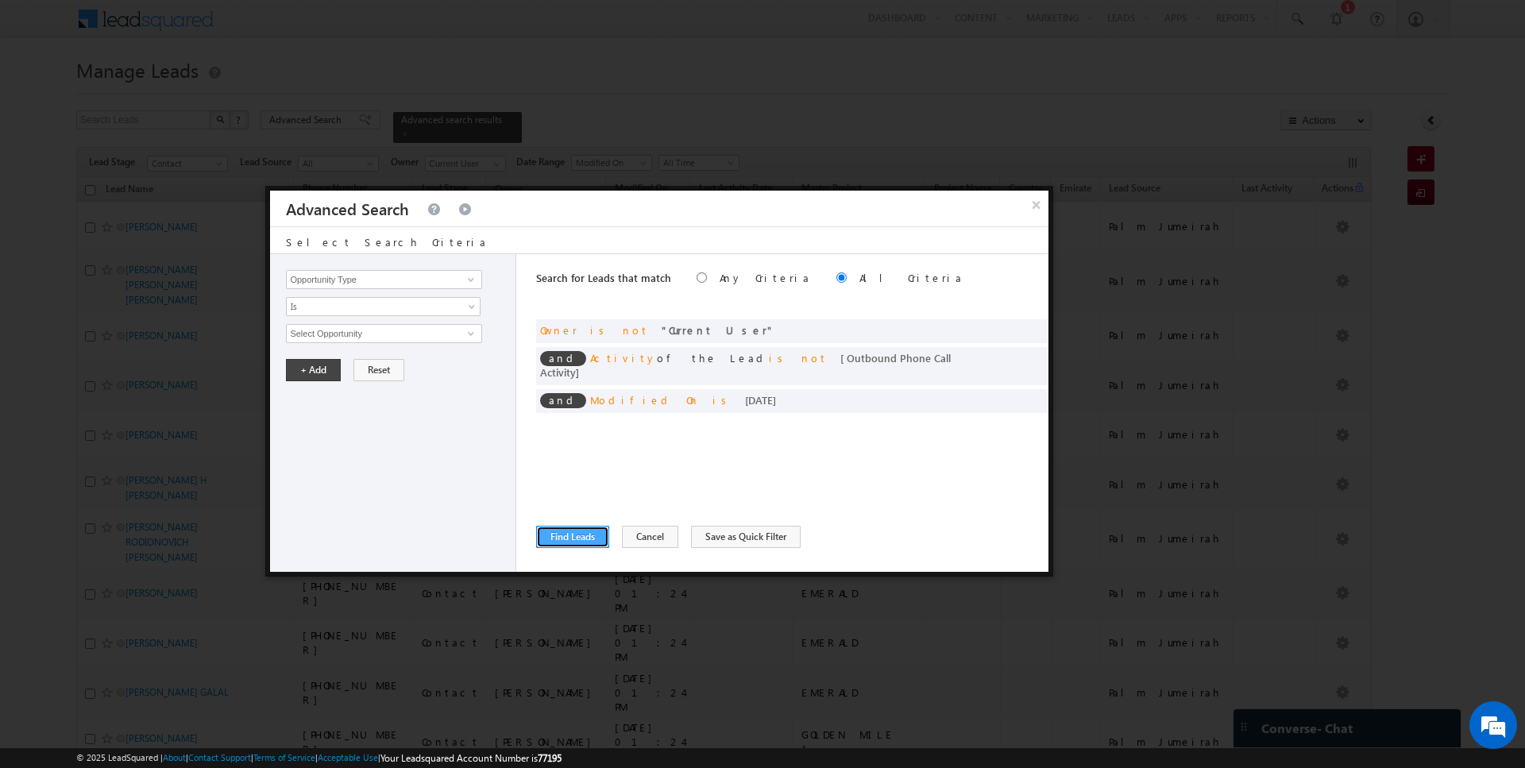
click at [573, 542] on button "Find Leads" at bounding box center [572, 537] width 73 height 22
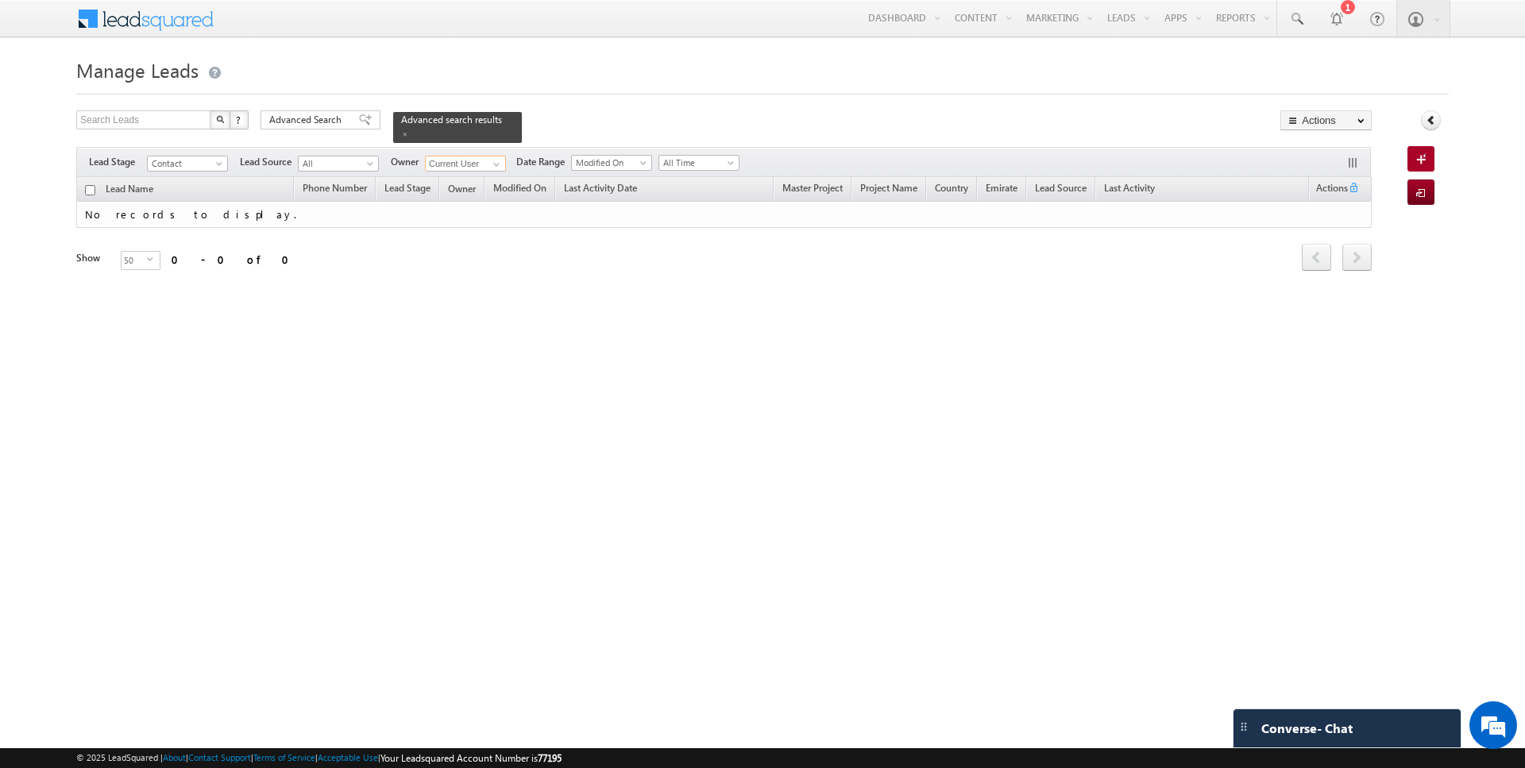
click at [480, 164] on input "Current User" at bounding box center [465, 164] width 81 height 16
click at [507, 160] on div "Filters Lead Stage Contact Contact Lead Source All All Owner Current User Any C…" at bounding box center [723, 162] width 1294 height 30
click at [490, 160] on span at bounding box center [496, 164] width 13 height 13
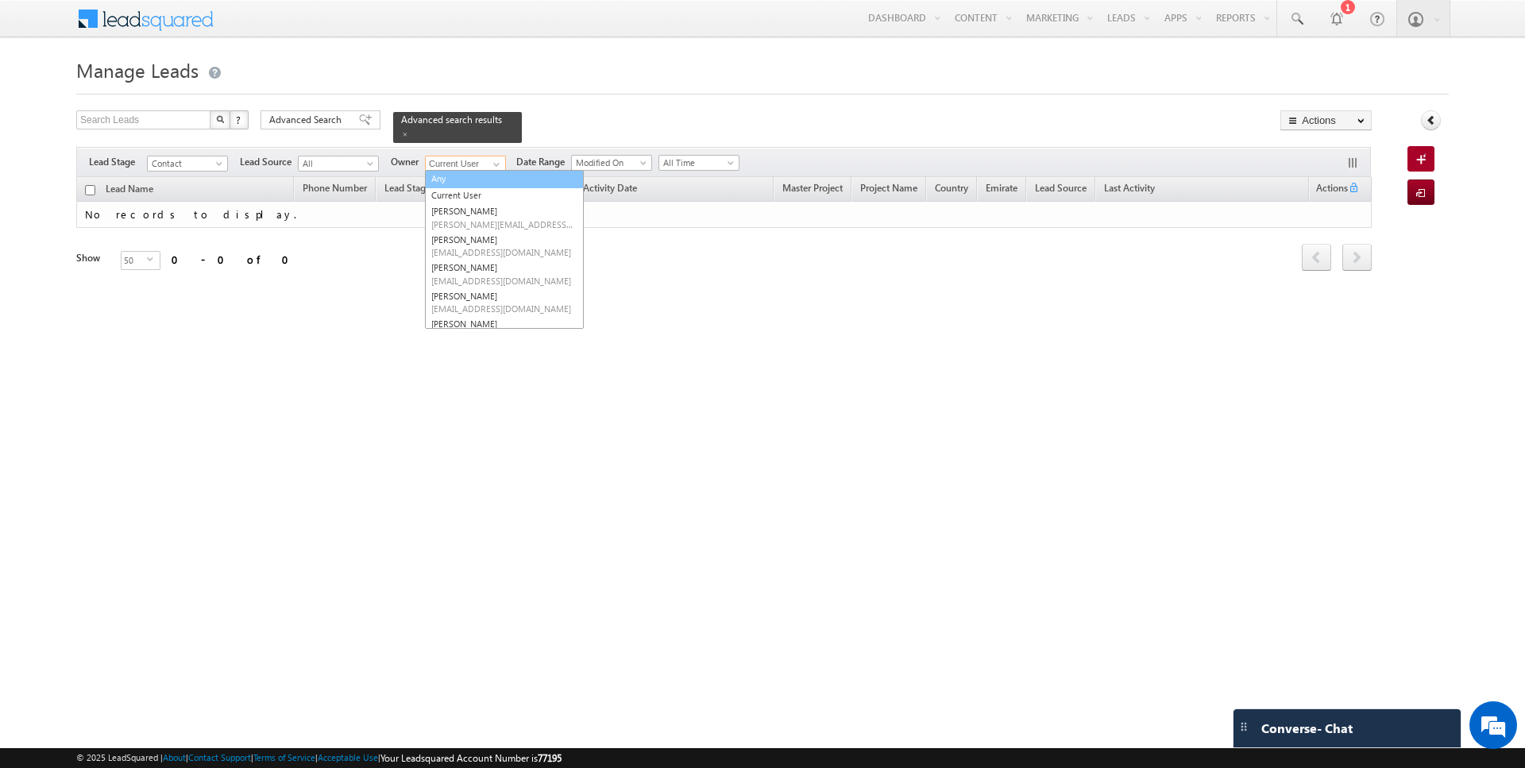
click at [467, 181] on link "Any" at bounding box center [504, 179] width 159 height 18
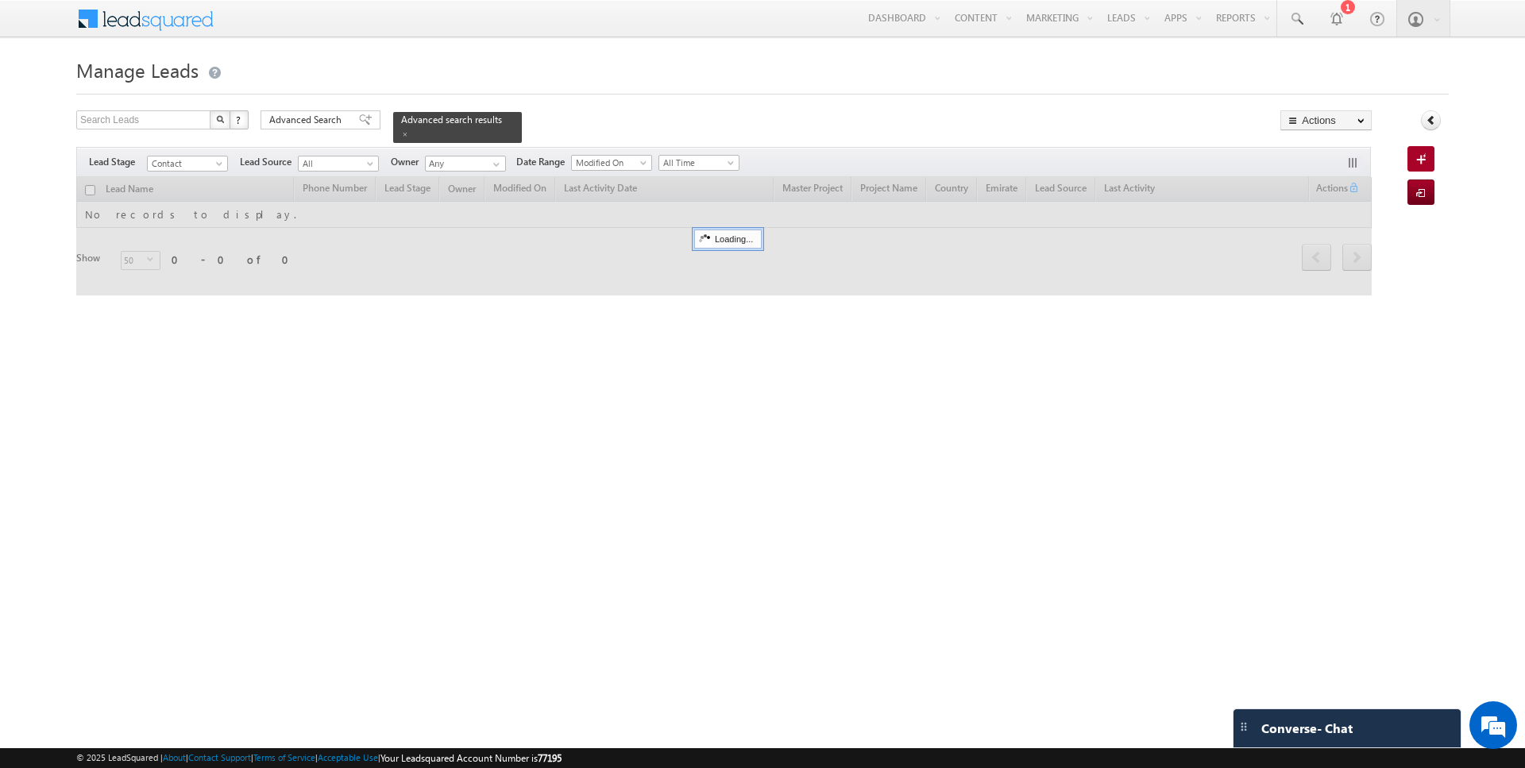
click at [588, 101] on form "Manage Leads Search Leads X ? 0 results found Advanced Search Advanced Search" at bounding box center [762, 184] width 1372 height 262
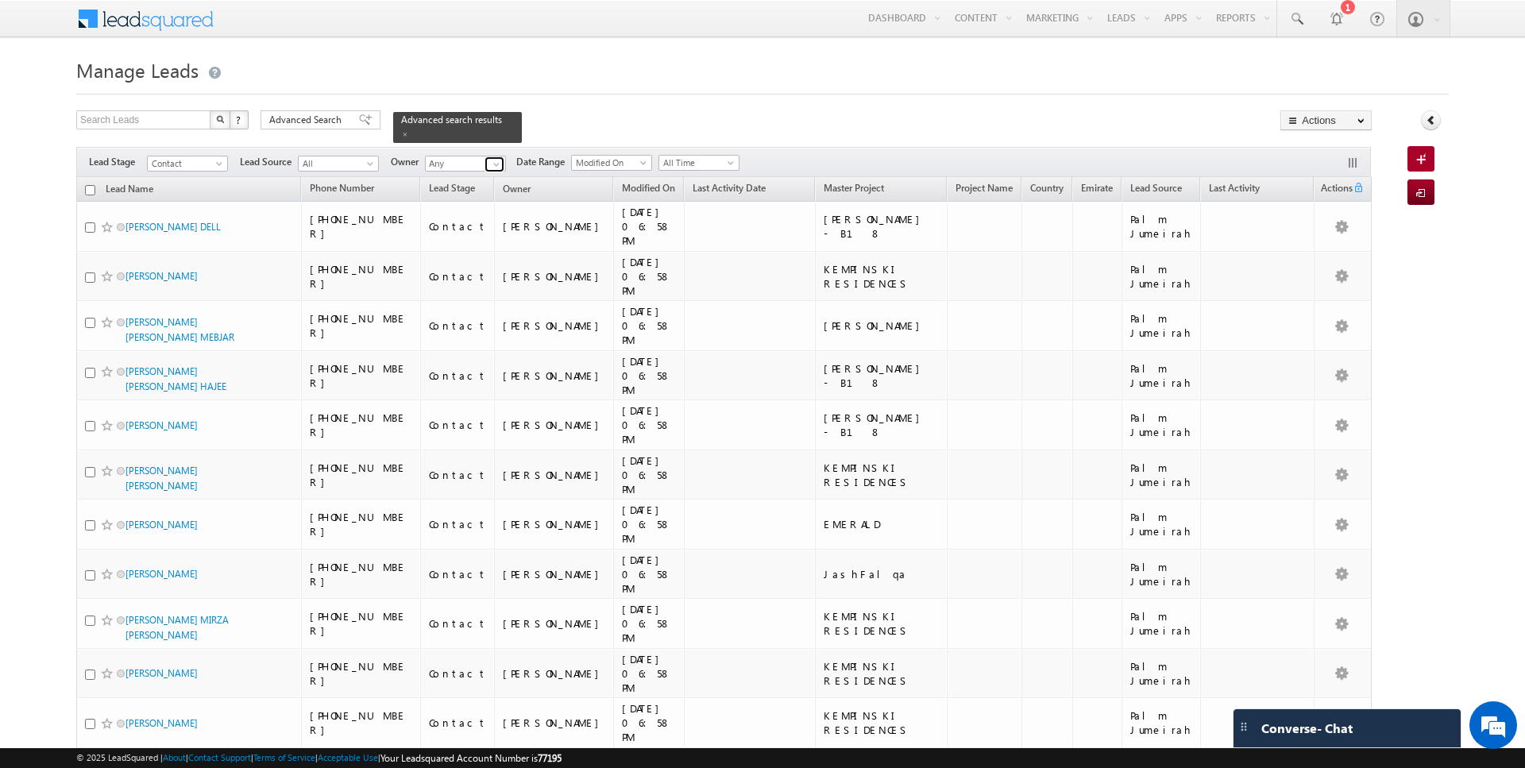
click at [495, 158] on span at bounding box center [496, 164] width 13 height 13
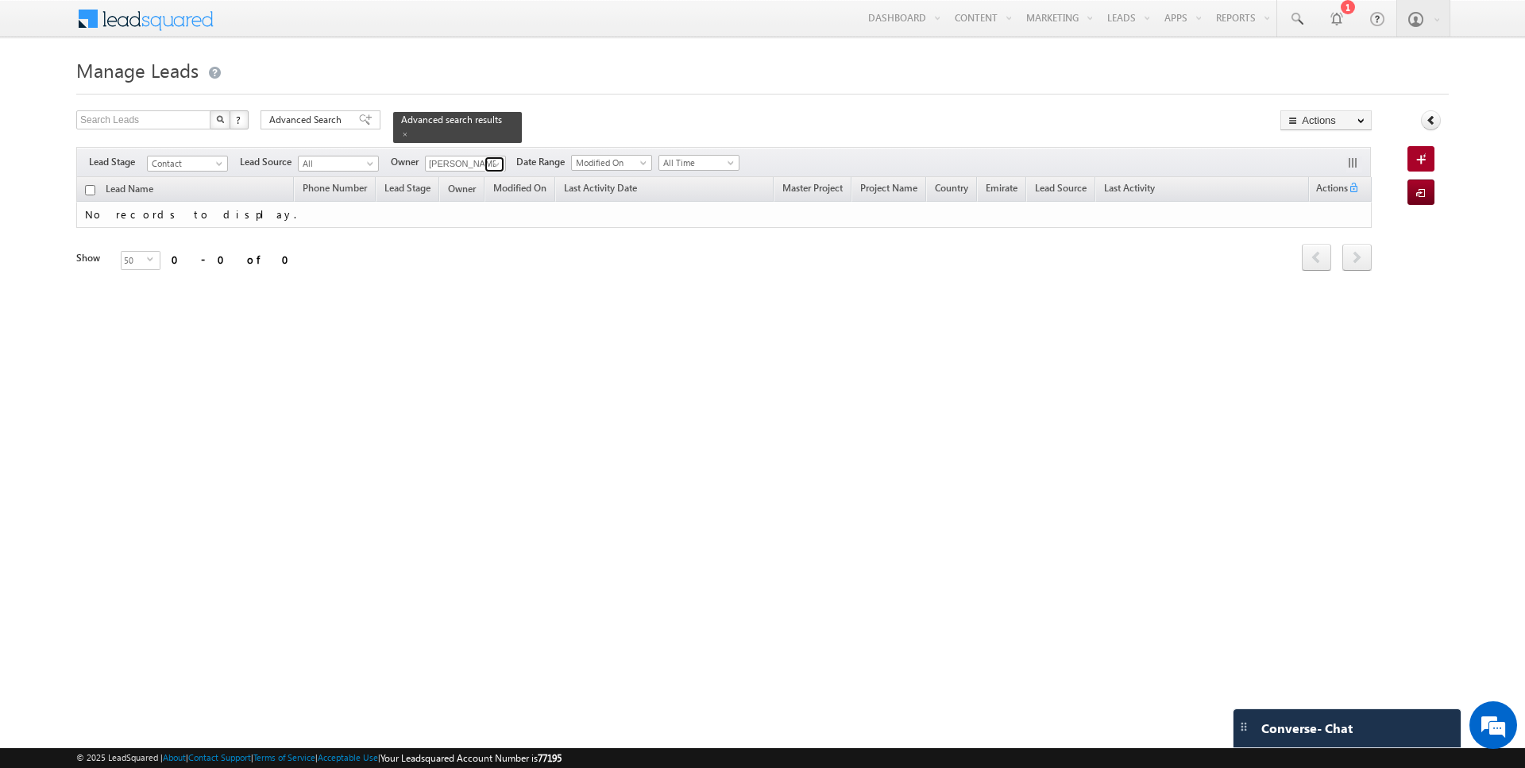
click at [490, 160] on span at bounding box center [496, 164] width 13 height 13
click at [494, 159] on span at bounding box center [496, 164] width 13 height 13
click at [496, 160] on span at bounding box center [496, 164] width 13 height 13
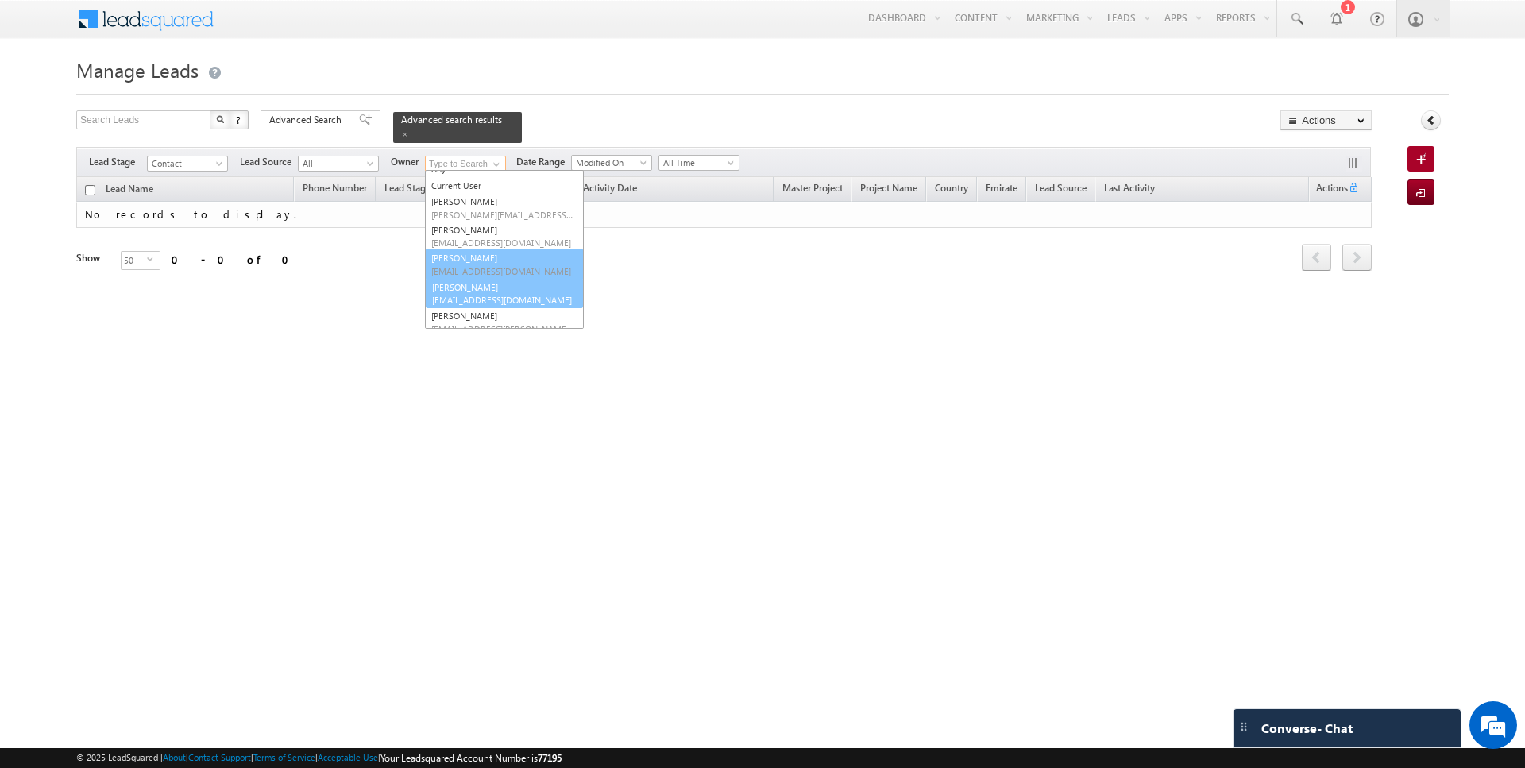
scroll to position [10, 0]
click at [468, 283] on link "[PERSON_NAME] [EMAIL_ADDRESS][DOMAIN_NAME]" at bounding box center [504, 292] width 159 height 30
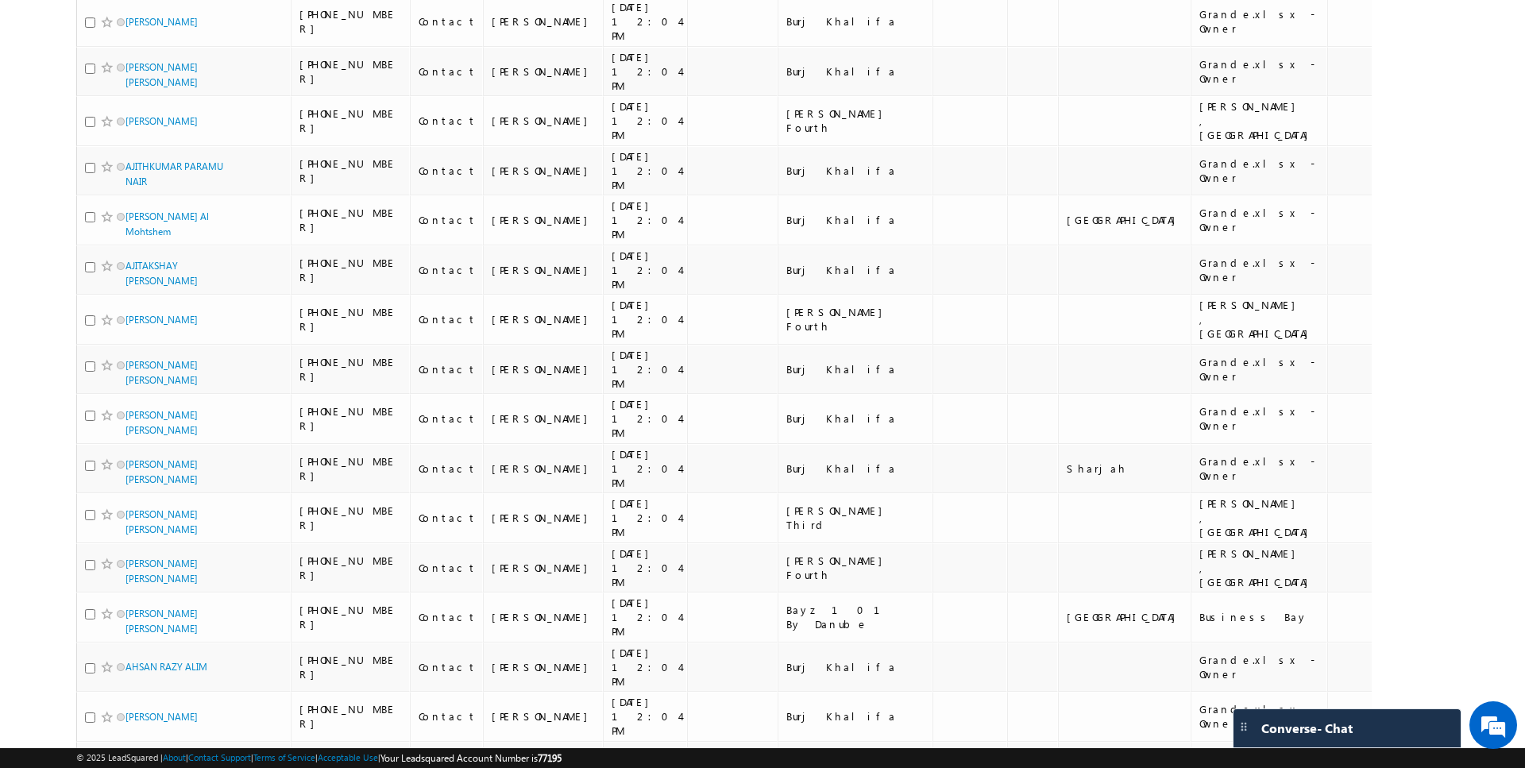
scroll to position [0, 0]
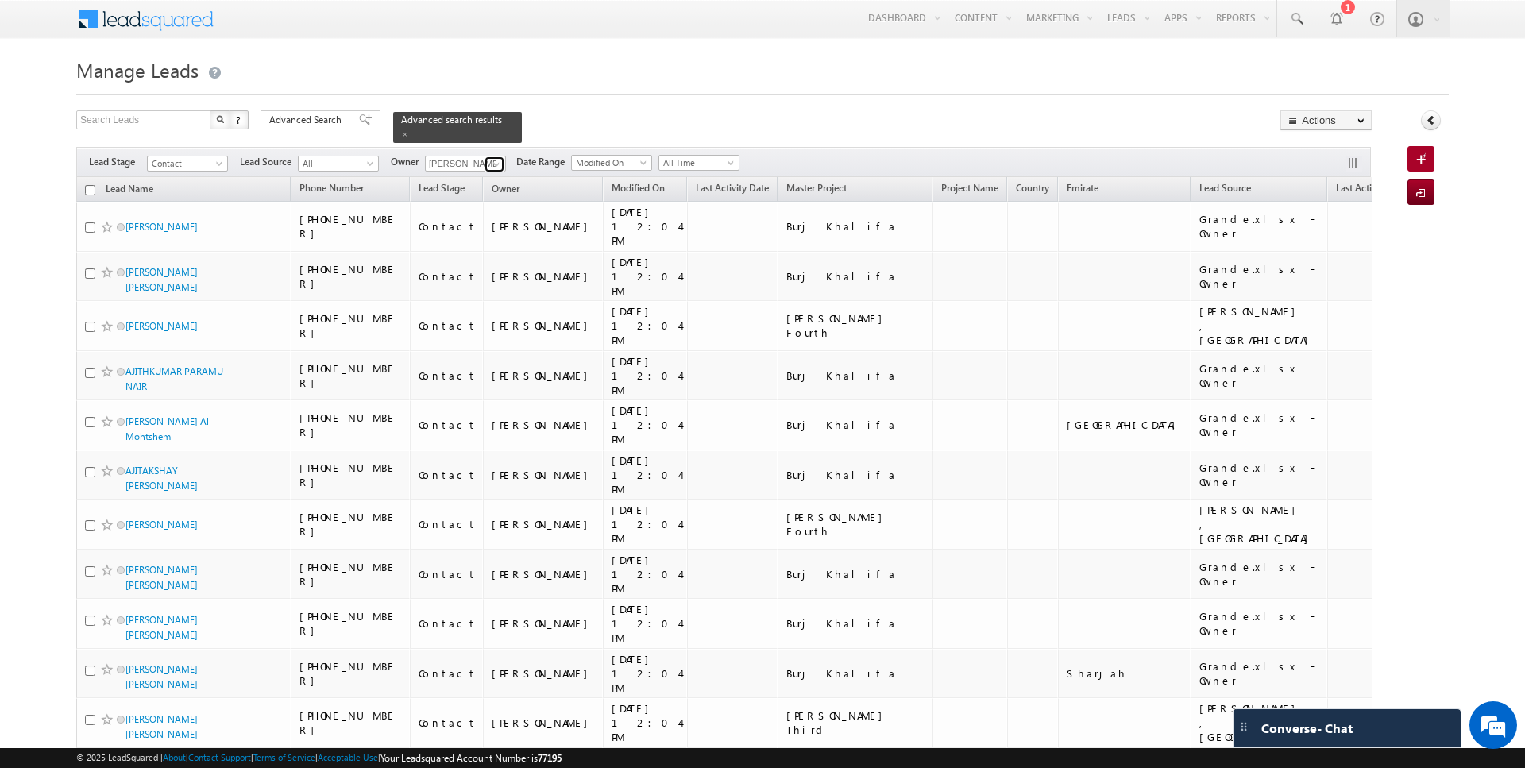
click at [494, 164] on span at bounding box center [496, 164] width 13 height 13
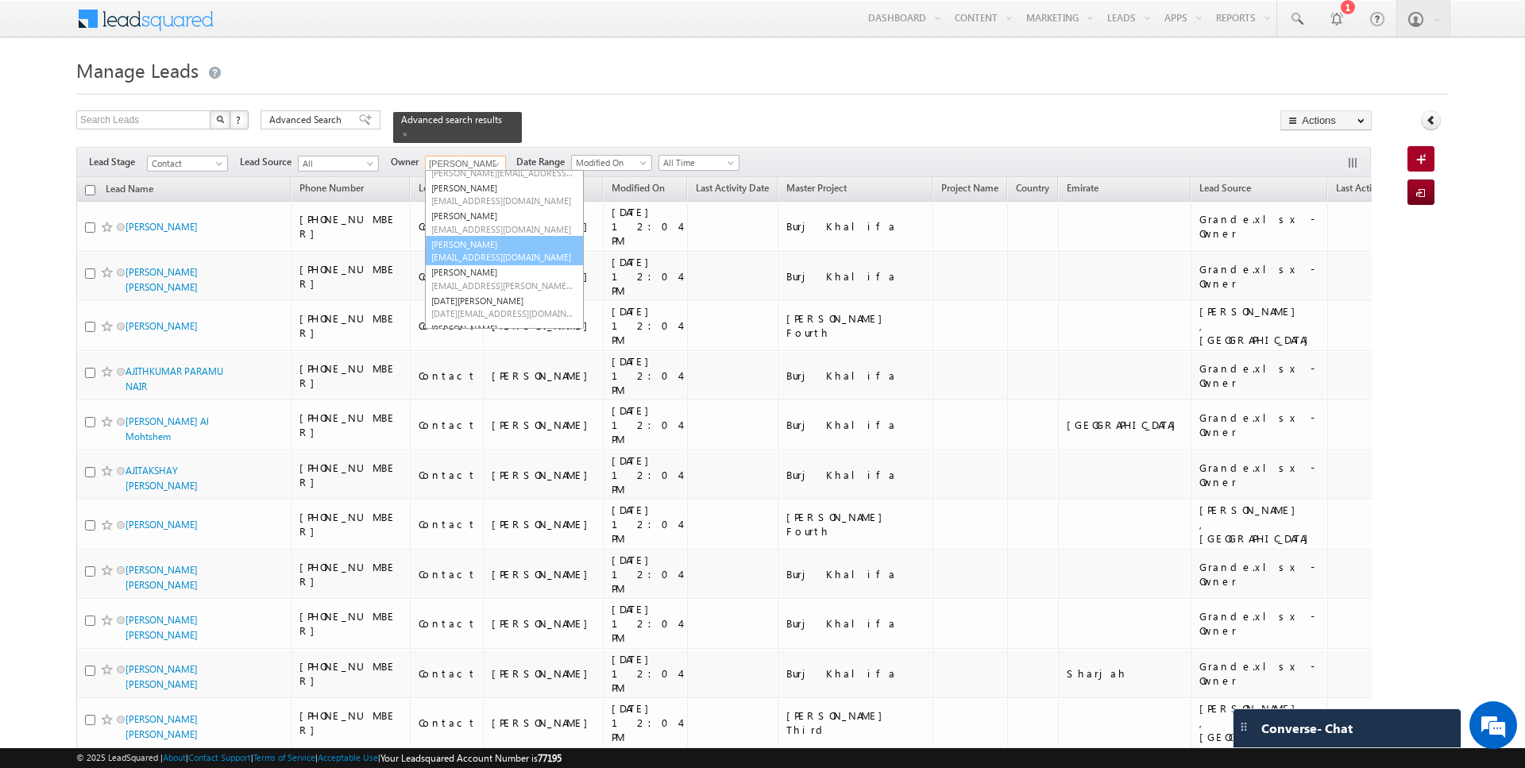
scroll to position [52, 0]
click at [486, 276] on link "[PERSON_NAME] [PERSON_NAME][EMAIL_ADDRESS][PERSON_NAME][DOMAIN_NAME]" at bounding box center [504, 278] width 159 height 30
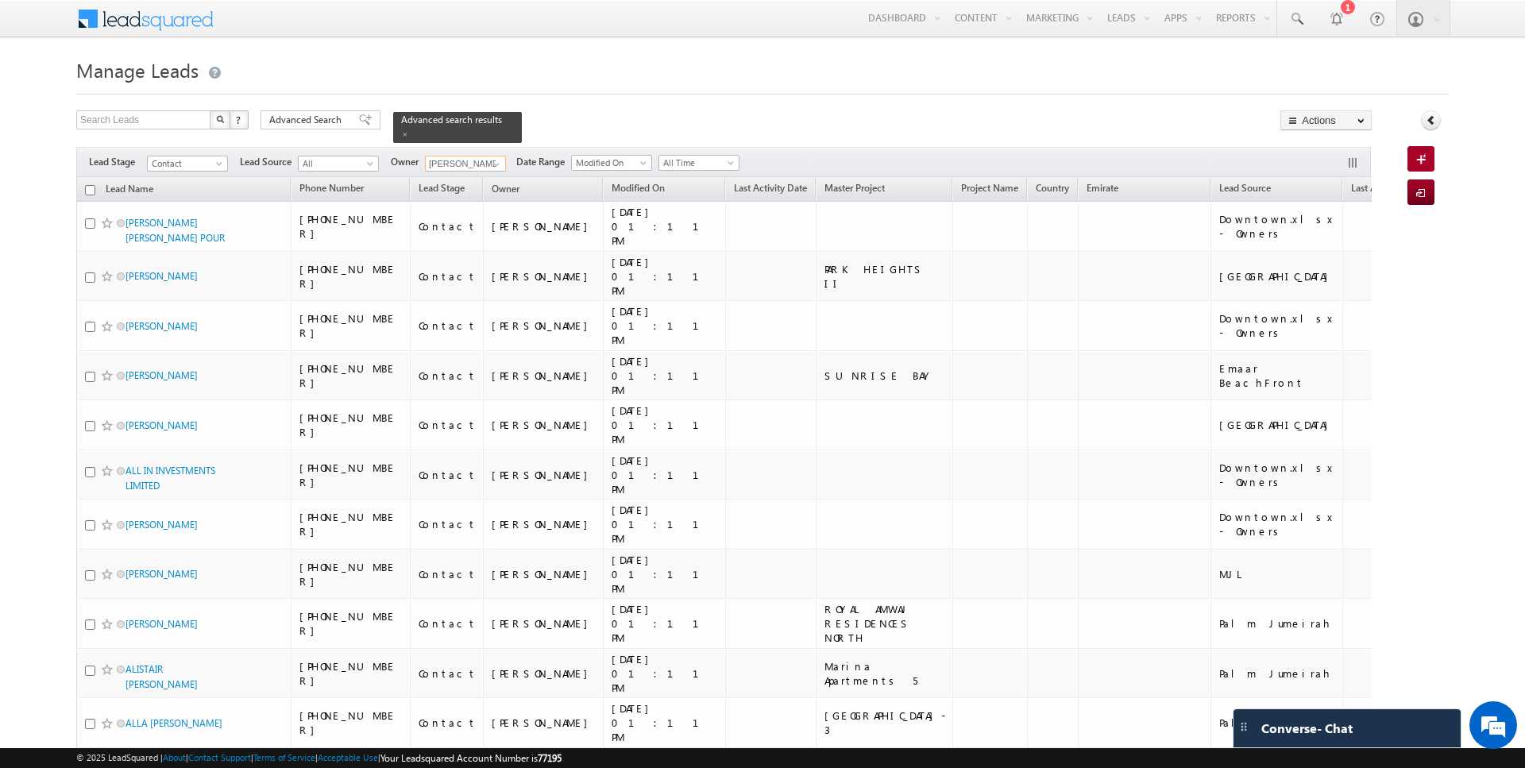
click at [91, 187] on input "checkbox" at bounding box center [90, 190] width 10 height 10
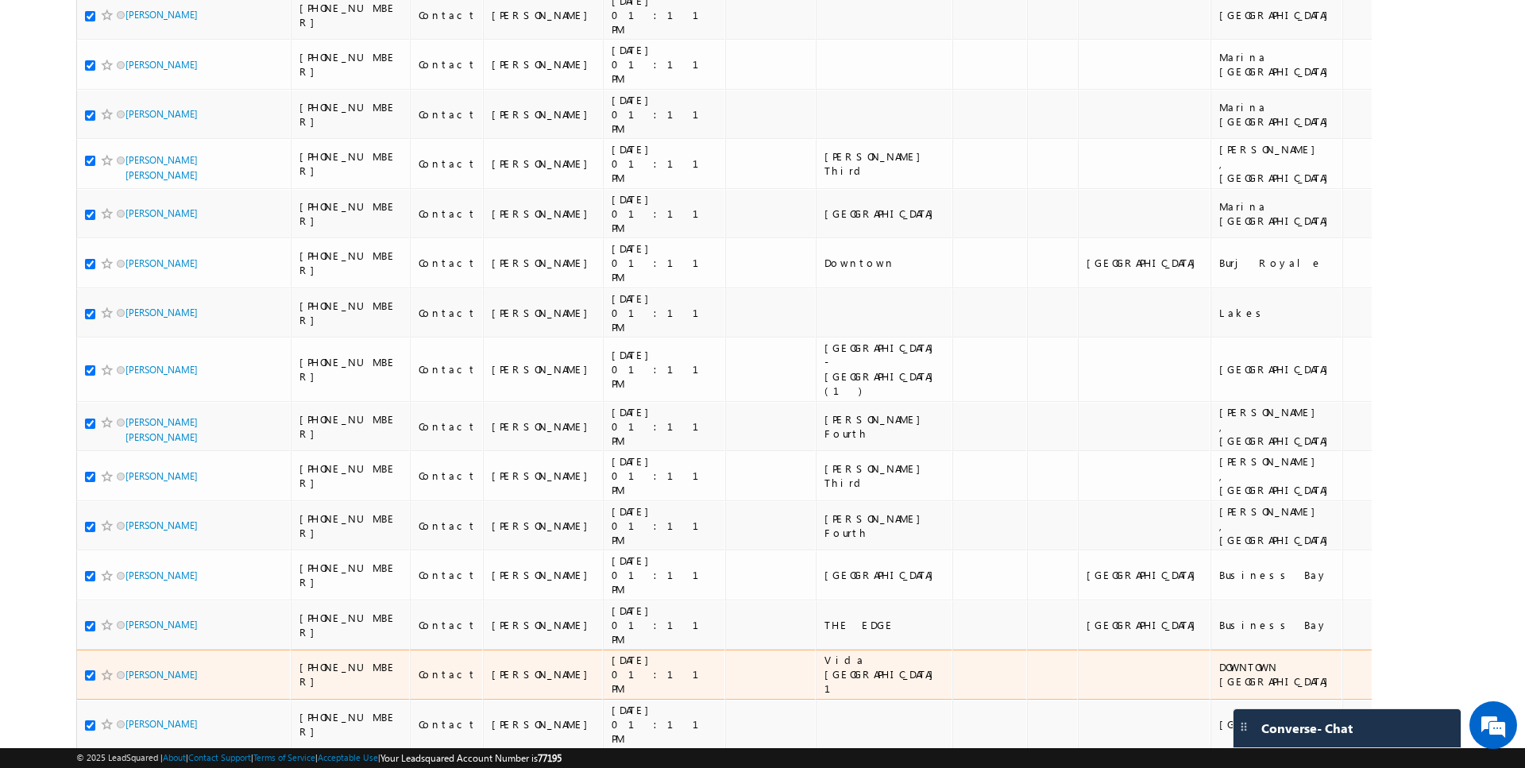
scroll to position [0, 0]
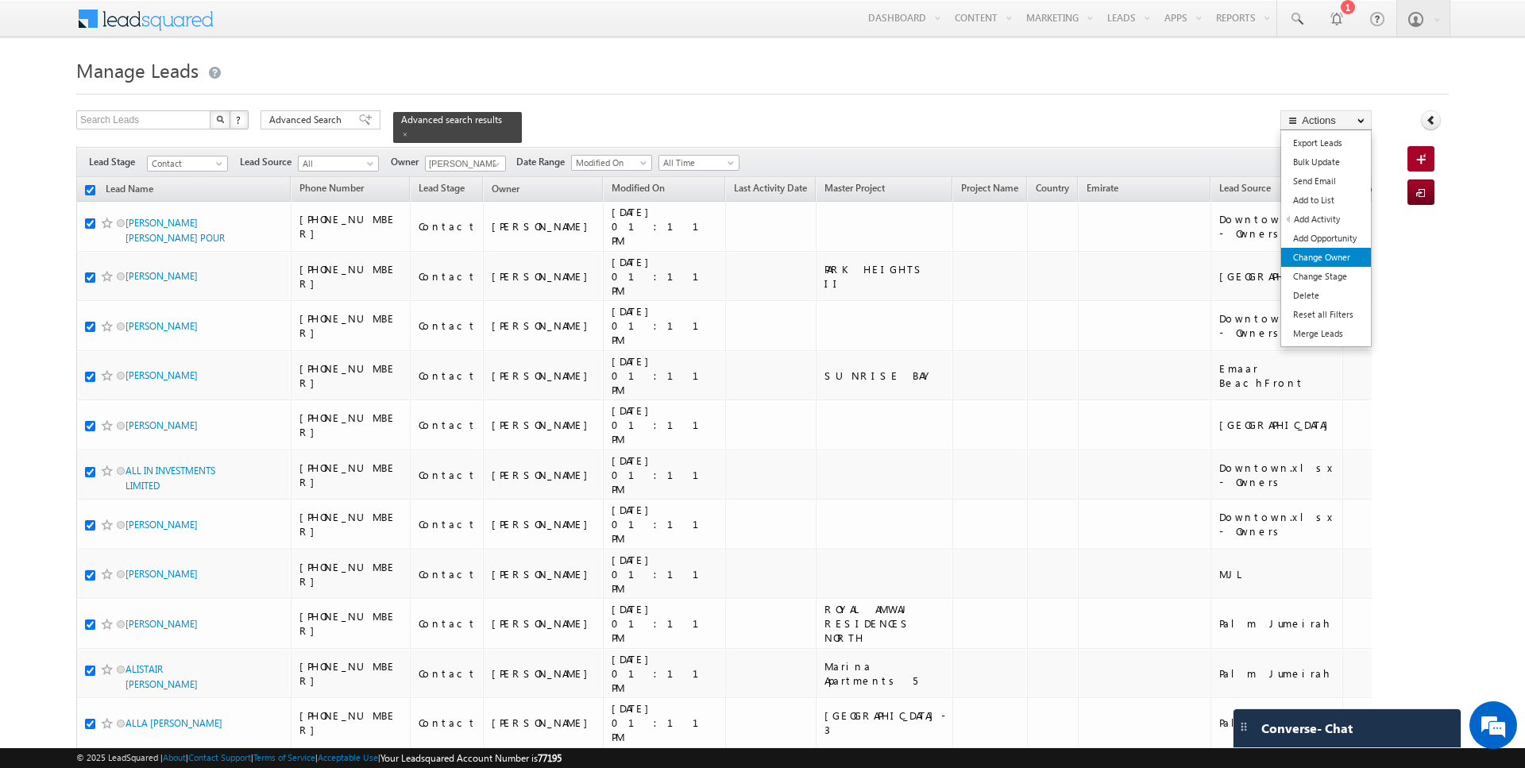
click at [1318, 251] on link "Change Owner" at bounding box center [1326, 257] width 90 height 19
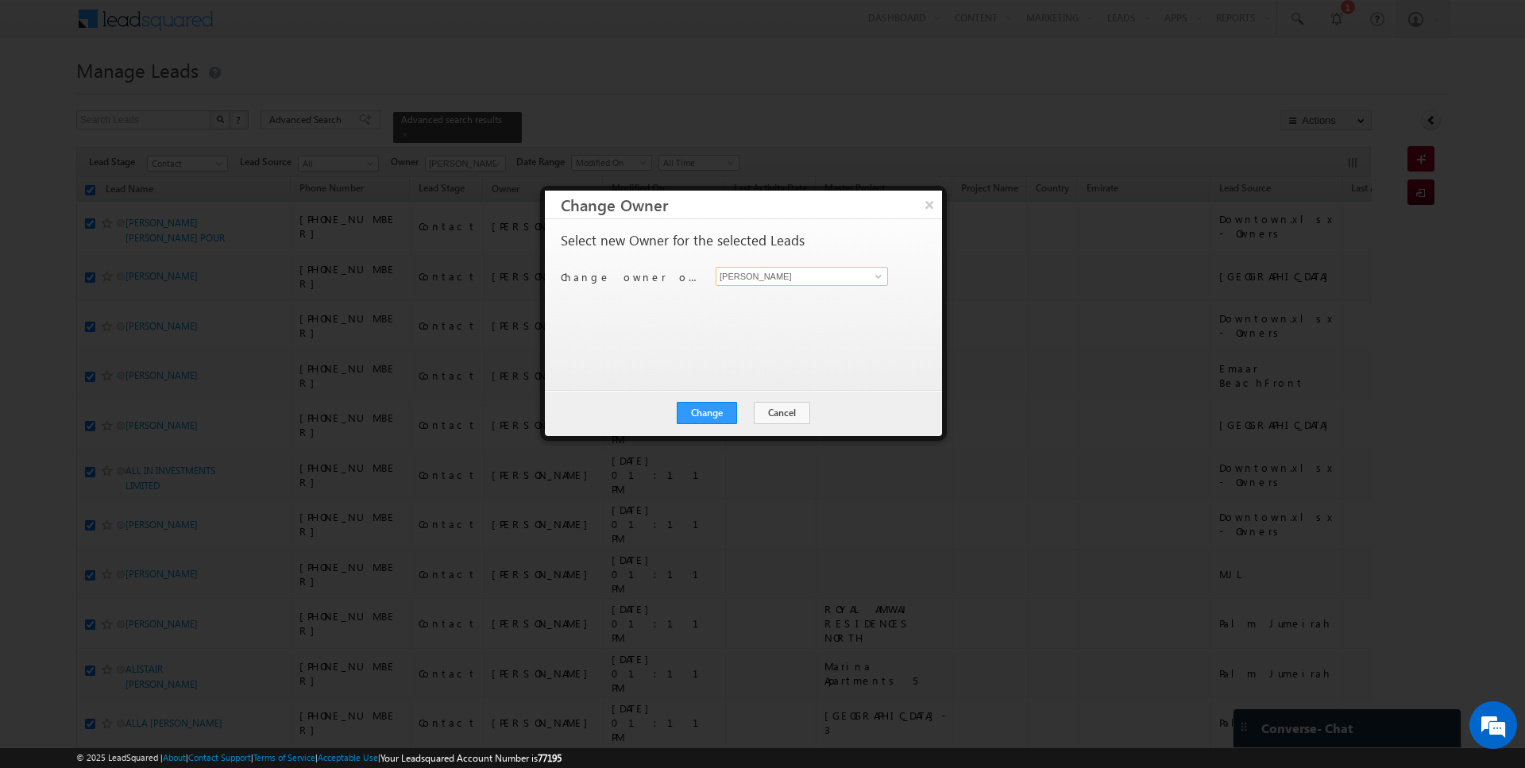
click at [835, 279] on input "[PERSON_NAME]" at bounding box center [801, 276] width 172 height 19
click at [711, 406] on button "Change" at bounding box center [707, 413] width 60 height 22
click at [744, 410] on button "Close" at bounding box center [745, 413] width 51 height 22
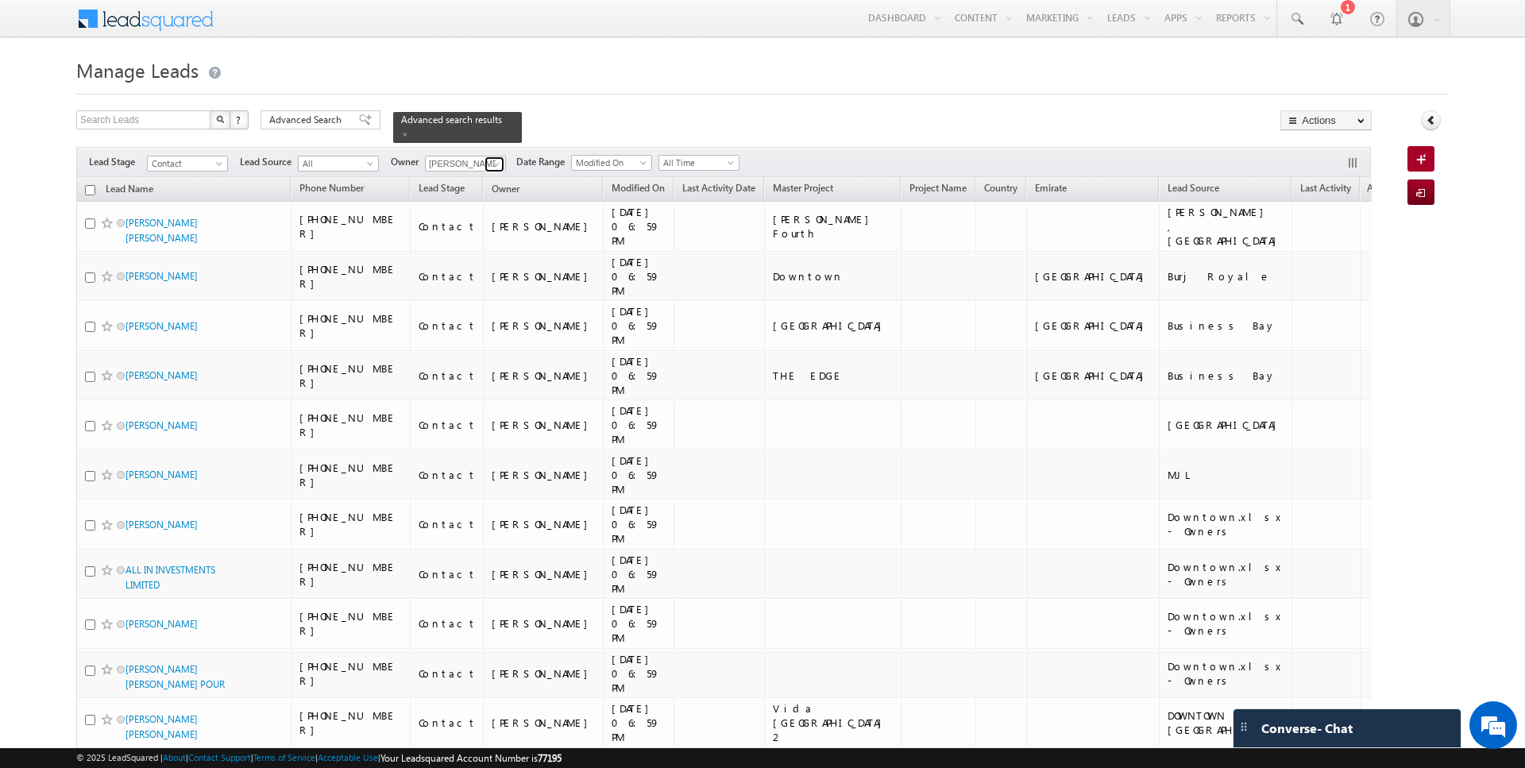
click at [492, 164] on span at bounding box center [496, 164] width 13 height 13
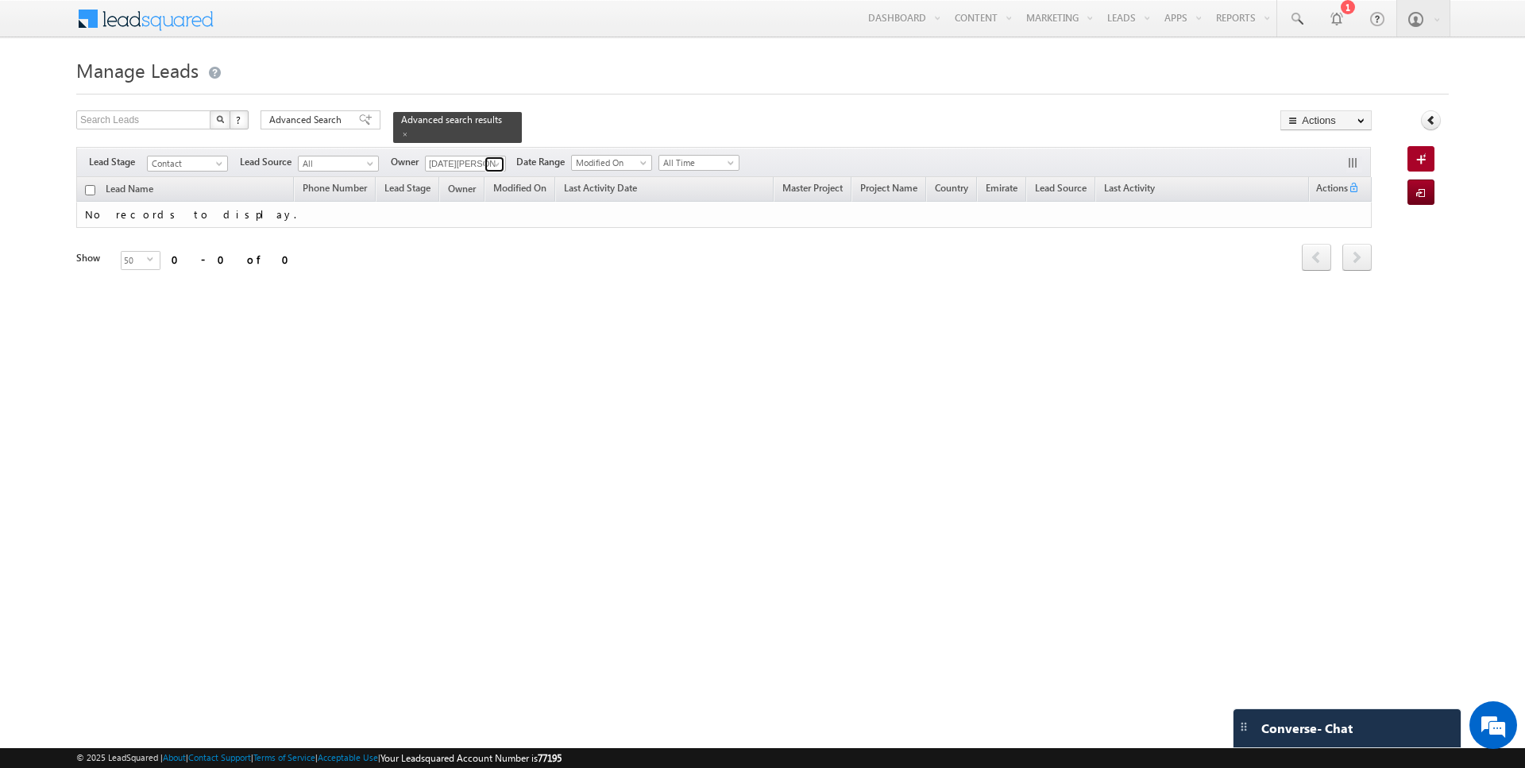
click at [491, 163] on span at bounding box center [496, 164] width 13 height 13
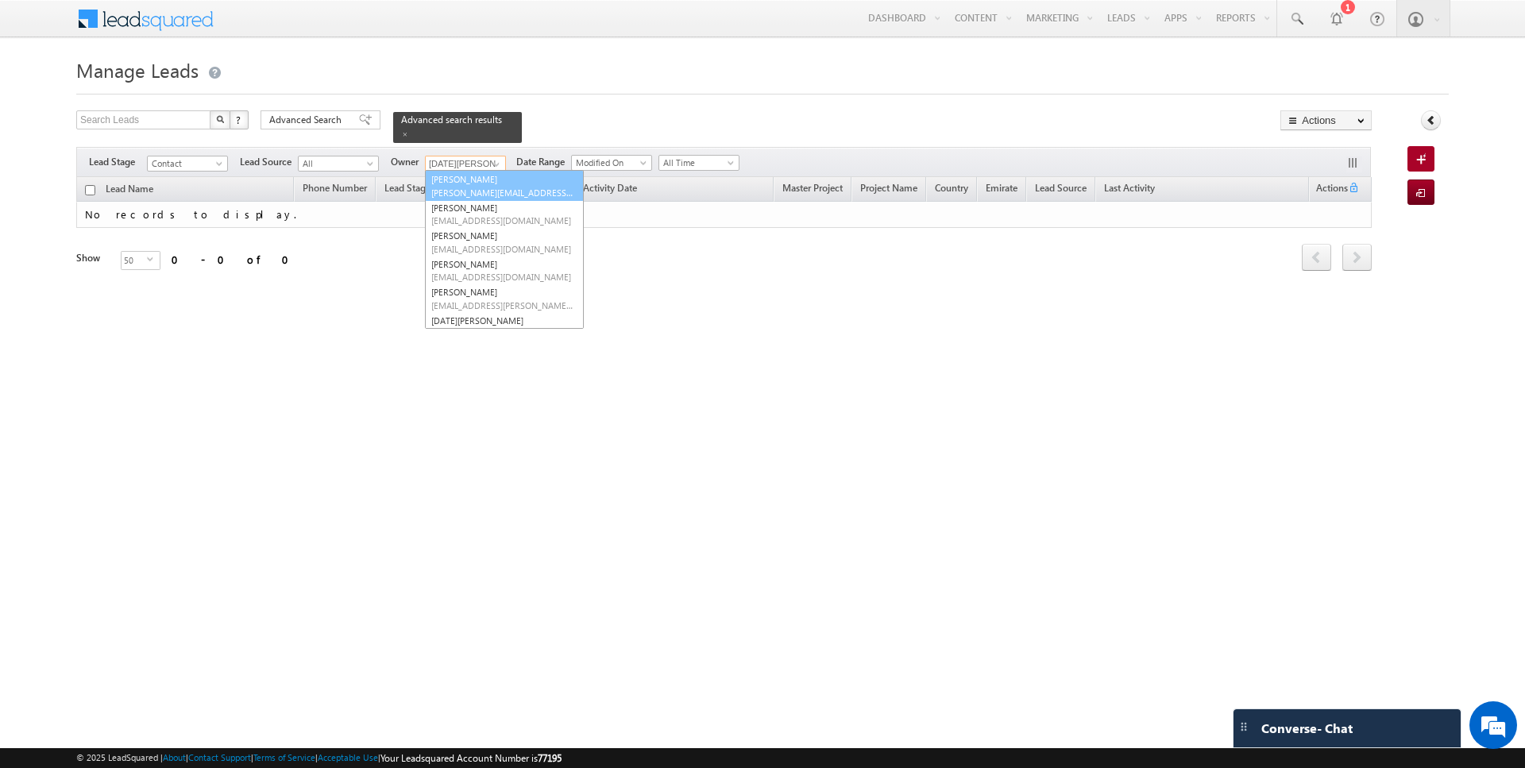
scroll to position [0, 0]
click at [471, 193] on link "Current User" at bounding box center [504, 196] width 159 height 18
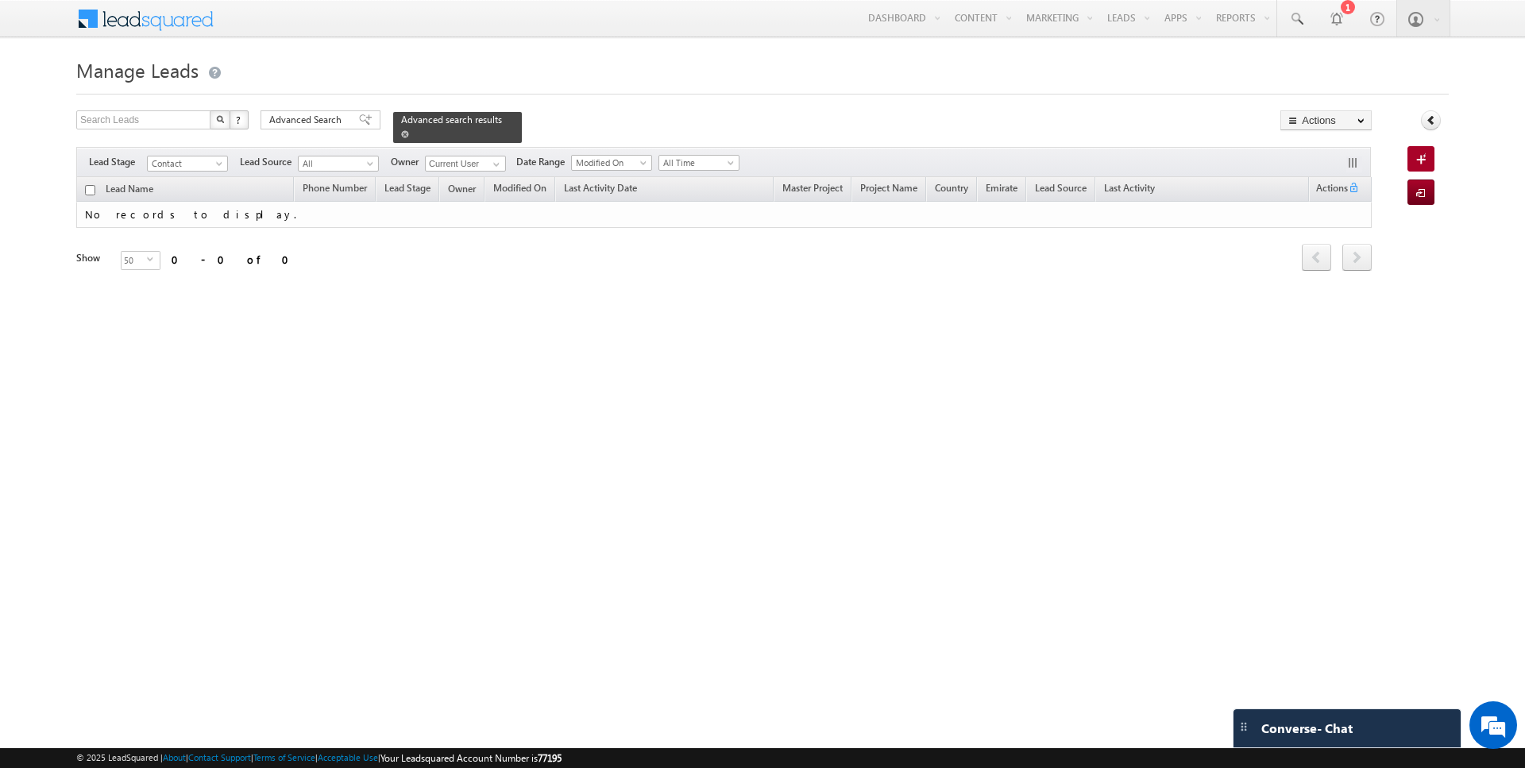
click at [393, 130] on div "Advanced search results" at bounding box center [457, 127] width 129 height 31
click at [401, 131] on span at bounding box center [405, 134] width 8 height 8
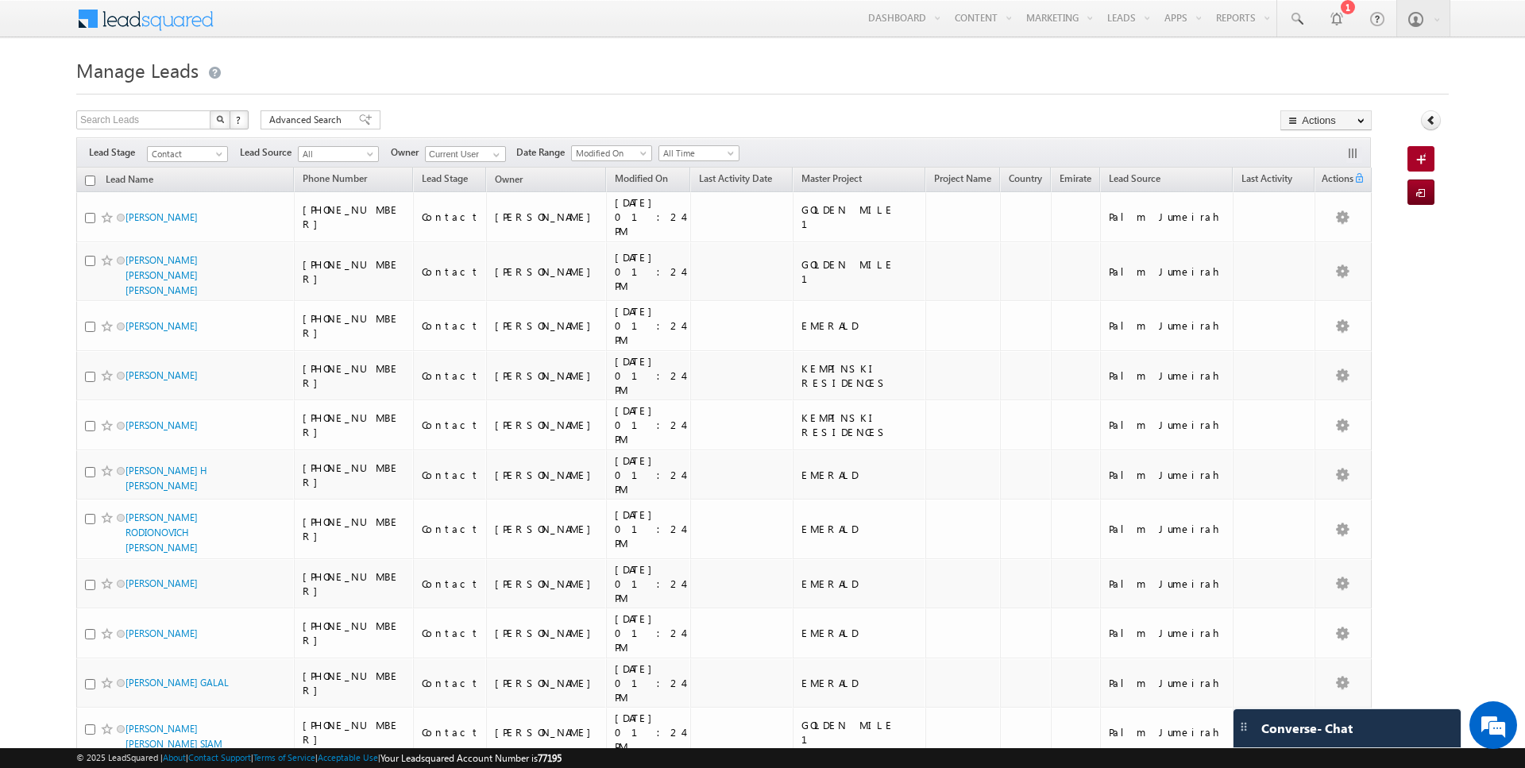
click at [88, 179] on input "checkbox" at bounding box center [90, 180] width 10 height 10
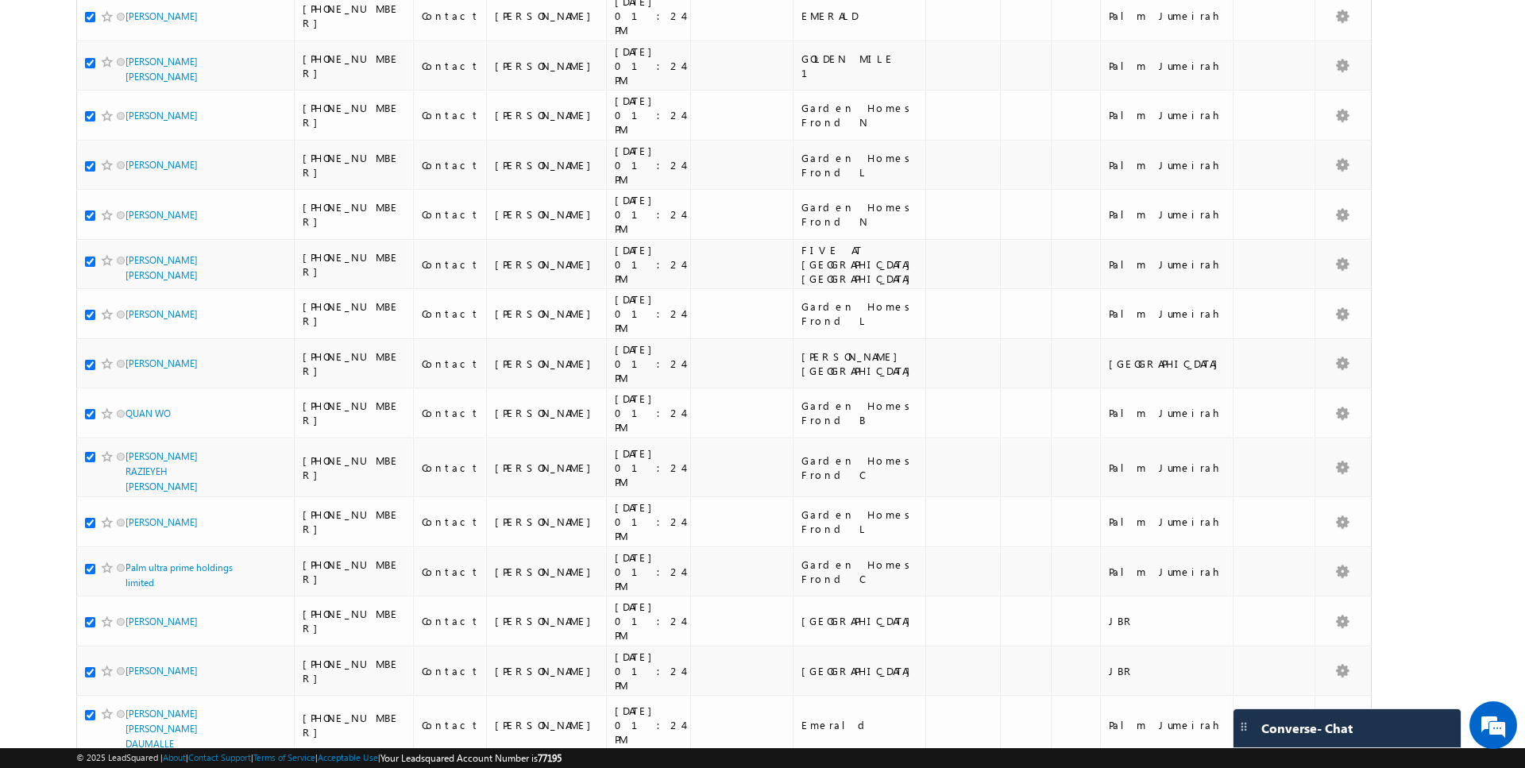
scroll to position [1596, 0]
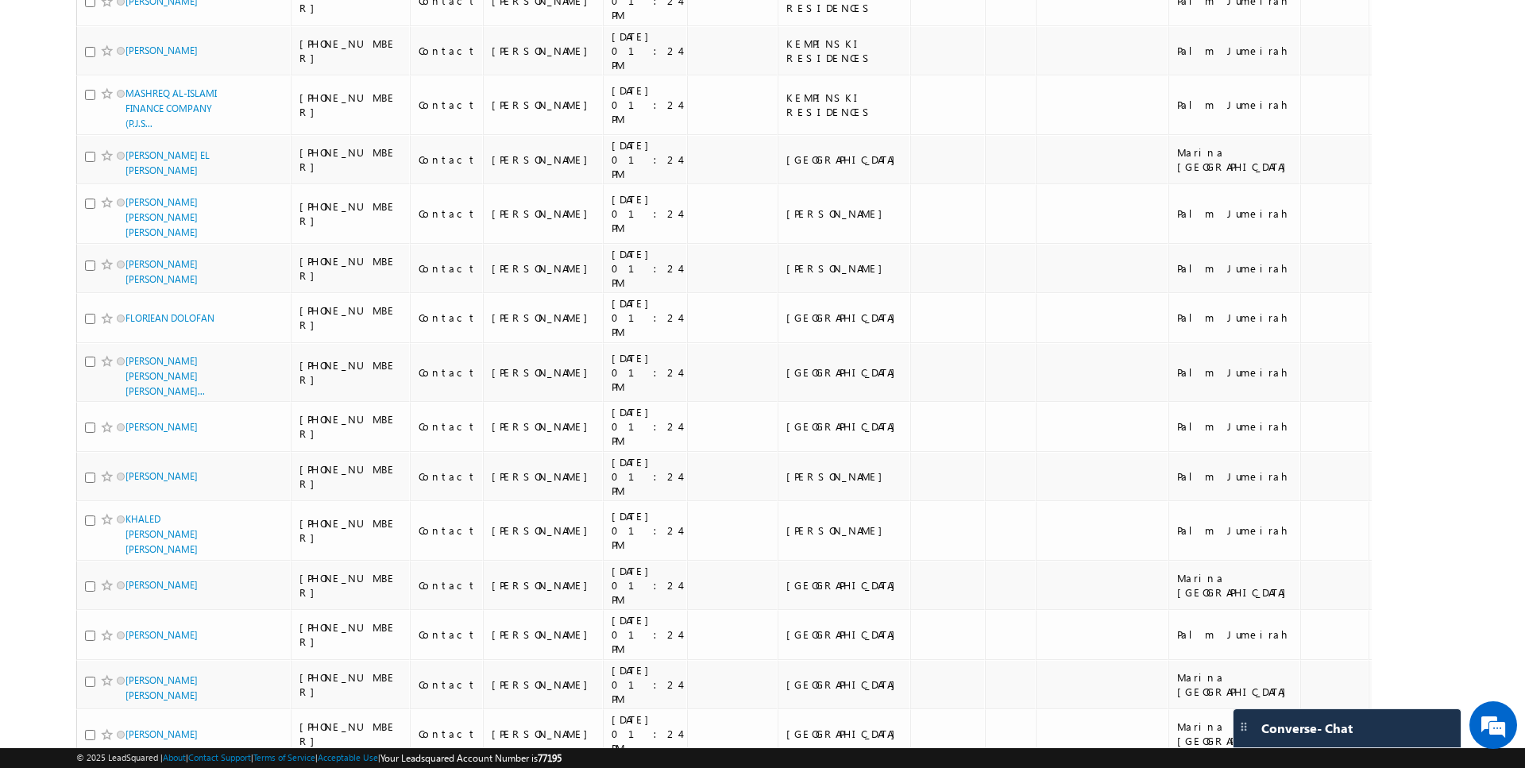
scroll to position [1488, 0]
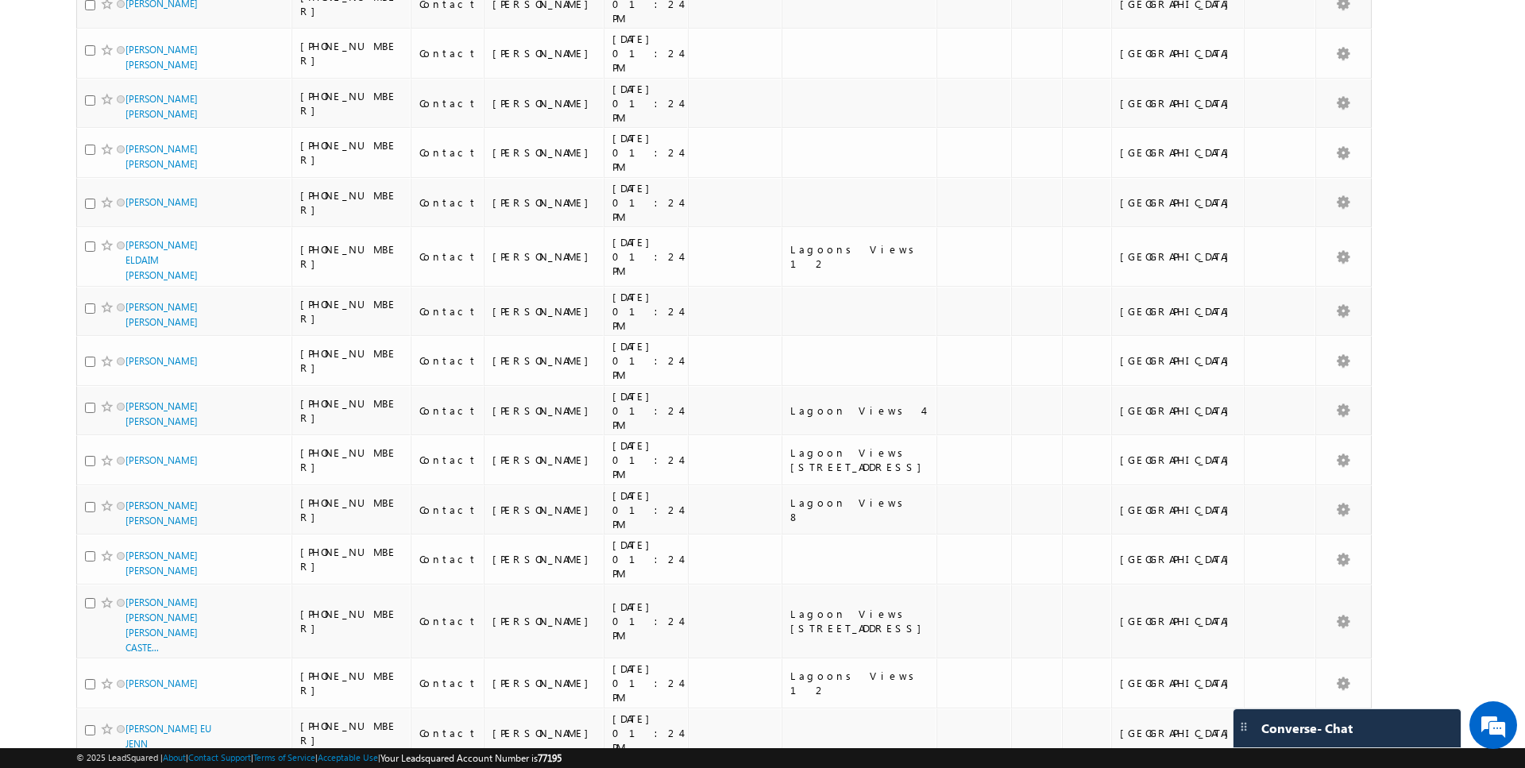
scroll to position [0, 0]
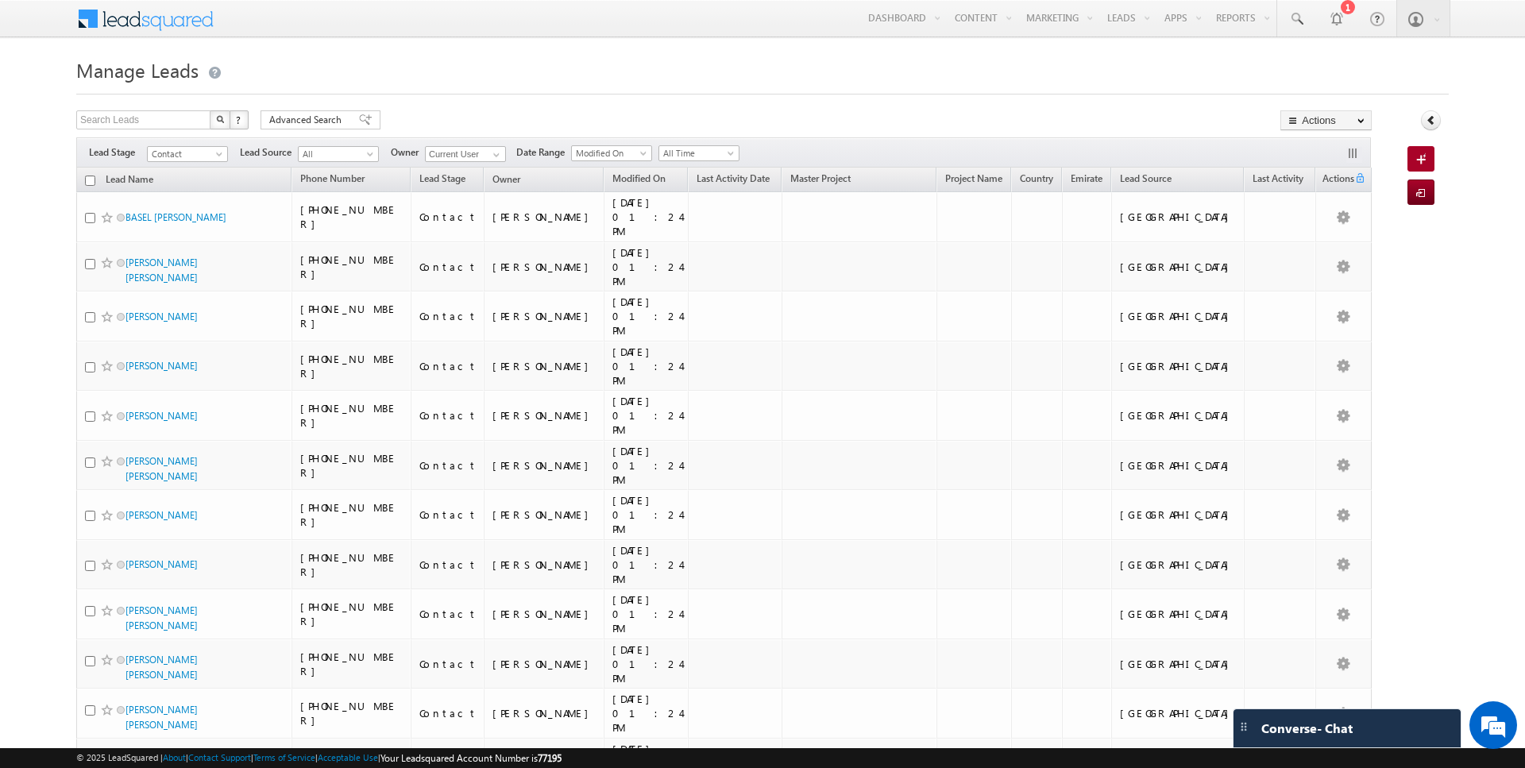
click at [89, 179] on input "checkbox" at bounding box center [90, 180] width 10 height 10
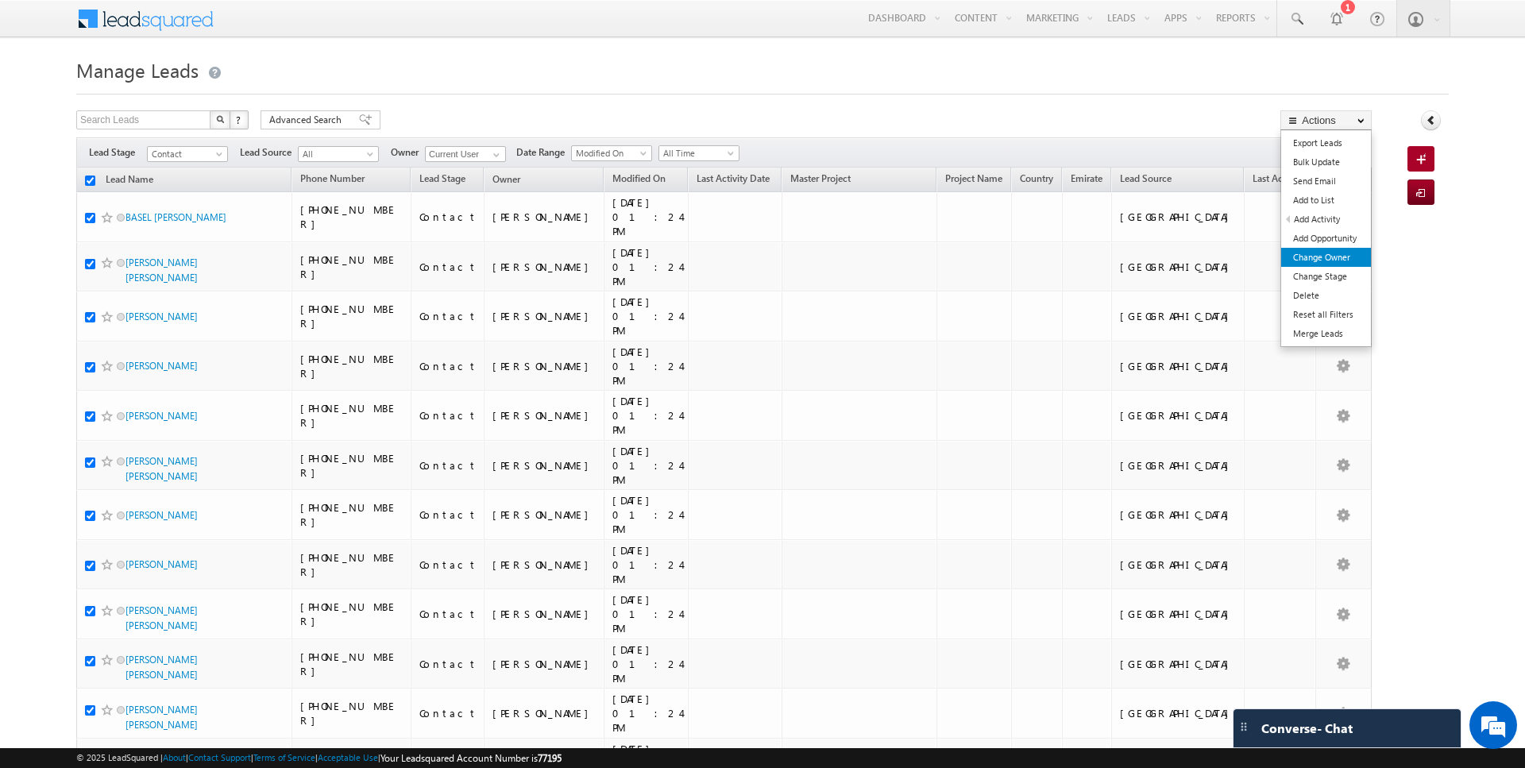
click at [1317, 256] on link "Change Owner" at bounding box center [1326, 257] width 90 height 19
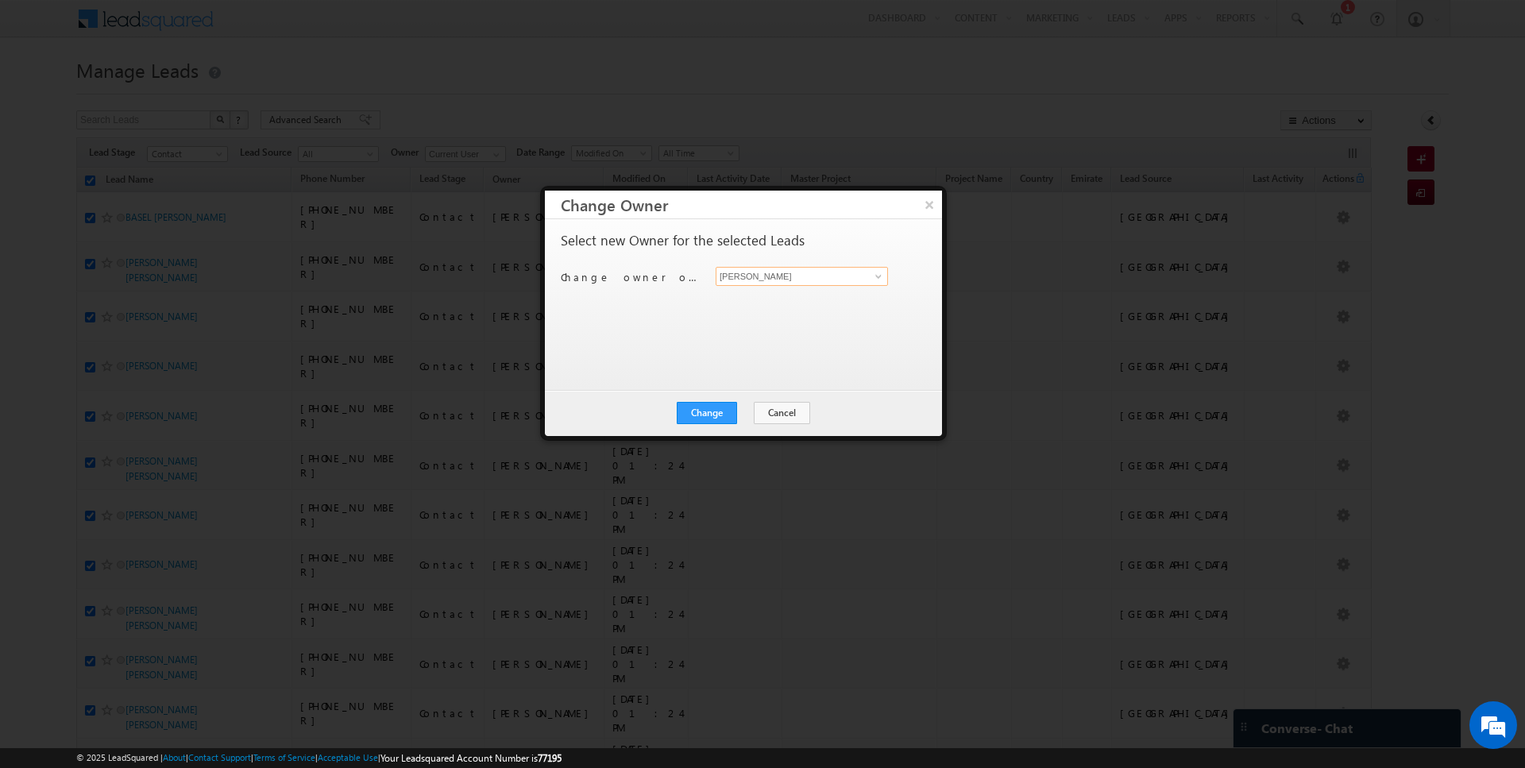
click at [825, 278] on input "[PERSON_NAME]" at bounding box center [801, 276] width 172 height 19
click at [711, 414] on button "Change" at bounding box center [707, 413] width 60 height 22
click at [747, 409] on button "Close" at bounding box center [745, 413] width 51 height 22
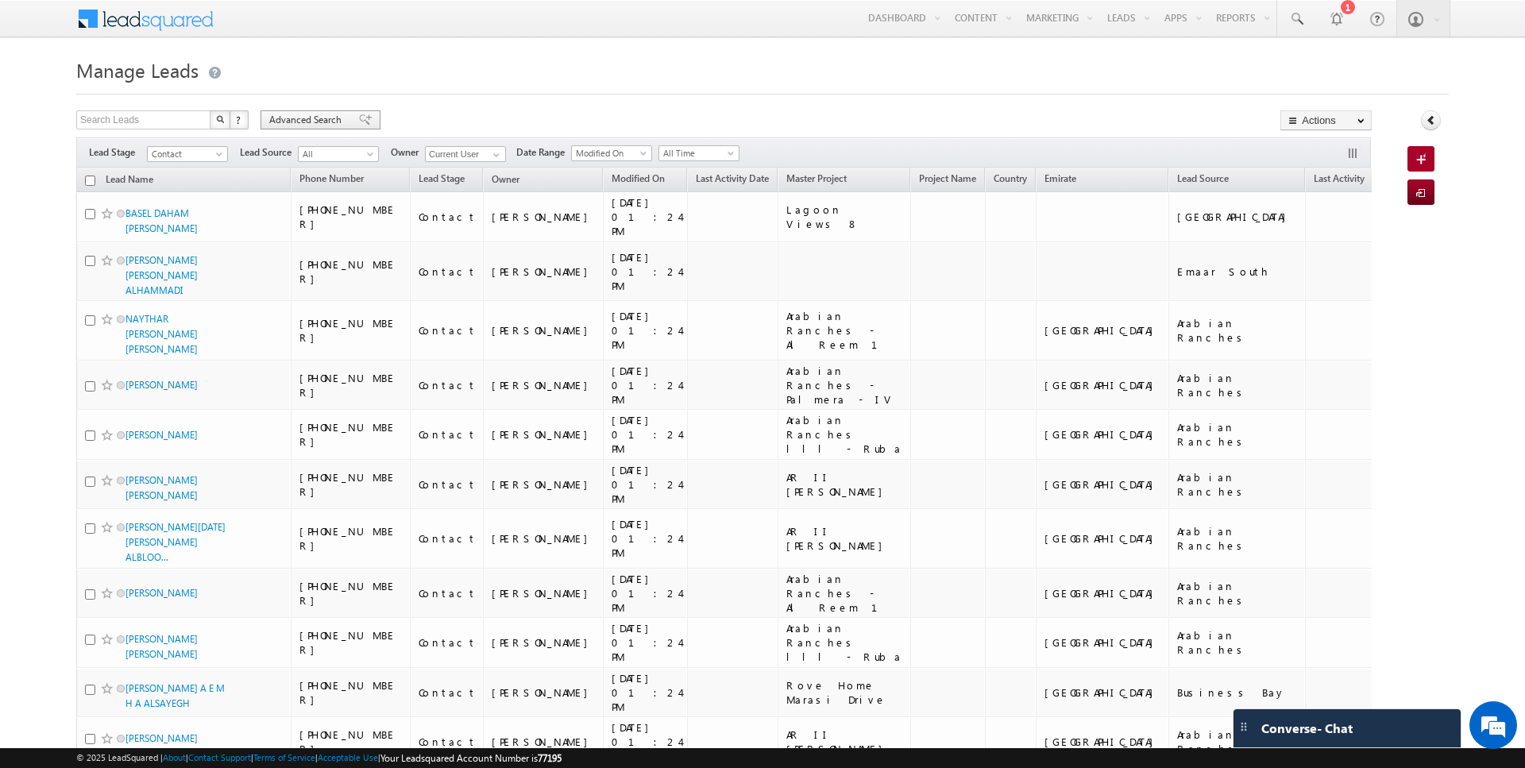
click at [308, 124] on span "Advanced Search" at bounding box center [307, 120] width 77 height 14
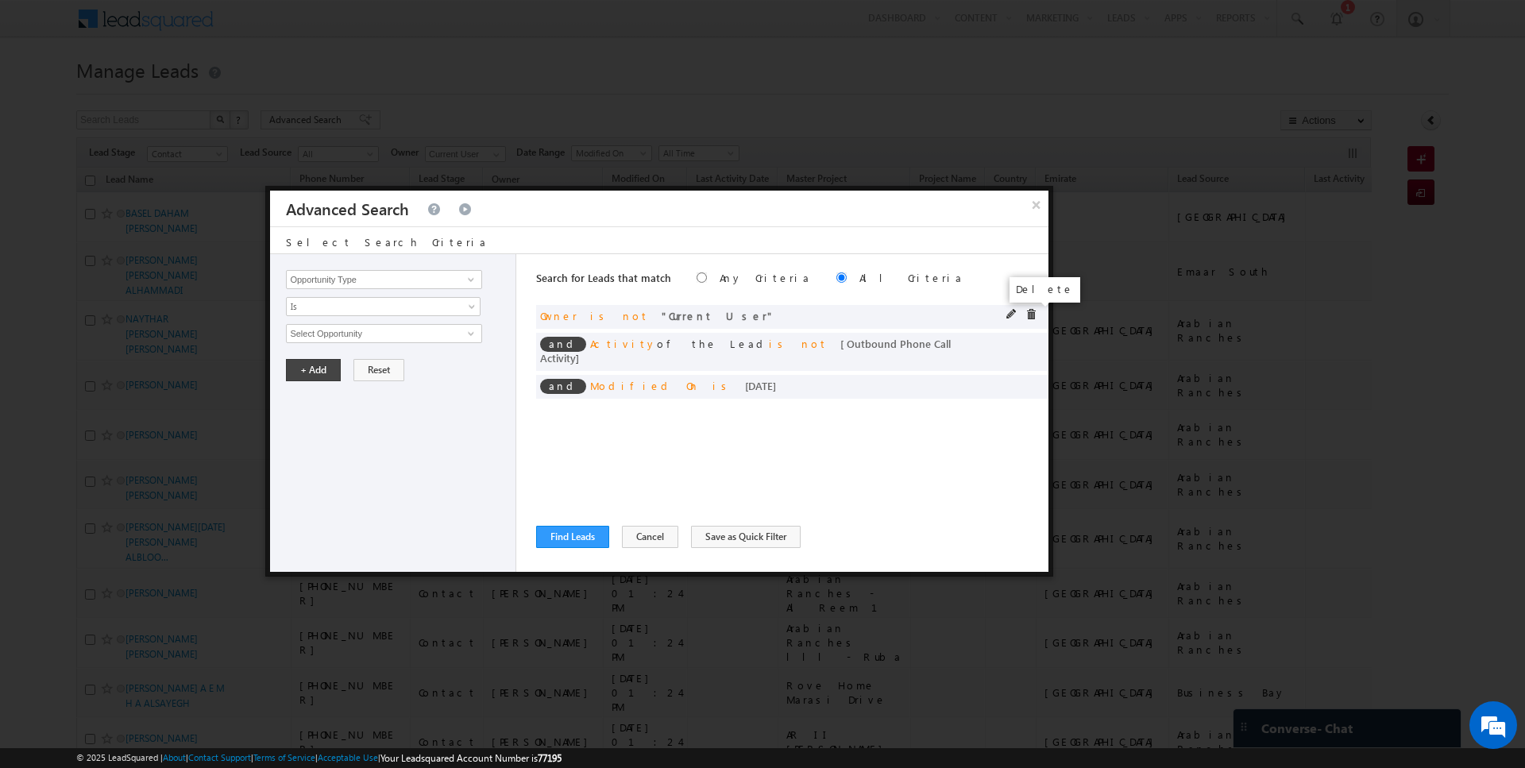
click at [1032, 313] on span at bounding box center [1030, 314] width 11 height 11
click at [0, 0] on span at bounding box center [0, 0] width 0 height 0
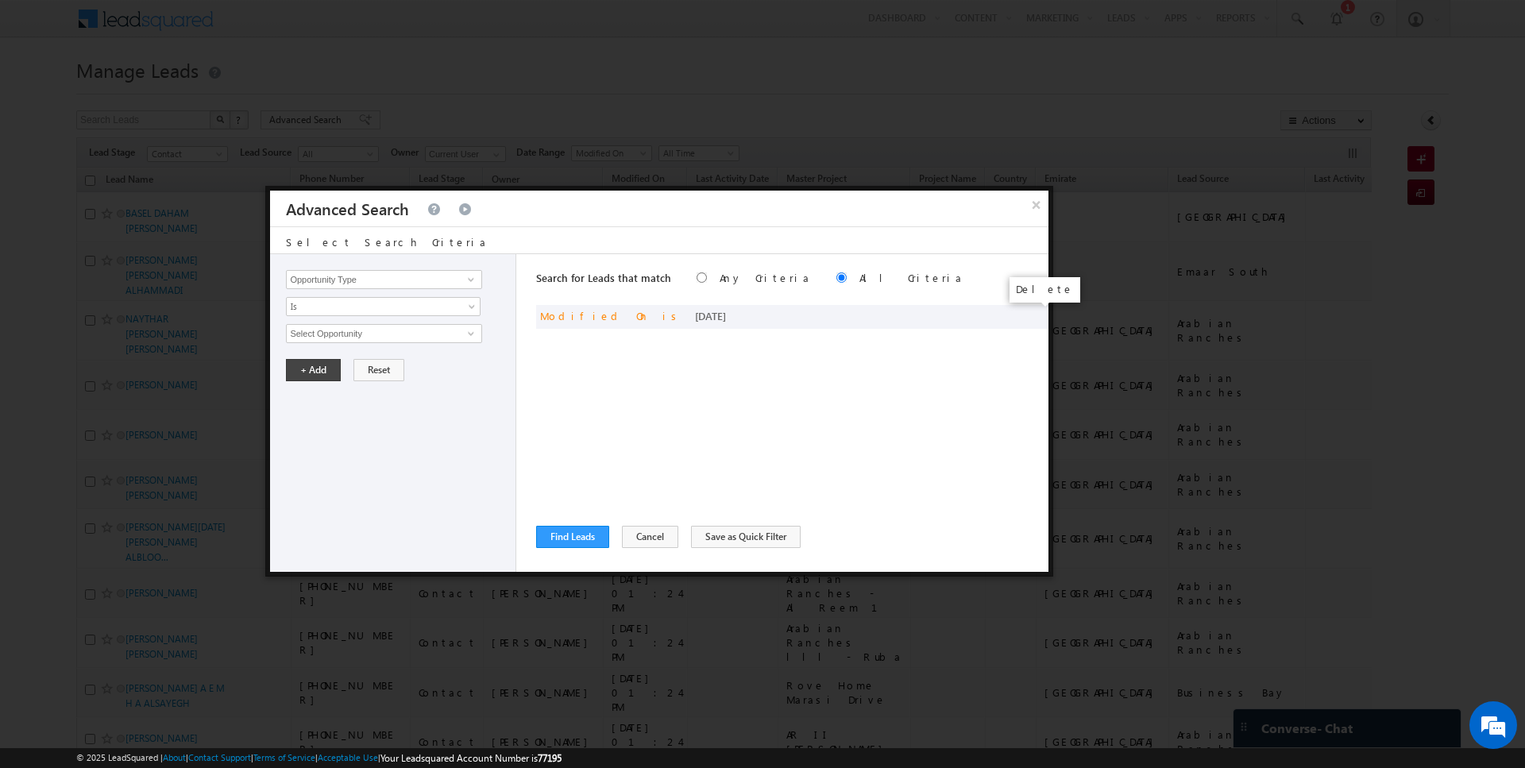
click at [0, 0] on span at bounding box center [0, 0] width 0 height 0
click at [395, 278] on input "Opportunity Type" at bounding box center [383, 279] width 195 height 19
click at [327, 330] on span "None Selected" at bounding box center [377, 333] width 180 height 17
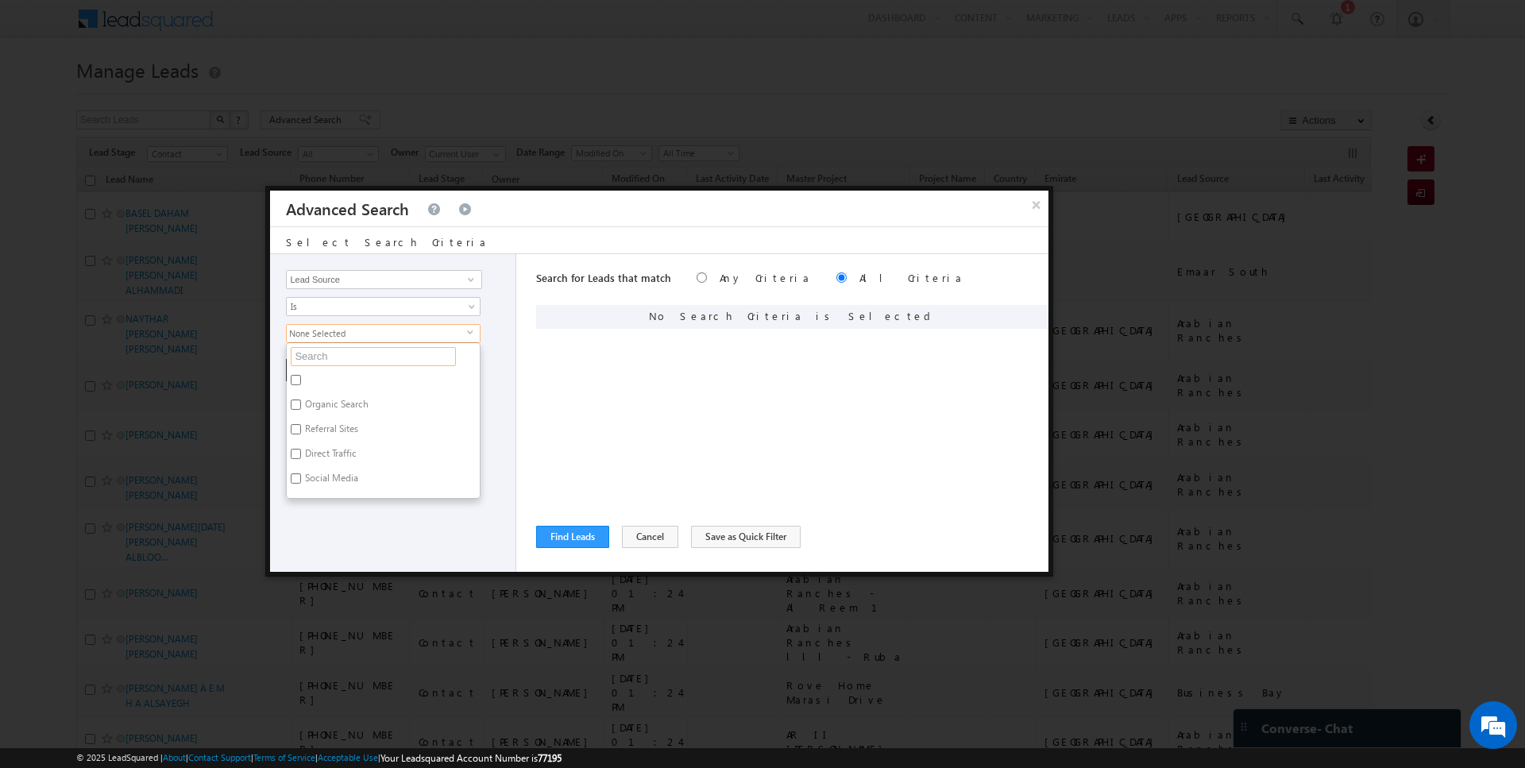
click at [326, 355] on input "text" at bounding box center [373, 356] width 165 height 19
click at [320, 385] on label "Marina [GEOGRAPHIC_DATA]" at bounding box center [365, 382] width 156 height 25
click at [301, 385] on input "Marina [GEOGRAPHIC_DATA]" at bounding box center [296, 380] width 10 height 10
click at [322, 382] on label "Marina [GEOGRAPHIC_DATA]" at bounding box center [365, 382] width 156 height 25
click at [301, 382] on input "Marina [GEOGRAPHIC_DATA]" at bounding box center [296, 380] width 10 height 10
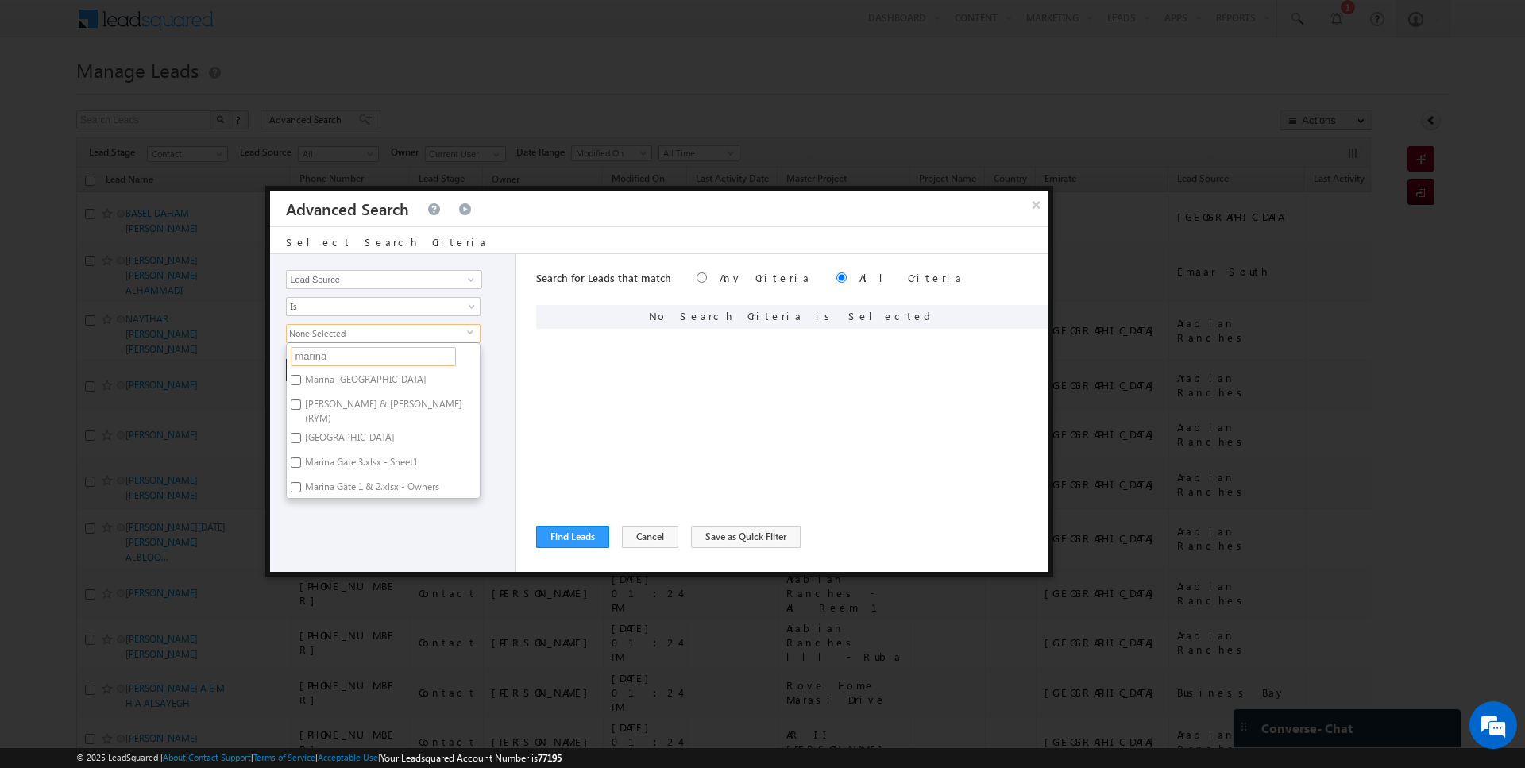
click at [323, 354] on input "marina" at bounding box center [373, 356] width 165 height 19
click at [321, 411] on label "[GEOGRAPHIC_DATA]" at bounding box center [349, 415] width 124 height 25
click at [301, 411] on input "[GEOGRAPHIC_DATA]" at bounding box center [296, 413] width 10 height 10
click at [321, 347] on input "gate" at bounding box center [373, 356] width 165 height 19
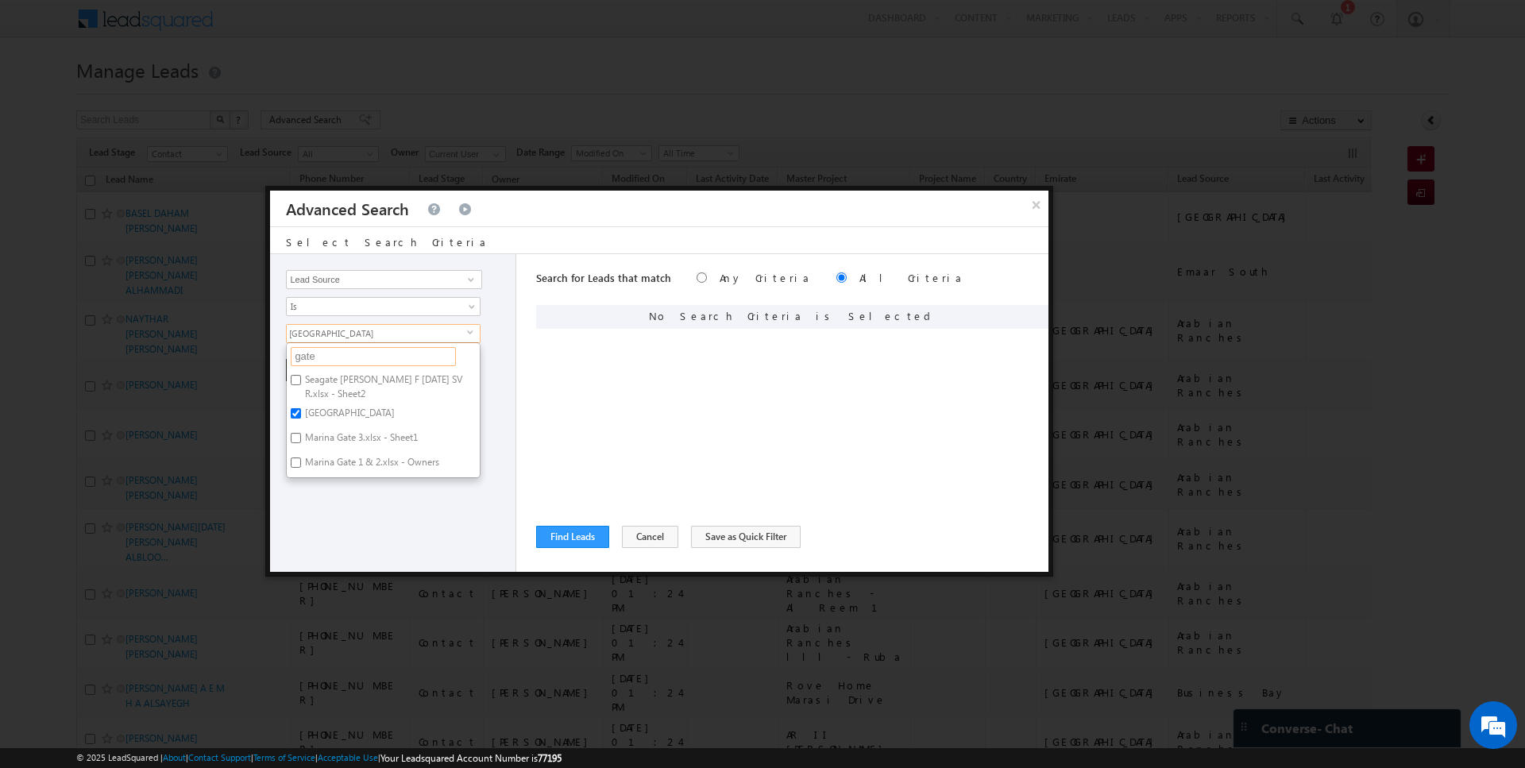
click at [321, 347] on input "gate" at bounding box center [373, 356] width 165 height 19
click at [314, 372] on label "Palm [GEOGRAPHIC_DATA]" at bounding box center [360, 382] width 147 height 25
click at [301, 375] on input "Palm [GEOGRAPHIC_DATA]" at bounding box center [296, 380] width 10 height 10
click at [322, 397] on label "Palm Jumeirah" at bounding box center [334, 407] width 94 height 25
click at [301, 399] on input "Palm Jumeirah" at bounding box center [296, 404] width 10 height 10
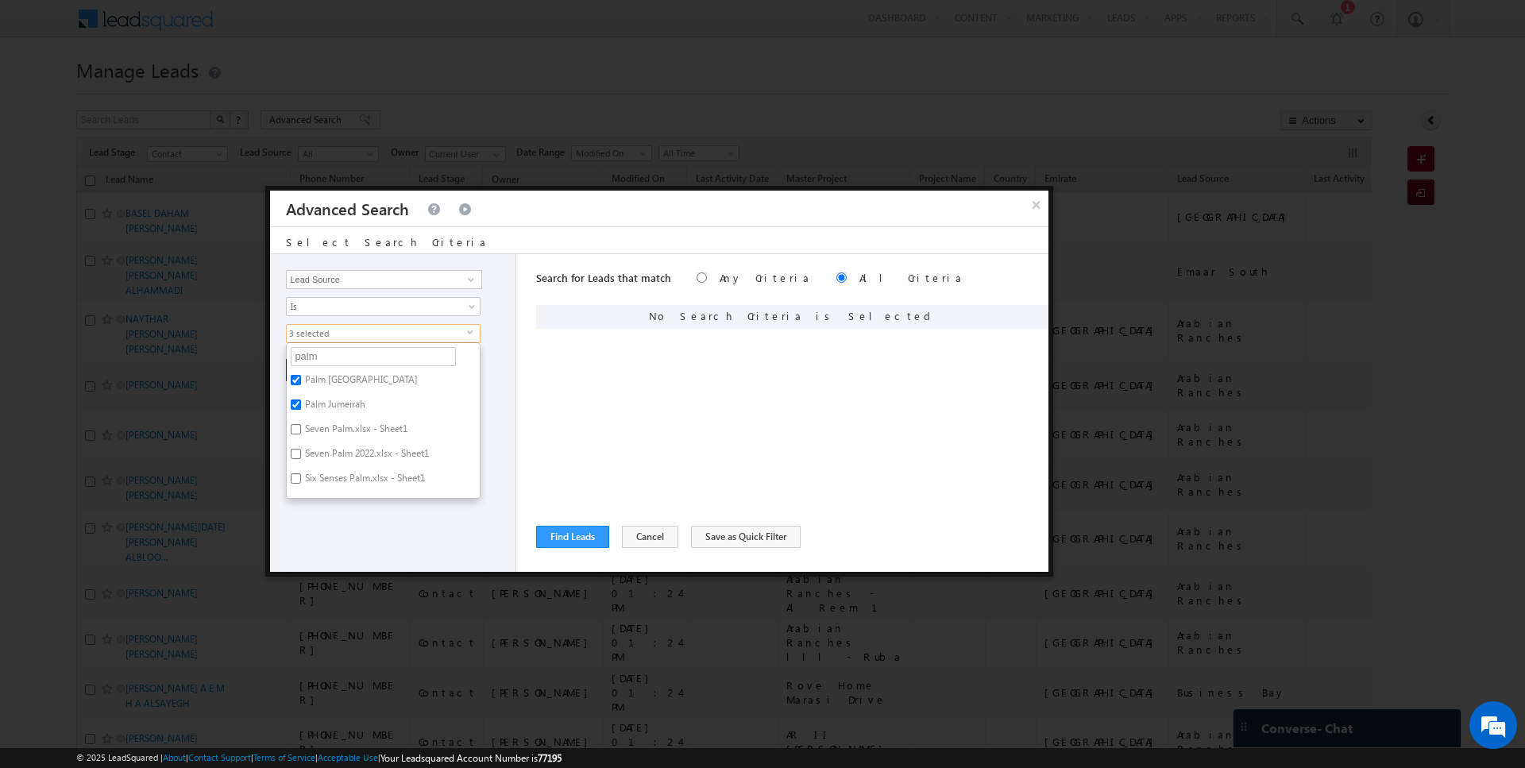
click at [642, 433] on div "Search for Leads that match Any Criteria All Criteria Note that the current tri…" at bounding box center [792, 413] width 512 height 318
click at [291, 368] on button "+ Add" at bounding box center [313, 370] width 55 height 22
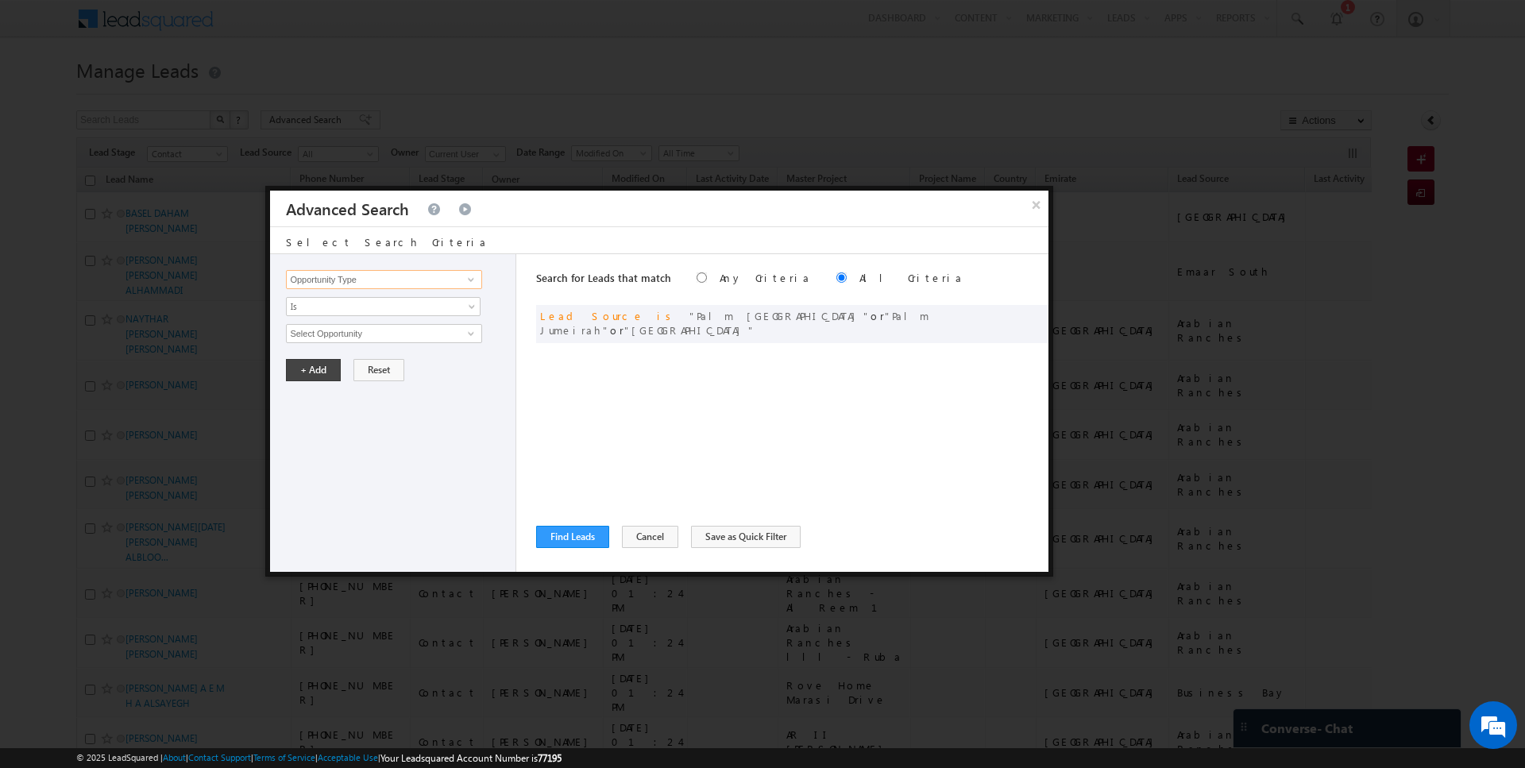
click at [374, 280] on input "Opportunity Type" at bounding box center [383, 279] width 195 height 19
click at [567, 534] on button "Find Leads" at bounding box center [572, 537] width 73 height 22
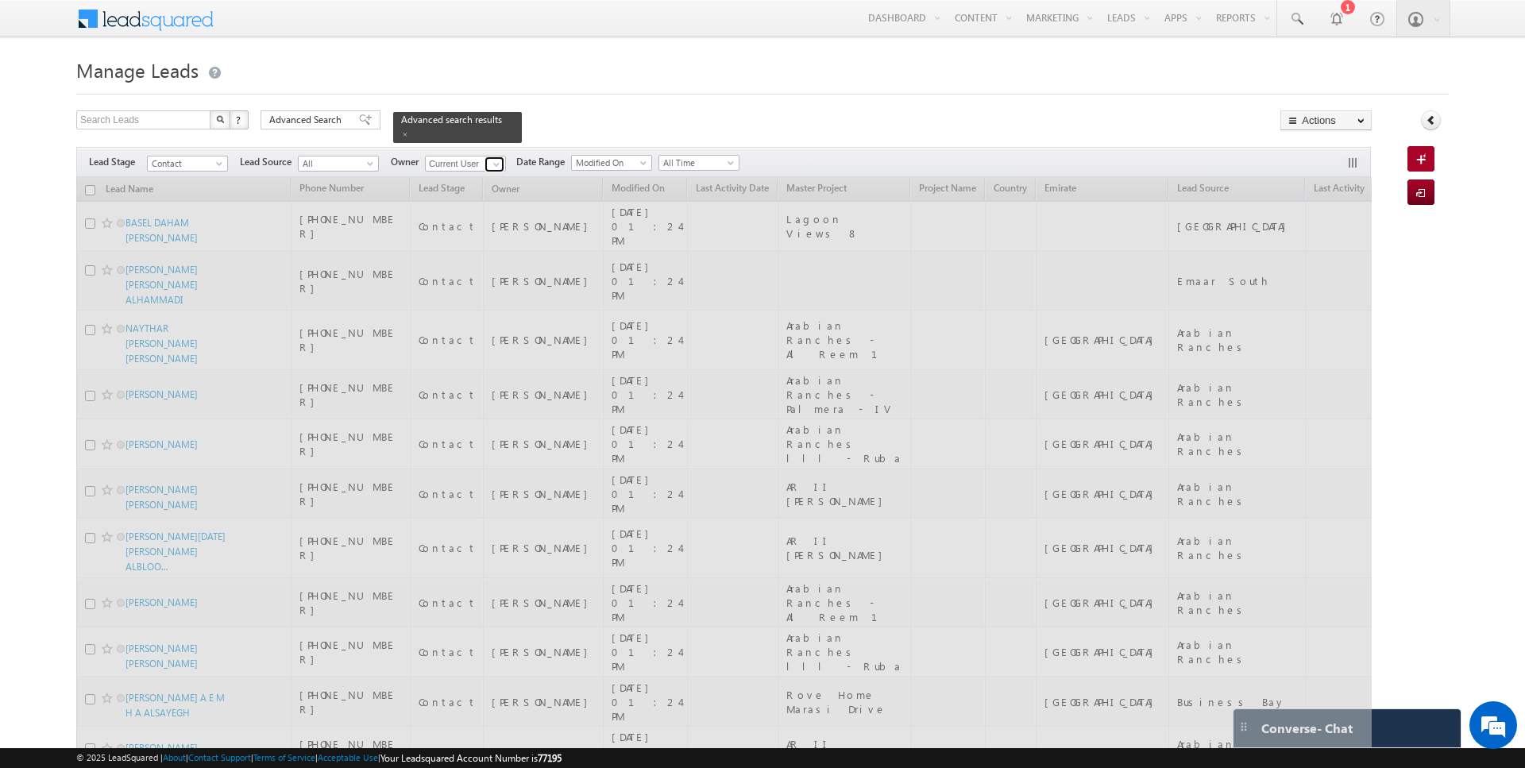
click at [495, 160] on span at bounding box center [496, 164] width 13 height 13
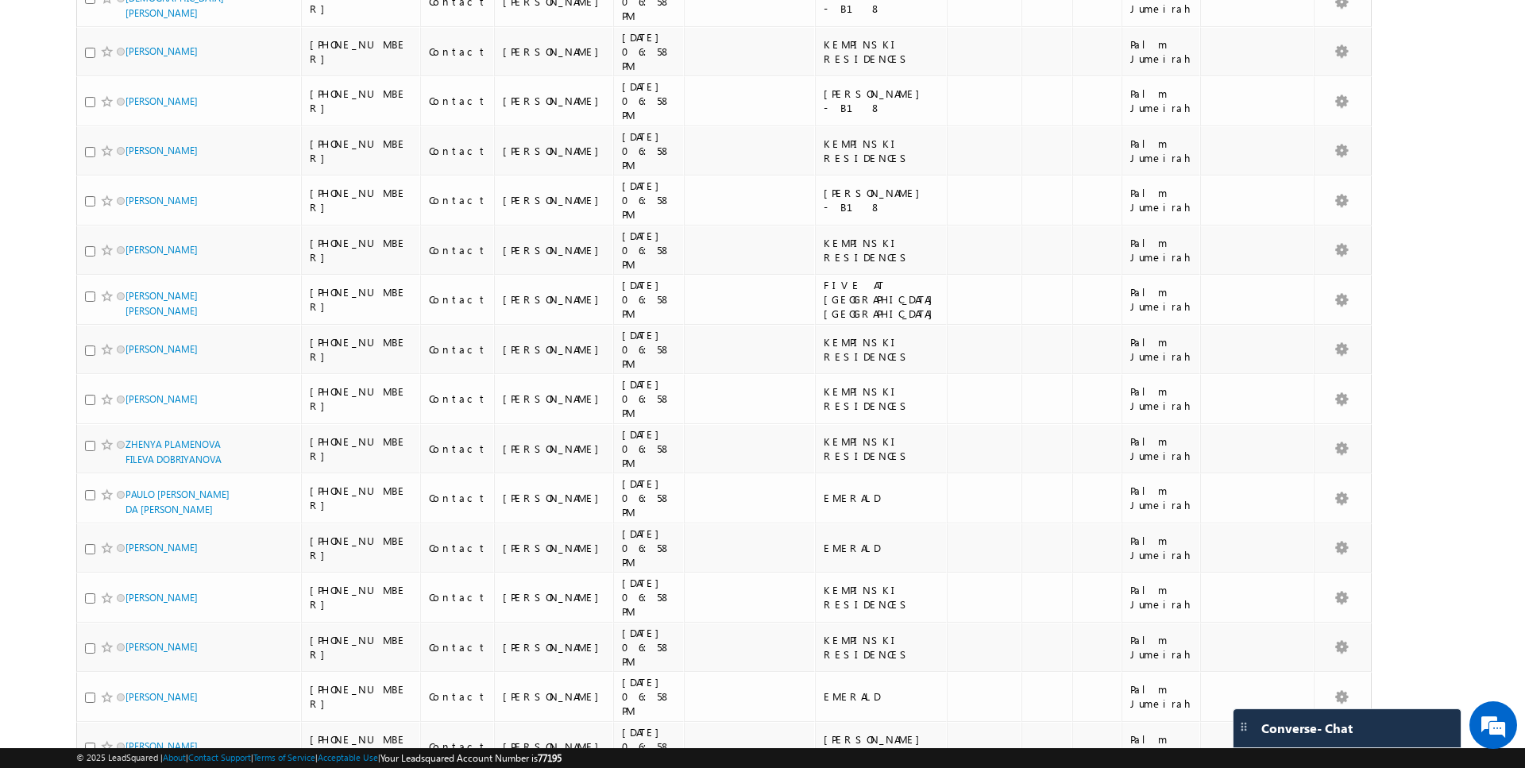
scroll to position [1588, 0]
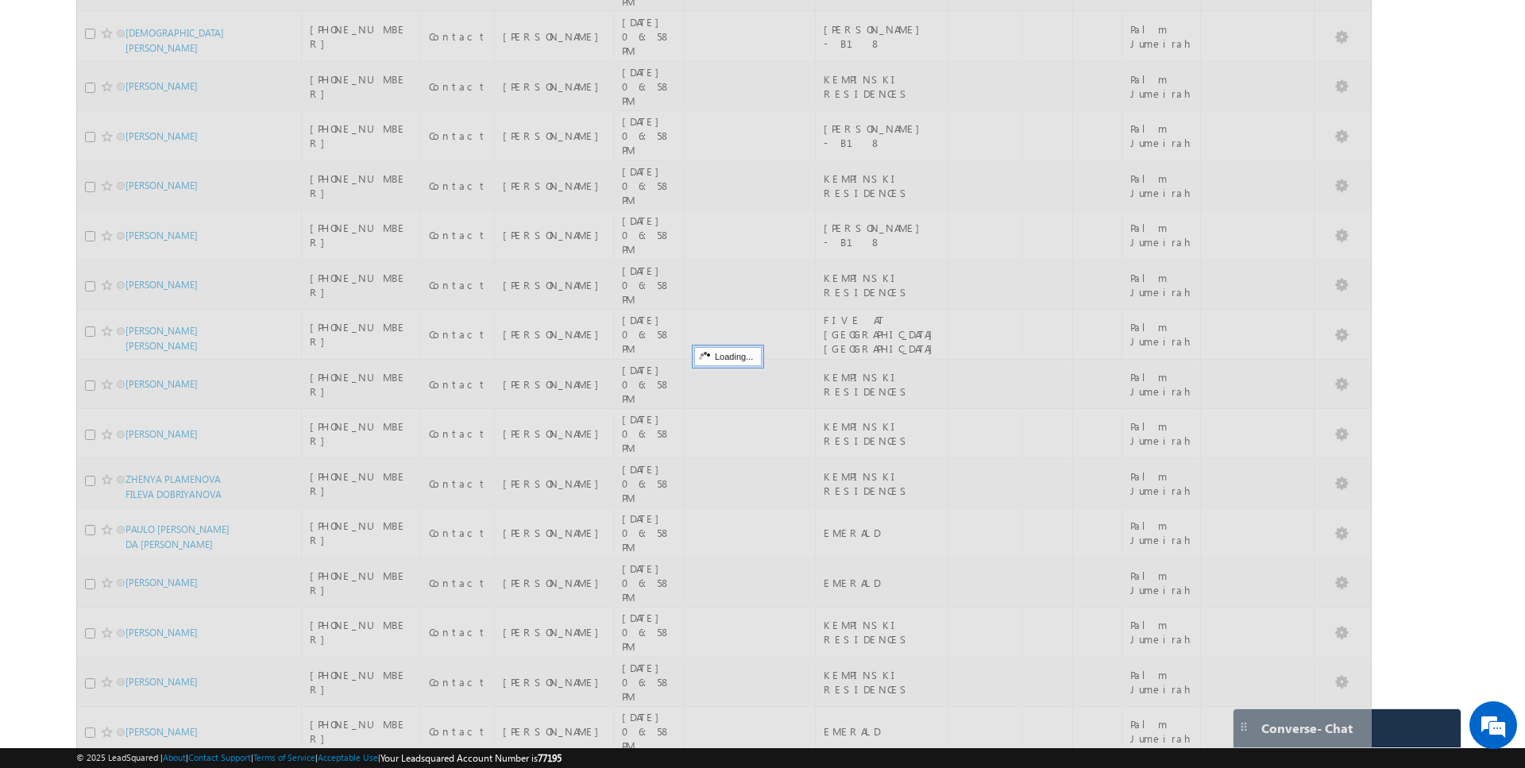
scroll to position [0, 0]
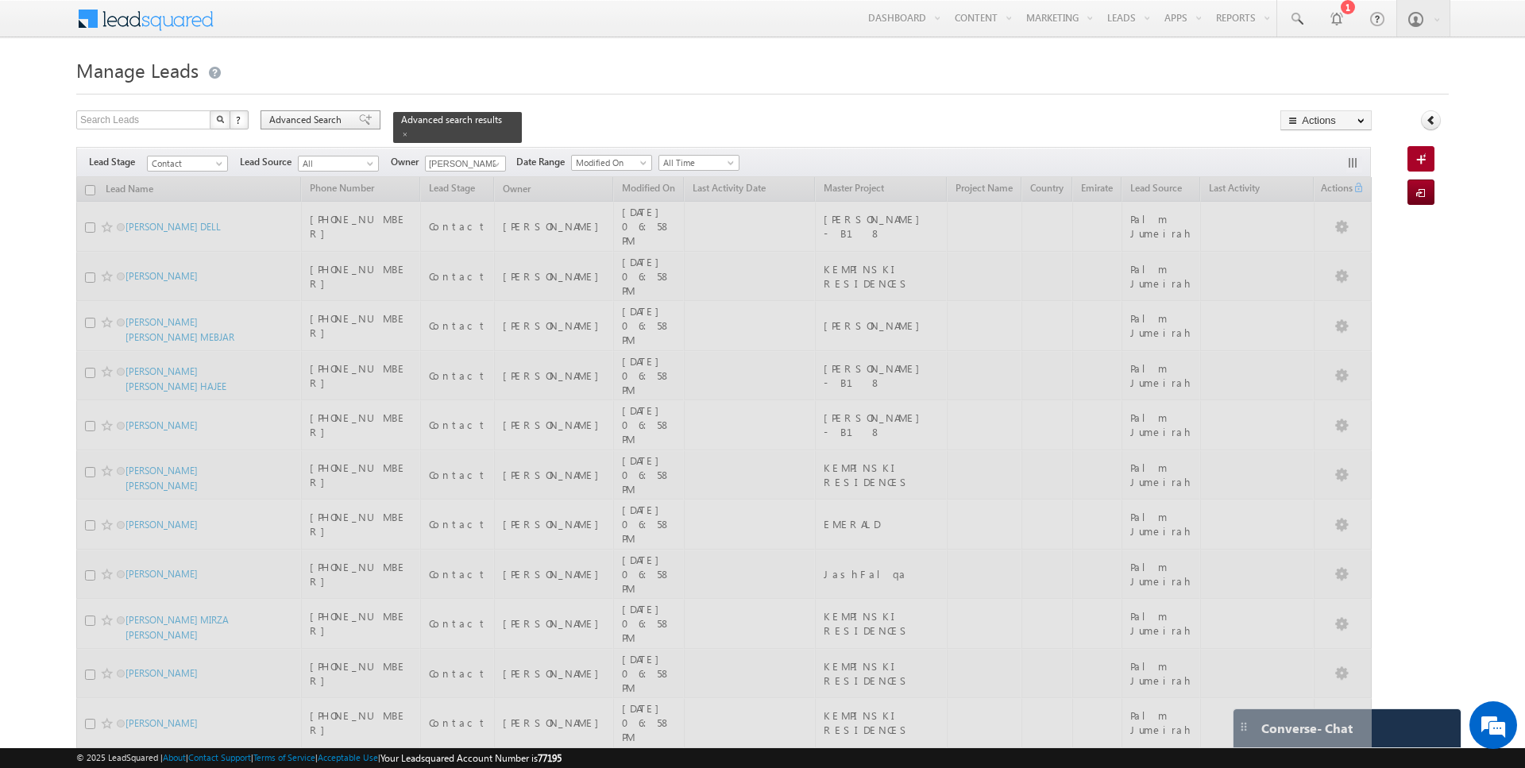
click at [302, 121] on span "Advanced Search" at bounding box center [307, 120] width 77 height 14
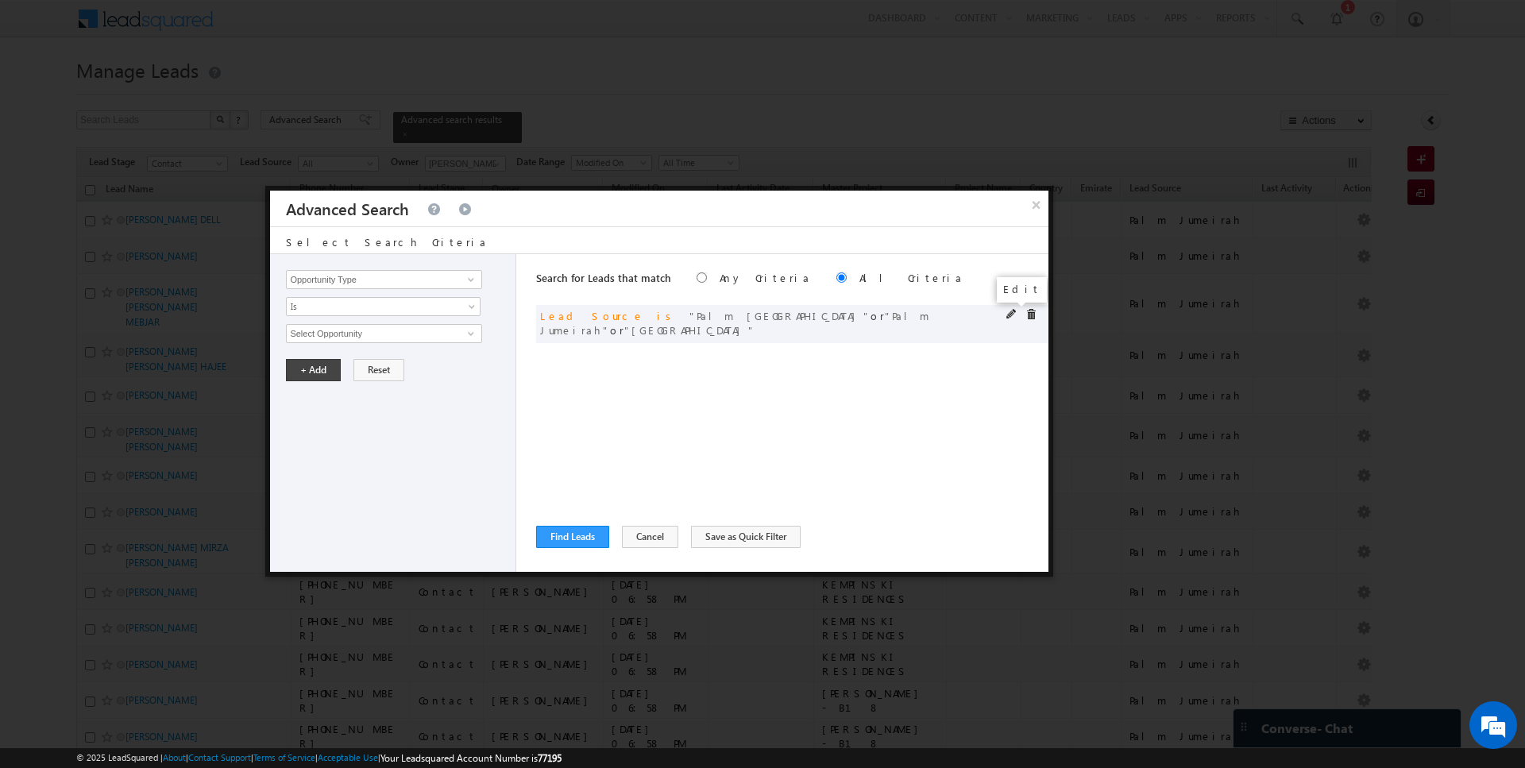
click at [1011, 313] on span at bounding box center [1011, 314] width 11 height 11
click at [390, 330] on span "3 selected" at bounding box center [377, 333] width 180 height 17
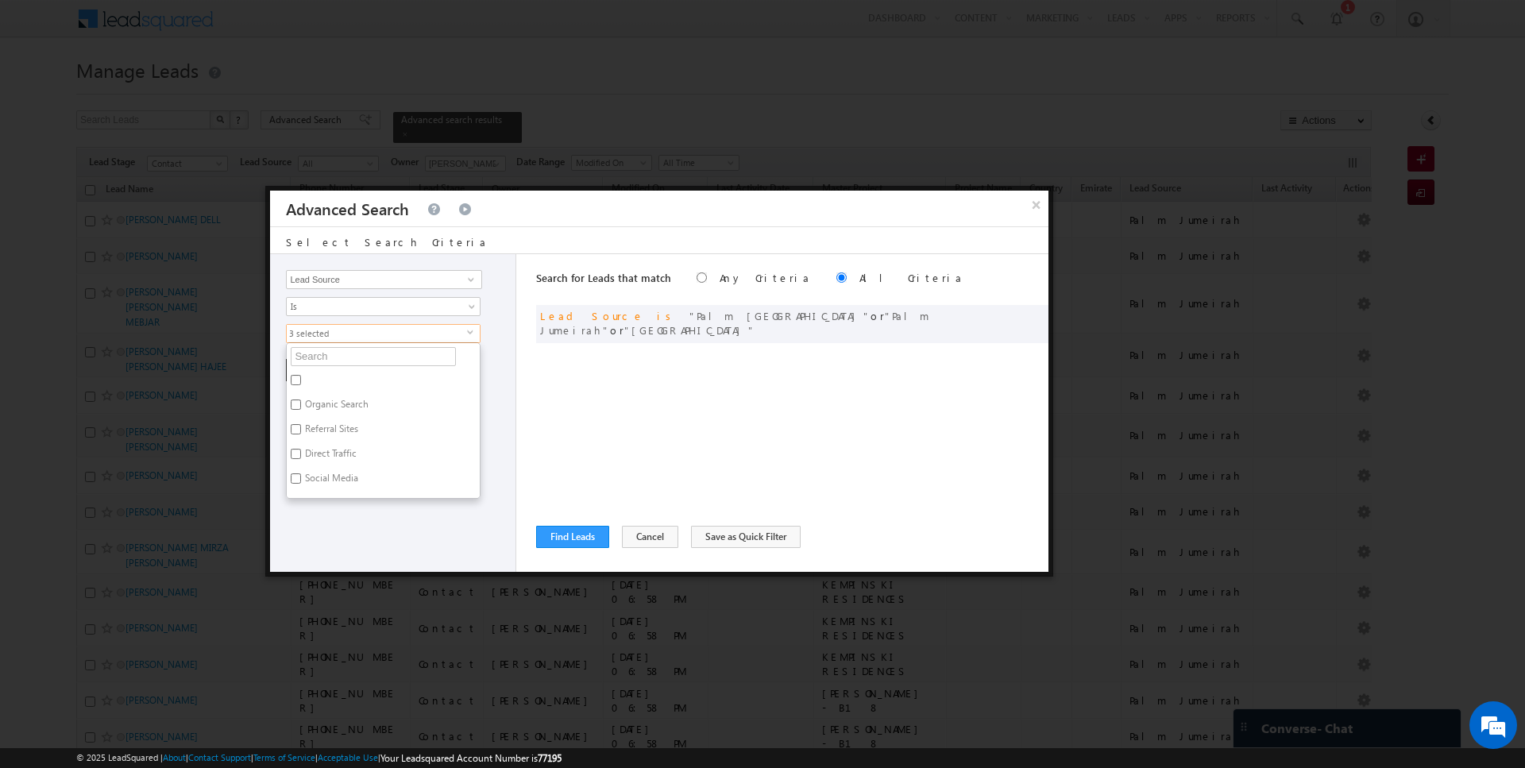
click at [562, 391] on div "Search for Leads that match Any Criteria All Criteria Note that the current tri…" at bounding box center [792, 413] width 512 height 318
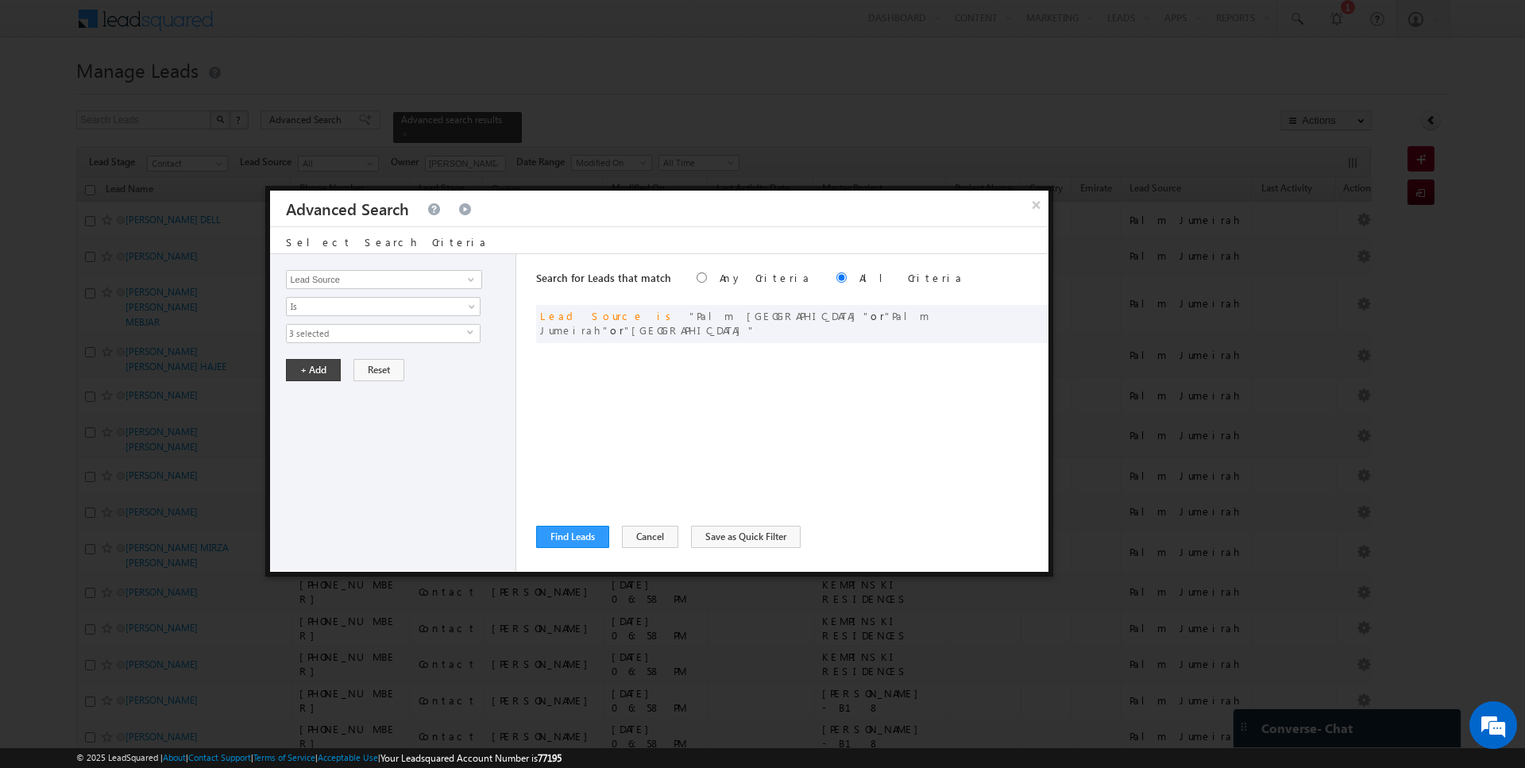
click at [387, 326] on span "3 selected" at bounding box center [377, 333] width 180 height 17
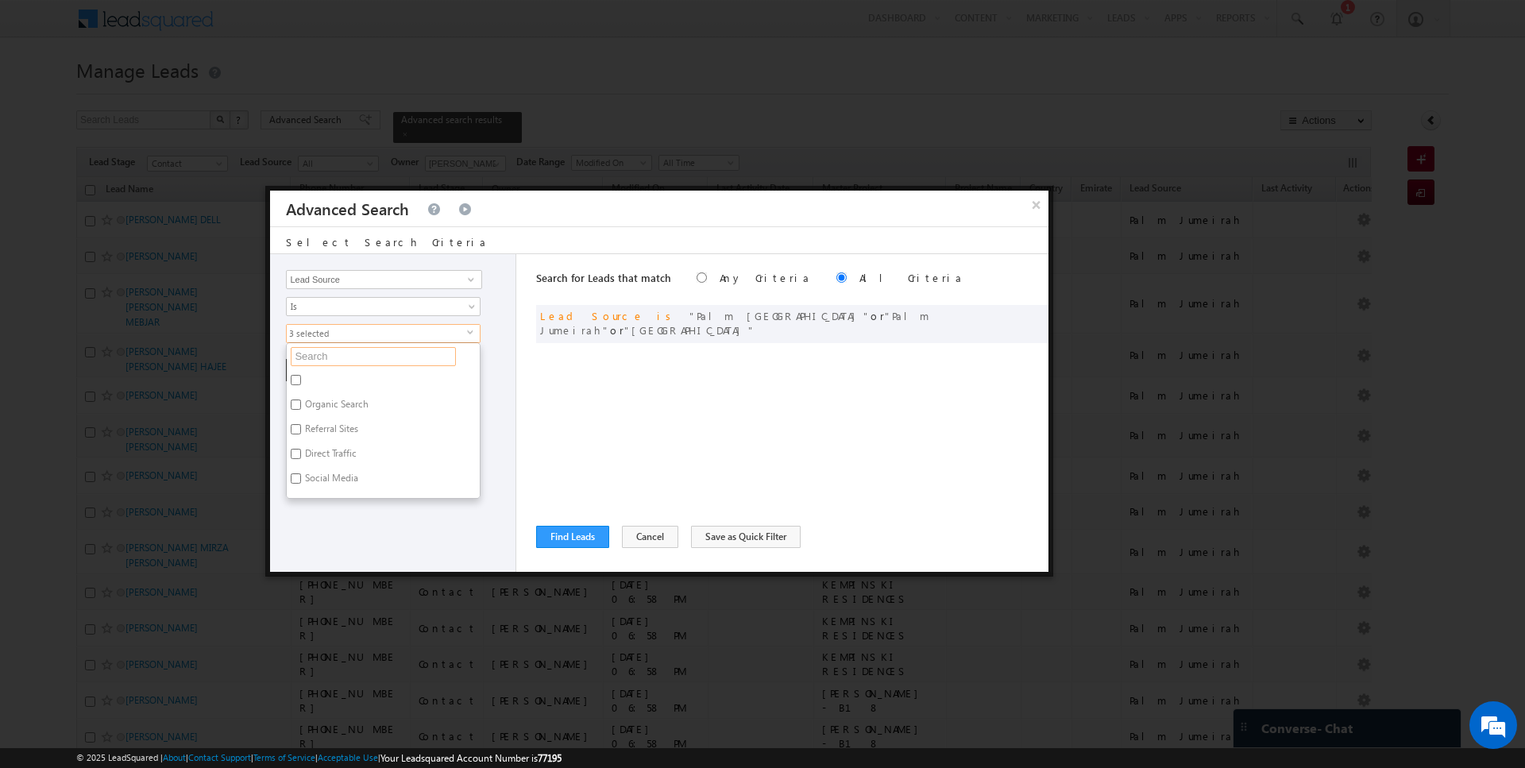
click at [338, 353] on input "text" at bounding box center [373, 356] width 165 height 19
click at [322, 428] on label "[GEOGRAPHIC_DATA]" at bounding box center [349, 440] width 124 height 25
click at [301, 433] on input "[GEOGRAPHIC_DATA]" at bounding box center [296, 438] width 10 height 10
click at [616, 419] on div "Search for Leads that match Any Criteria All Criteria Note that the current tri…" at bounding box center [792, 413] width 512 height 318
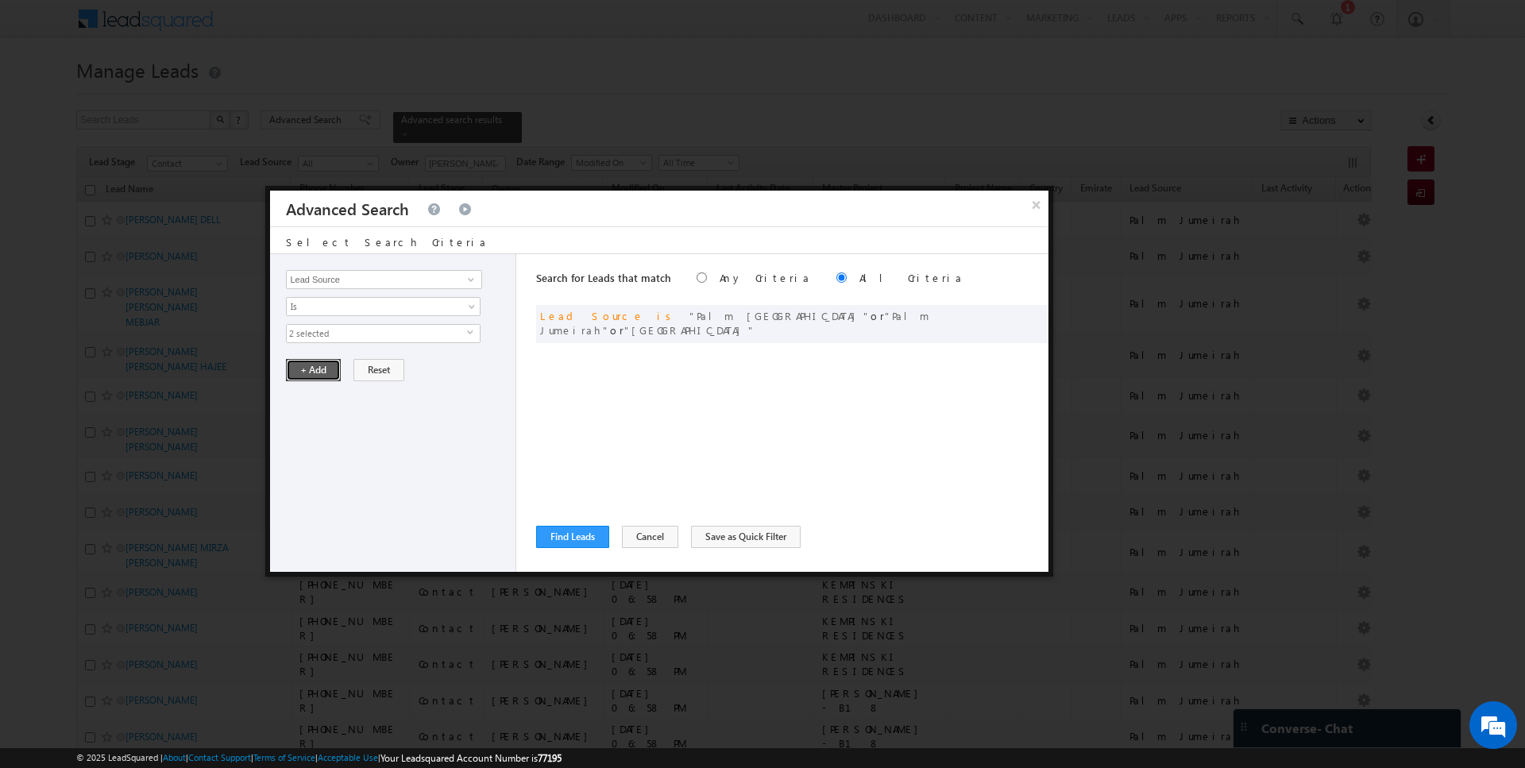
click at [313, 372] on button "+ Add" at bounding box center [313, 370] width 55 height 22
click at [566, 524] on div "Search for Leads that match Any Criteria All Criteria Note that the current tri…" at bounding box center [792, 413] width 512 height 318
click at [561, 536] on button "Find Leads" at bounding box center [572, 537] width 73 height 22
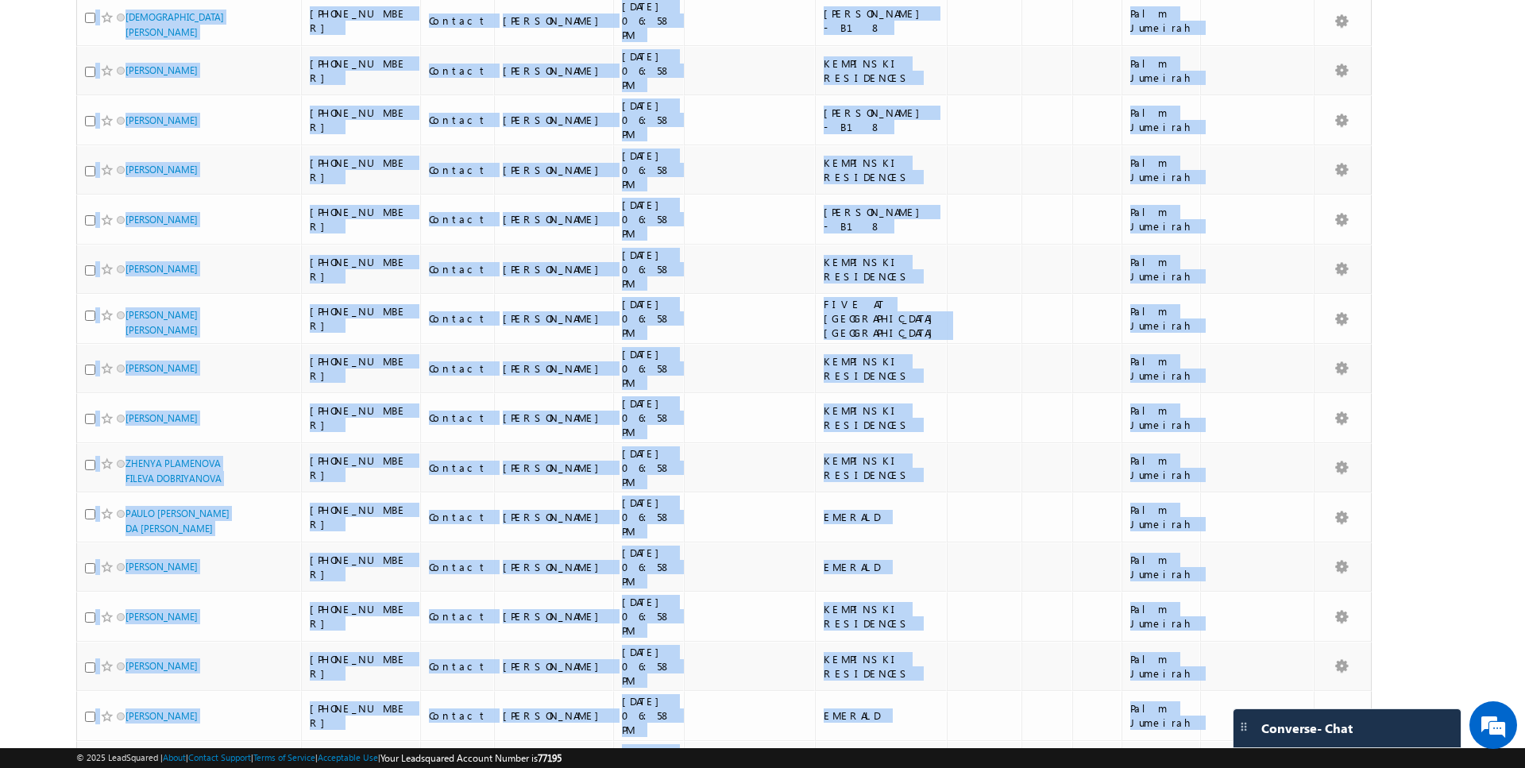
scroll to position [1588, 0]
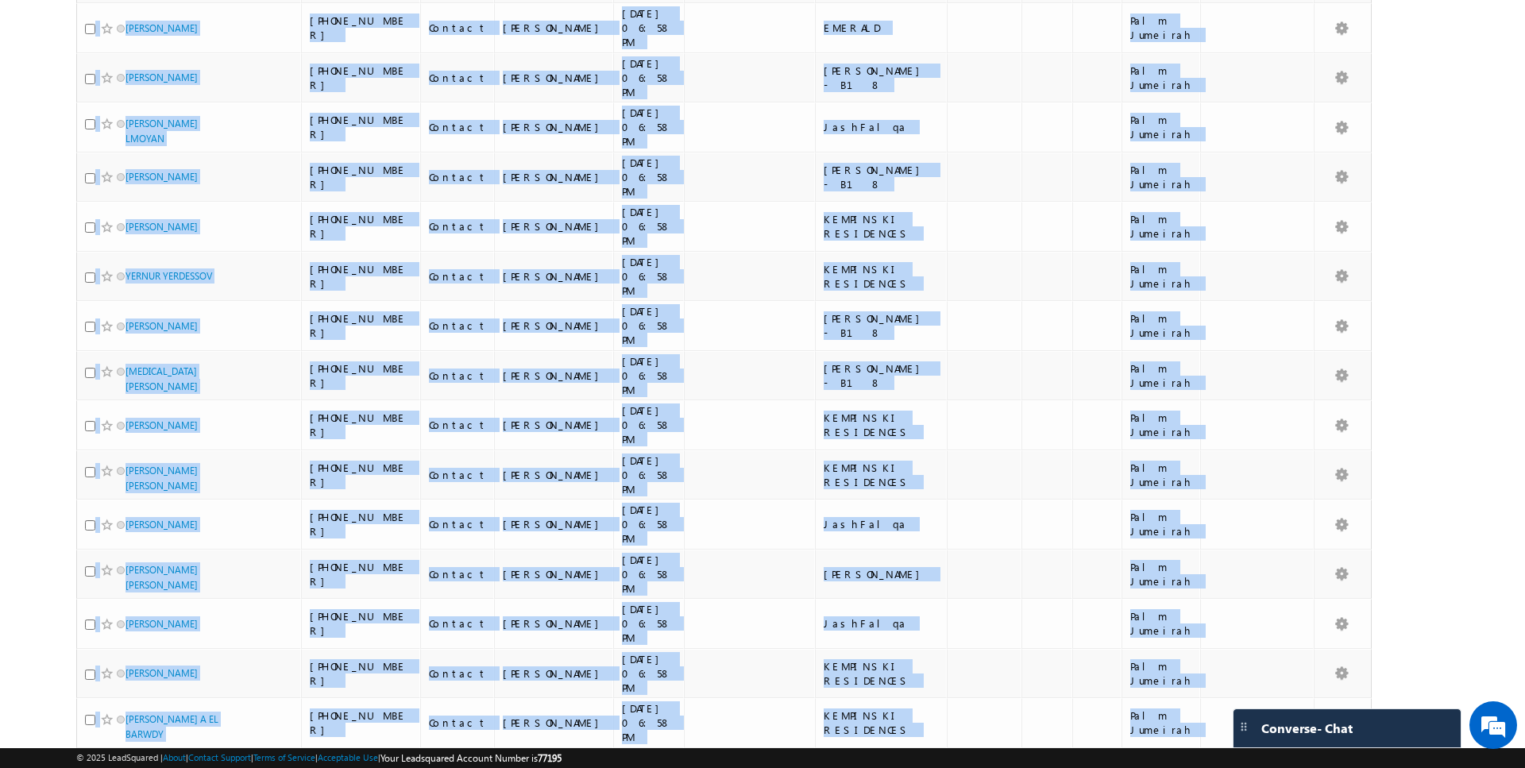
drag, startPoint x: 60, startPoint y: 184, endPoint x: 1116, endPoint y: 641, distance: 1151.3
copy div "Lead Name (sorted descending) Phone Number Lead Stage Owner Modified On Last Ac…"
